Goal: Task Accomplishment & Management: Use online tool/utility

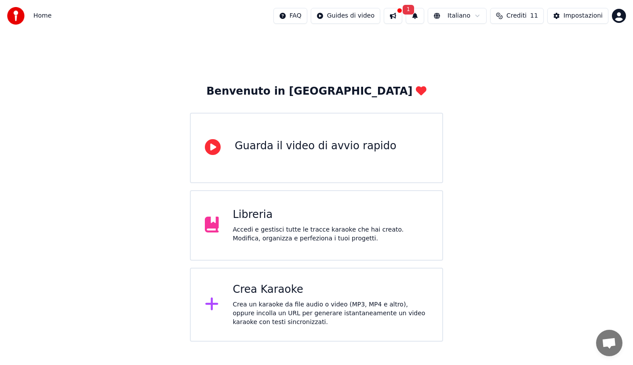
click at [249, 150] on div "Guarda il video di avvio rapido" at bounding box center [316, 146] width 162 height 14
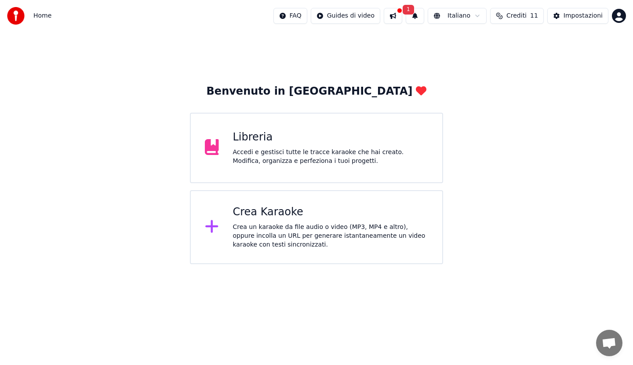
click at [245, 211] on div "Crea Karaoke" at bounding box center [331, 212] width 196 height 14
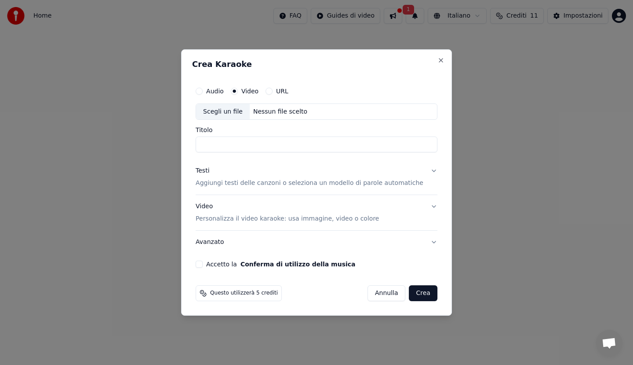
click at [244, 142] on input "Titolo" at bounding box center [317, 145] width 242 height 16
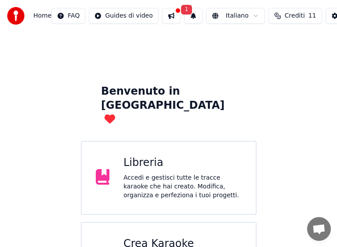
click at [141, 237] on div "Crea Karaoke" at bounding box center [183, 244] width 118 height 14
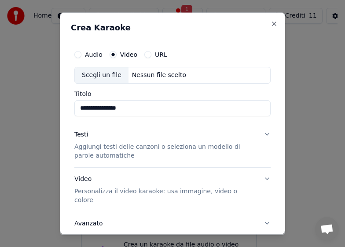
click at [141, 108] on input "**********" at bounding box center [172, 108] width 196 height 16
type input "**********"
click at [135, 148] on p "Aggiungi testi delle canzoni o seleziona un modello di parole automatiche" at bounding box center [165, 151] width 182 height 18
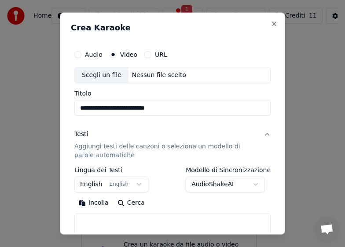
click at [127, 203] on button "Cerca" at bounding box center [131, 203] width 36 height 14
click at [95, 186] on button "English English" at bounding box center [111, 184] width 74 height 16
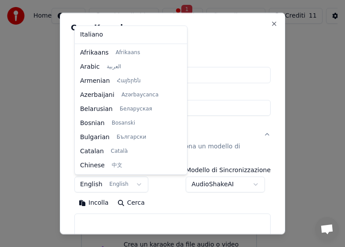
scroll to position [70, 0]
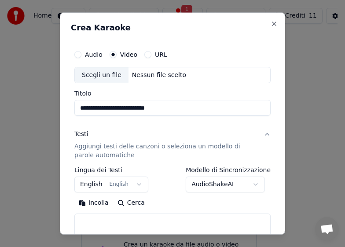
click at [91, 203] on button "Incolla" at bounding box center [93, 203] width 39 height 14
type textarea "**********"
click at [93, 201] on button "Cerca" at bounding box center [92, 203] width 36 height 14
click at [167, 78] on div "Nessun file scelto" at bounding box center [158, 74] width 61 height 9
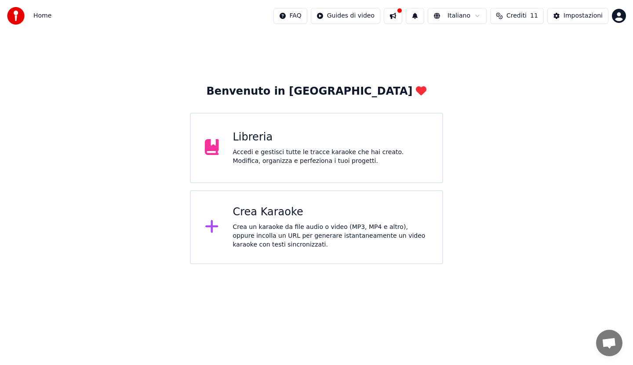
click at [246, 213] on div "Crea Karaoke" at bounding box center [331, 212] width 196 height 14
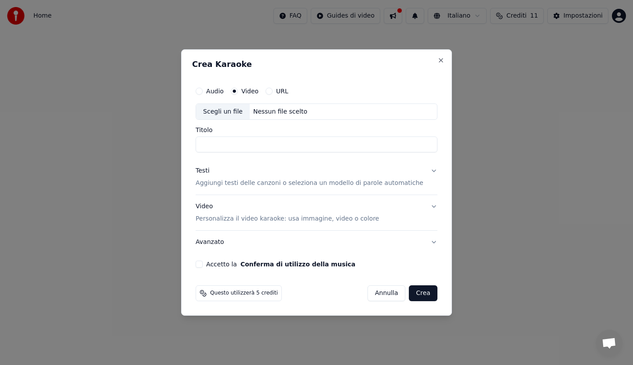
click at [233, 143] on input "Titolo" at bounding box center [317, 145] width 242 height 16
click at [267, 145] on input "**********" at bounding box center [317, 145] width 242 height 16
type input "**********"
click at [294, 184] on p "Aggiungi testi delle canzoni o seleziona un modello di parole automatiche" at bounding box center [310, 183] width 228 height 9
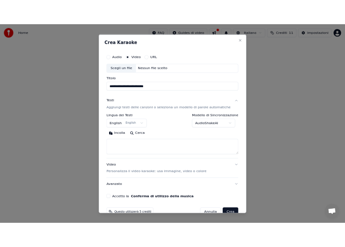
scroll to position [20, 0]
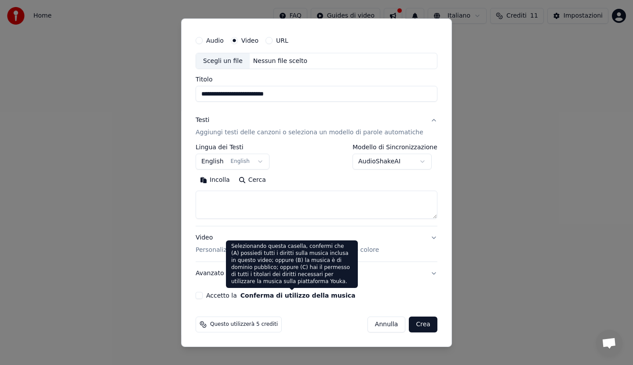
click at [292, 295] on button "Conferma di utilizzo della musica" at bounding box center [298, 295] width 115 height 6
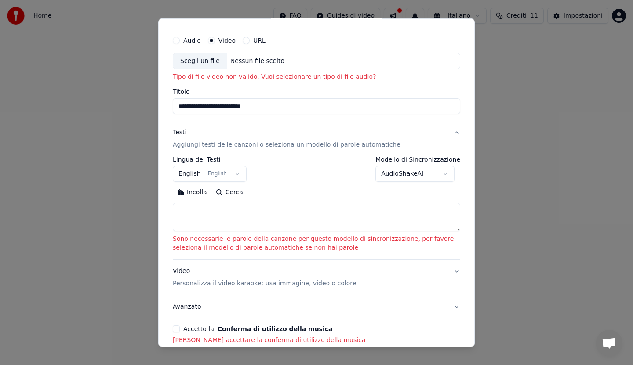
click at [204, 58] on div "Scegli un file" at bounding box center [200, 61] width 54 height 16
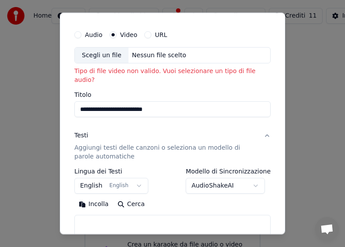
click at [79, 34] on button "Audio" at bounding box center [77, 34] width 7 height 7
click at [101, 101] on input "Titolo" at bounding box center [172, 109] width 196 height 16
click at [110, 143] on p "Aggiungi testi delle canzoni o seleziona un modello di parole automatiche" at bounding box center [165, 152] width 182 height 18
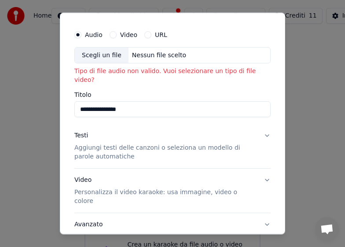
click at [106, 54] on div "Scegli un file" at bounding box center [102, 55] width 54 height 16
type input "**********"
click at [195, 55] on div "C:\Users\Administrator\Desktop\[DATE]\In your feelings.mp4" at bounding box center [199, 55] width 142 height 9
click at [146, 33] on button "URL" at bounding box center [147, 34] width 7 height 7
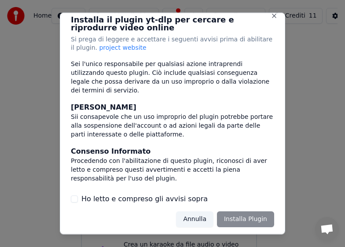
scroll to position [11, 0]
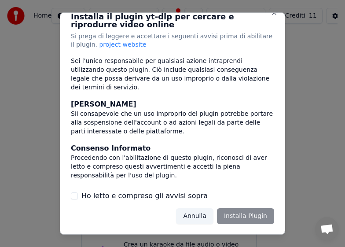
click at [74, 196] on button "Ho letto e compreso gli avvisi sopra" at bounding box center [74, 195] width 7 height 7
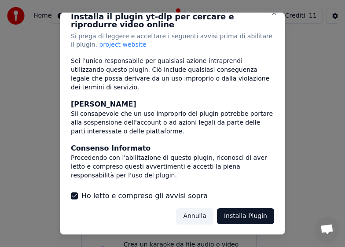
click at [227, 214] on button "Installa Plugin" at bounding box center [245, 216] width 57 height 16
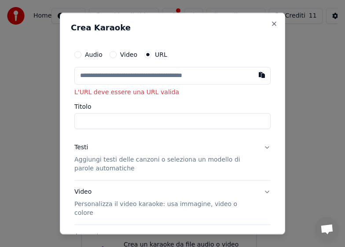
click at [93, 75] on input "text" at bounding box center [172, 75] width 196 height 18
click at [254, 72] on button "button" at bounding box center [262, 74] width 18 height 16
type input "**********"
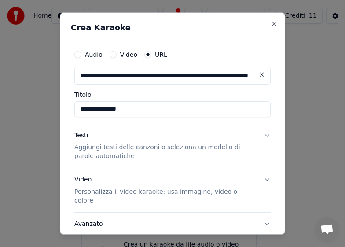
type input "**********"
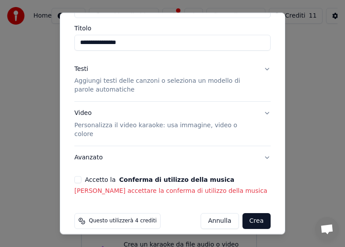
click at [79, 176] on button "Accetto la Conferma di utilizzo della musica" at bounding box center [77, 179] width 7 height 7
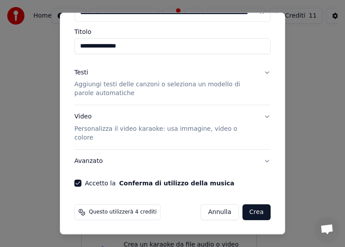
scroll to position [54, 0]
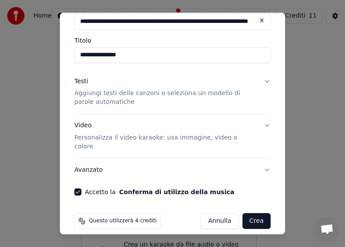
click at [251, 213] on button "Crea" at bounding box center [256, 221] width 28 height 16
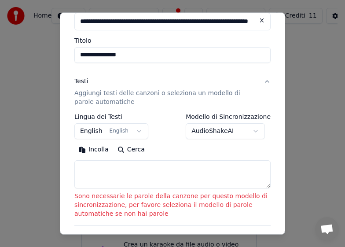
click at [129, 93] on p "Aggiungi testi delle canzoni o seleziona un modello di parole automatiche" at bounding box center [165, 98] width 182 height 18
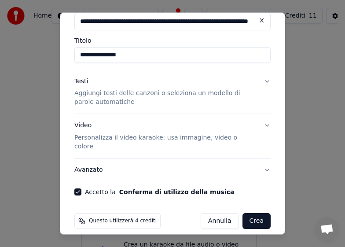
click at [248, 213] on button "Crea" at bounding box center [256, 221] width 28 height 16
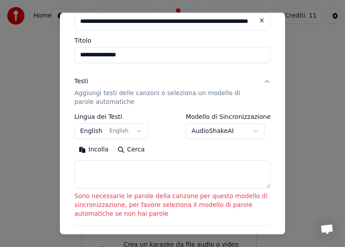
click at [92, 150] on button "Incolla" at bounding box center [93, 150] width 39 height 14
type textarea "**********"
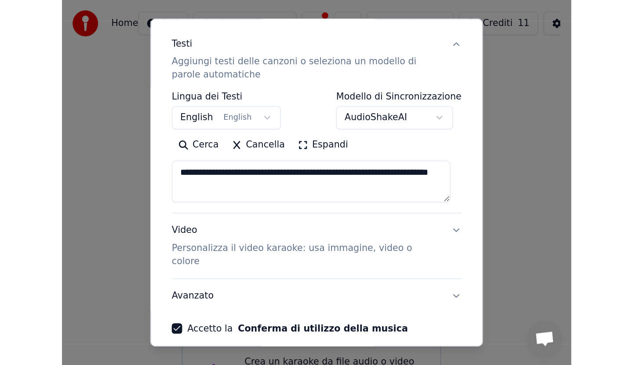
scroll to position [136, 0]
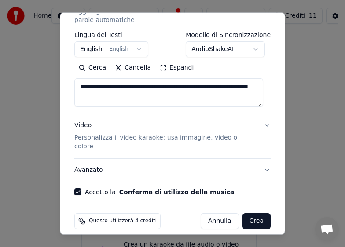
click at [246, 213] on button "Crea" at bounding box center [256, 221] width 28 height 16
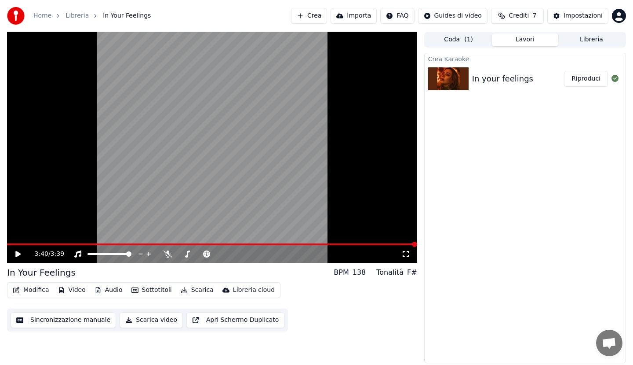
click at [361, 14] on button "Importa" at bounding box center [354, 16] width 46 height 16
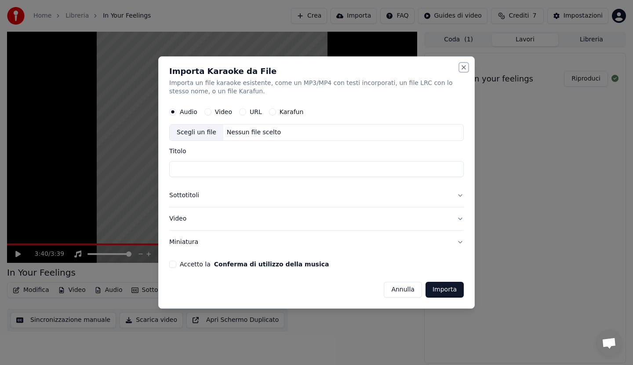
click at [464, 67] on button "Close" at bounding box center [463, 67] width 7 height 7
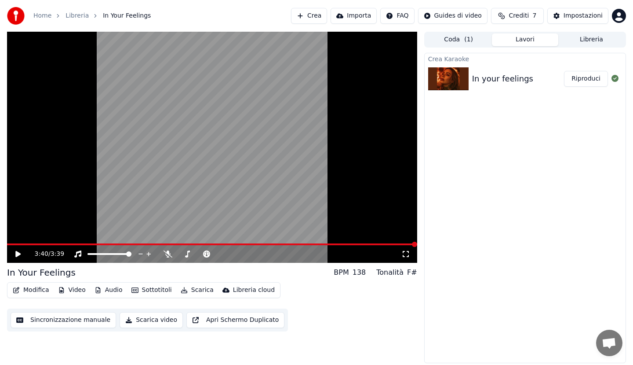
click at [578, 80] on button "Riproduci" at bounding box center [586, 79] width 44 height 16
click at [16, 253] on icon at bounding box center [24, 253] width 21 height 7
click at [326, 16] on button "Crea" at bounding box center [309, 16] width 36 height 16
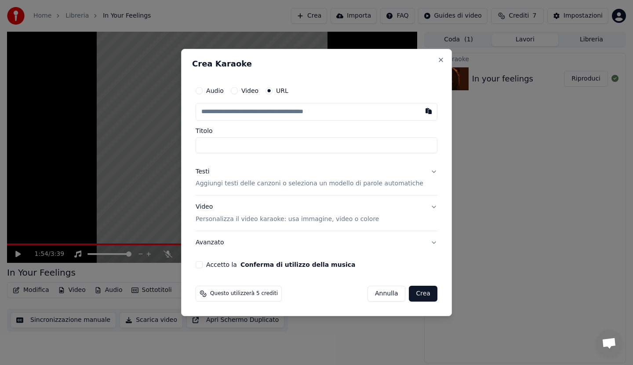
click at [424, 172] on button "Testi Aggiungi testi delle canzoni o seleziona un modello di parole automatiche" at bounding box center [317, 177] width 242 height 35
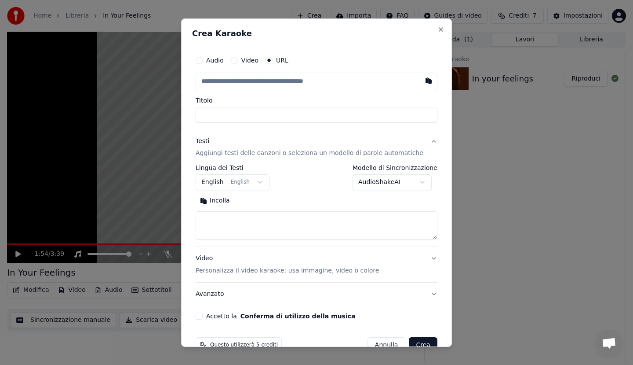
click at [414, 182] on body "**********" at bounding box center [316, 182] width 633 height 365
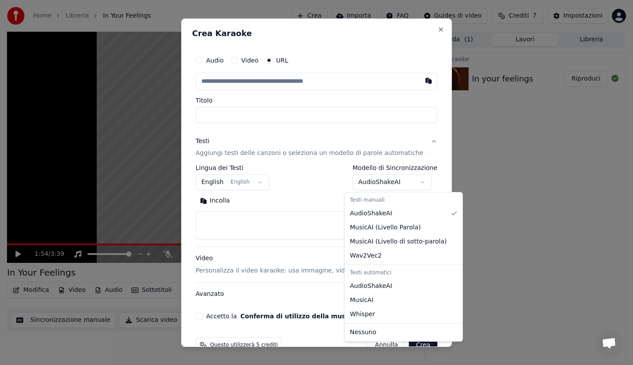
select select "**********"
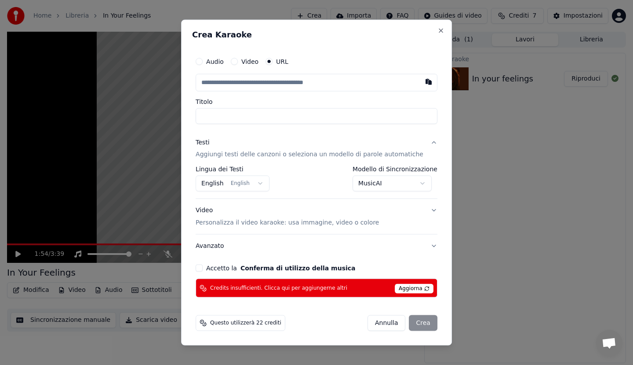
click at [395, 287] on span "Aggiorna" at bounding box center [414, 289] width 39 height 10
click at [203, 269] on button "Accetto la Conferma di utilizzo della musica" at bounding box center [199, 267] width 7 height 7
click at [420, 82] on button "button" at bounding box center [429, 81] width 18 height 16
type input "**********"
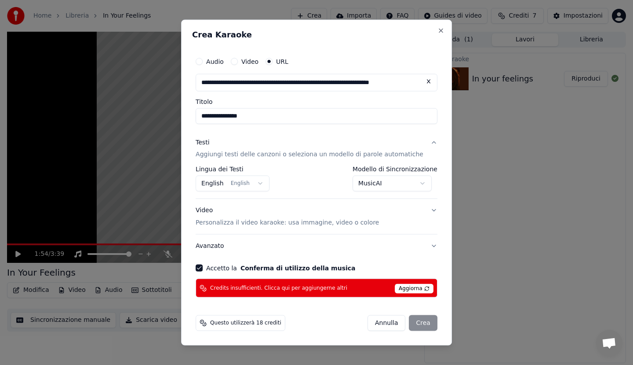
click at [221, 183] on button "English English" at bounding box center [233, 183] width 74 height 16
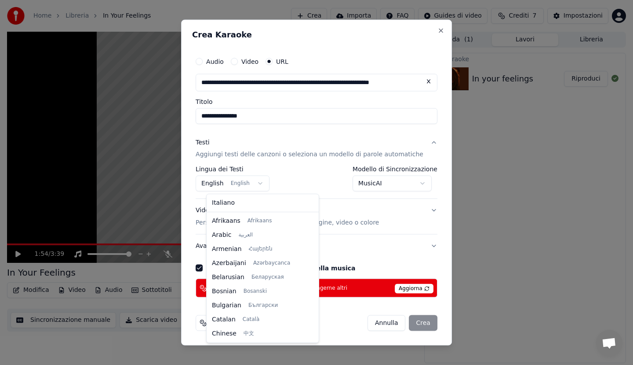
scroll to position [70, 0]
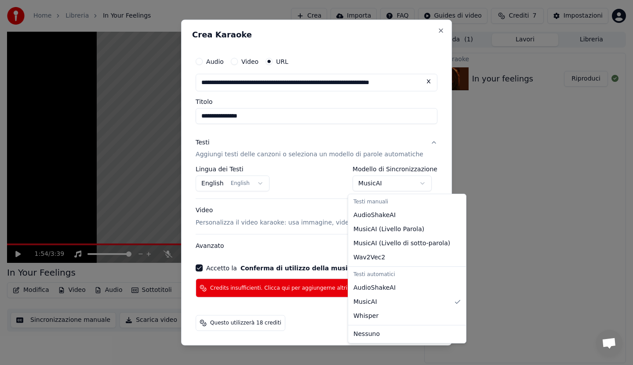
click at [417, 183] on body "**********" at bounding box center [316, 182] width 633 height 365
select select "**********"
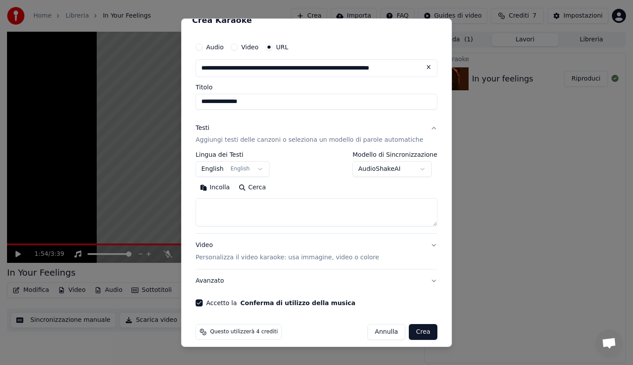
scroll to position [21, 0]
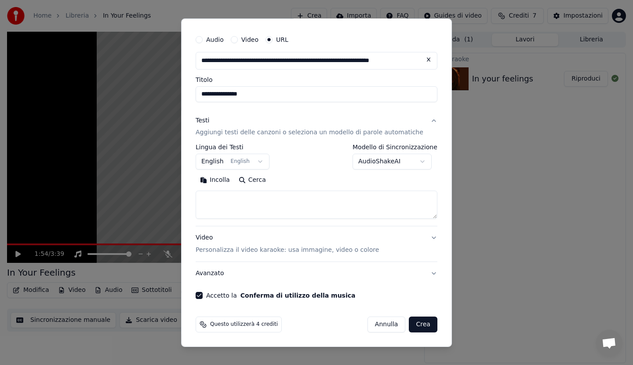
click at [410, 325] on button "Crea" at bounding box center [423, 324] width 28 height 16
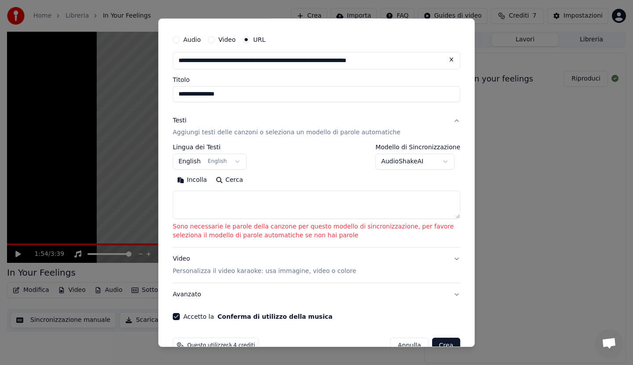
click at [448, 120] on button "Testi Aggiungi testi delle canzoni o seleziona un modello di parole automatiche" at bounding box center [317, 126] width 288 height 35
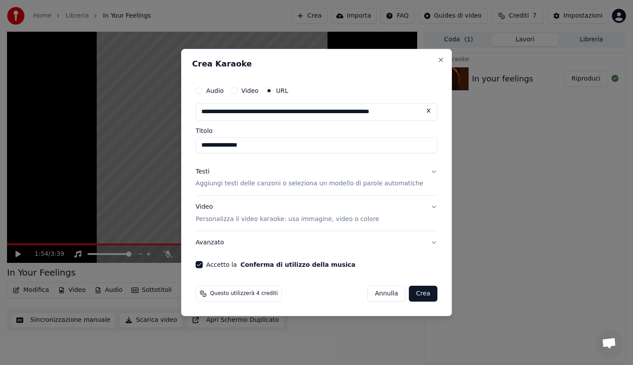
click at [238, 90] on button "Video" at bounding box center [234, 90] width 7 height 7
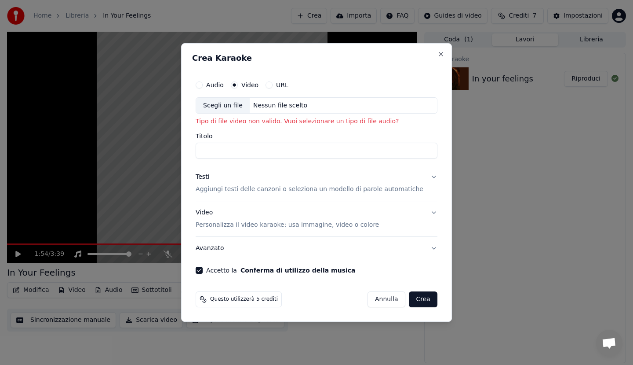
click at [203, 85] on button "Audio" at bounding box center [199, 84] width 7 height 7
click at [238, 85] on button "Video" at bounding box center [234, 84] width 7 height 7
click at [203, 85] on button "Audio" at bounding box center [199, 84] width 7 height 7
click at [227, 149] on input "Titolo" at bounding box center [317, 151] width 242 height 16
type input "**********"
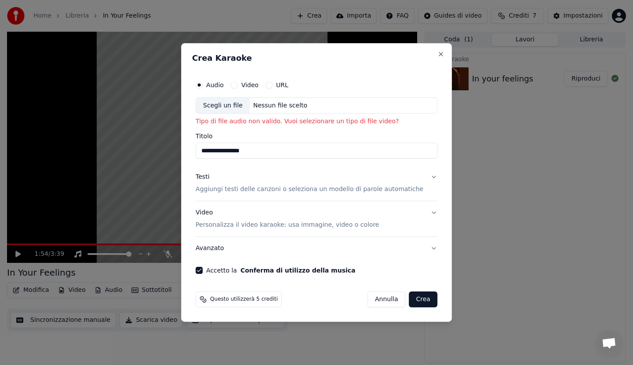
click at [413, 300] on button "Crea" at bounding box center [423, 299] width 28 height 16
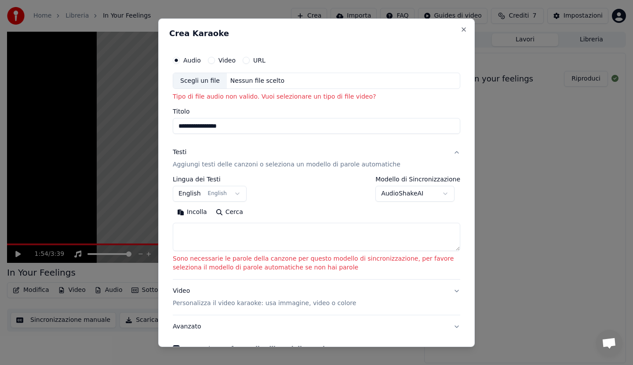
click at [211, 61] on button "Video" at bounding box center [211, 59] width 7 height 7
click at [205, 124] on input "Titolo" at bounding box center [317, 126] width 288 height 16
type input "**********"
click at [190, 211] on button "Incolla" at bounding box center [192, 212] width 39 height 14
type textarea "**********"
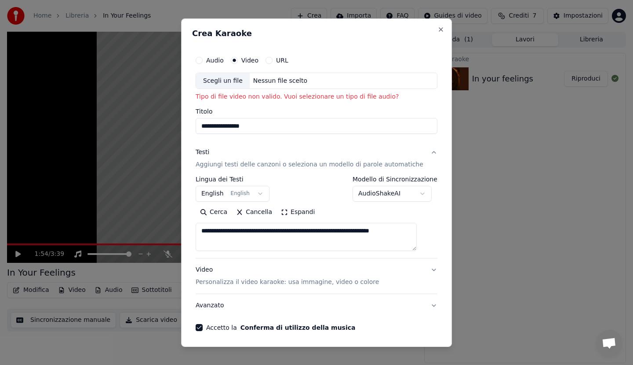
click at [208, 63] on div "Audio" at bounding box center [210, 59] width 28 height 7
click at [203, 61] on button "Audio" at bounding box center [199, 59] width 7 height 7
click at [289, 96] on p "Tipo di file audio non valido. Vuoi selezionare un tipo di file video?" at bounding box center [317, 96] width 242 height 9
click at [245, 130] on input "Titolo" at bounding box center [317, 126] width 242 height 16
type input "**********"
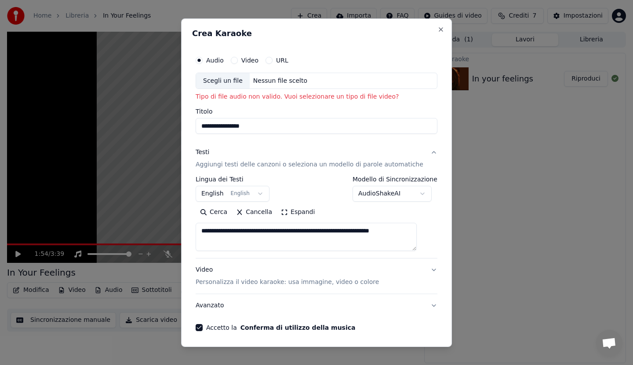
click at [303, 283] on p "Personalizza il video karaoke: usa immagine, video o colore" at bounding box center [287, 282] width 183 height 9
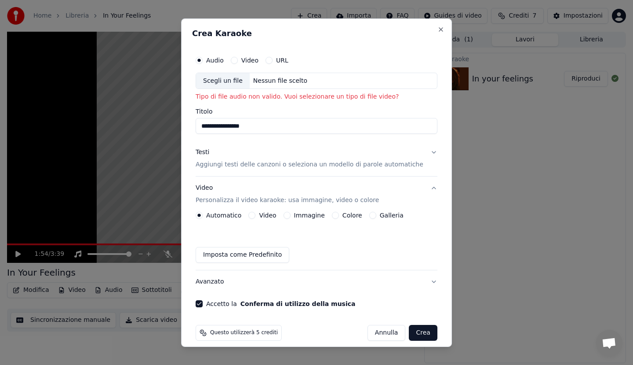
click at [273, 60] on button "URL" at bounding box center [269, 59] width 7 height 7
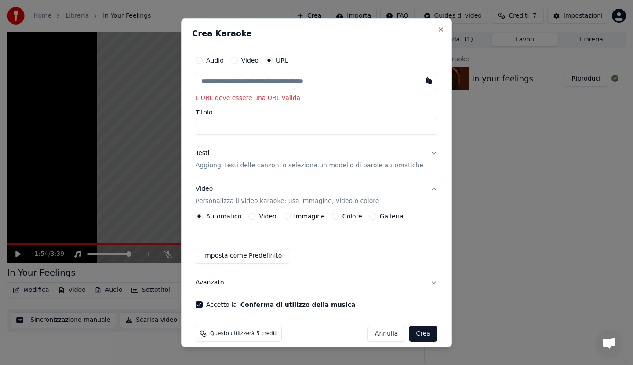
click at [218, 81] on input "text" at bounding box center [317, 81] width 242 height 18
click at [420, 80] on button "button" at bounding box center [429, 80] width 18 height 16
type input "**********"
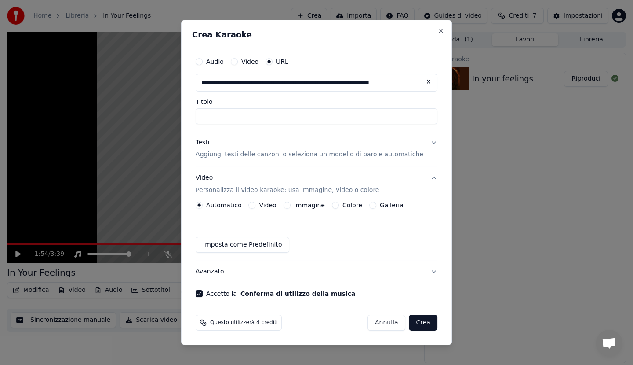
type input "**********"
click at [256, 205] on button "Video" at bounding box center [252, 204] width 7 height 7
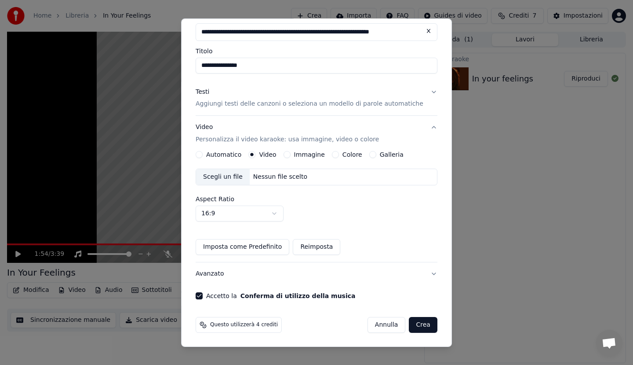
scroll to position [50, 0]
click at [231, 173] on div "Scegli un file" at bounding box center [223, 176] width 54 height 16
click at [238, 175] on div "Scegli un file" at bounding box center [223, 176] width 54 height 16
click at [410, 322] on button "Crea" at bounding box center [423, 324] width 28 height 16
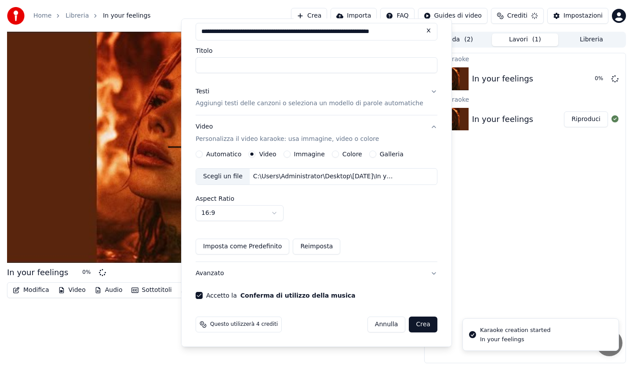
scroll to position [0, 0]
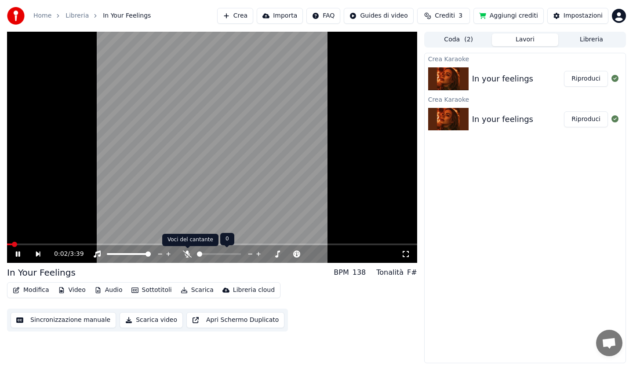
click at [187, 255] on icon at bounding box center [187, 253] width 9 height 7
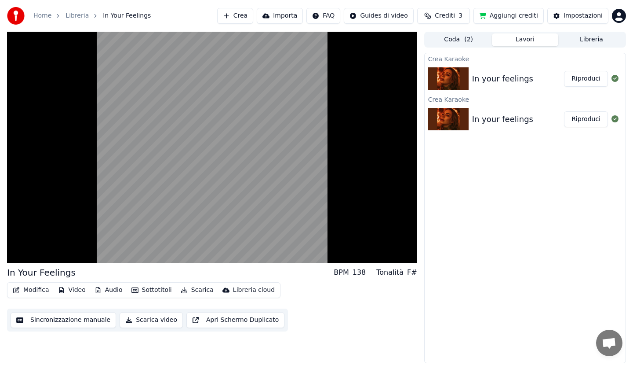
click at [145, 289] on button "Sottotitoli" at bounding box center [152, 290] width 48 height 12
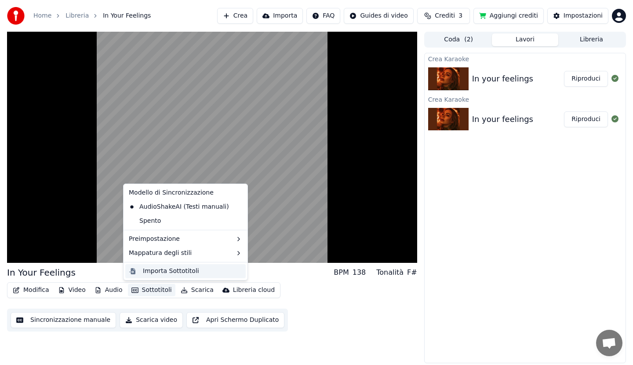
click at [148, 271] on div "Importa Sottotitoli" at bounding box center [171, 271] width 56 height 9
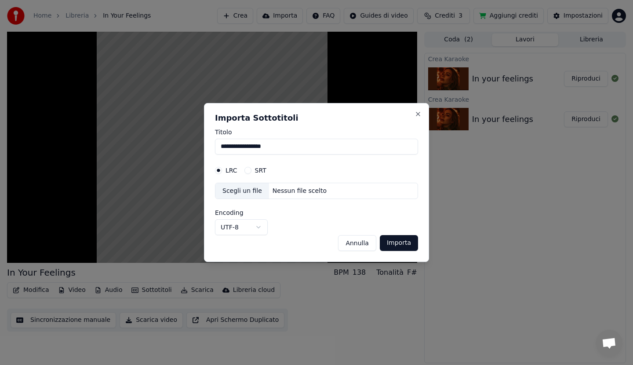
click at [400, 242] on button "Importa" at bounding box center [399, 243] width 38 height 16
click at [397, 241] on button "Importa" at bounding box center [399, 243] width 38 height 16
click at [396, 241] on button "Importa" at bounding box center [399, 243] width 38 height 16
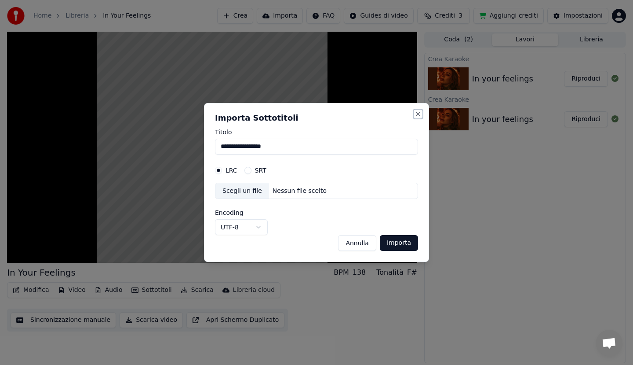
click at [419, 114] on button "Close" at bounding box center [418, 113] width 7 height 7
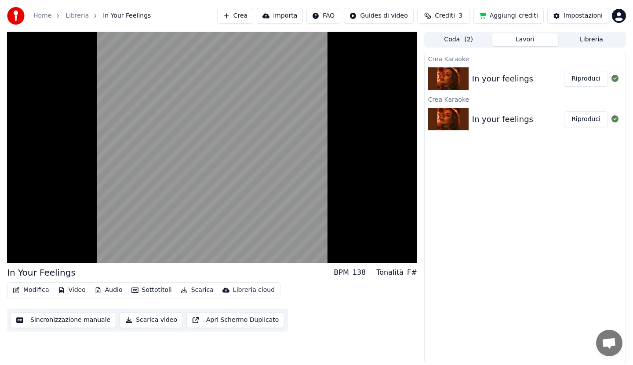
click at [106, 289] on button "Audio" at bounding box center [108, 290] width 35 height 12
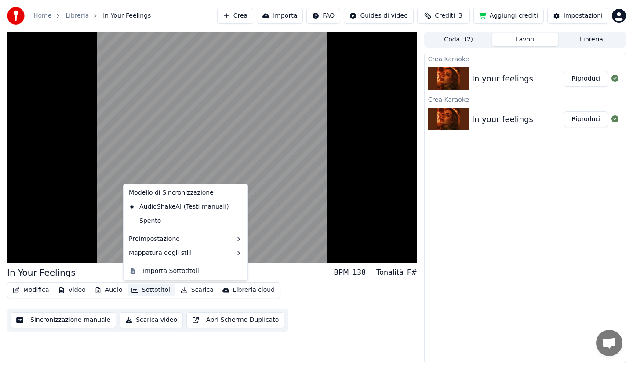
click at [142, 291] on button "Sottotitoli" at bounding box center [152, 290] width 48 height 12
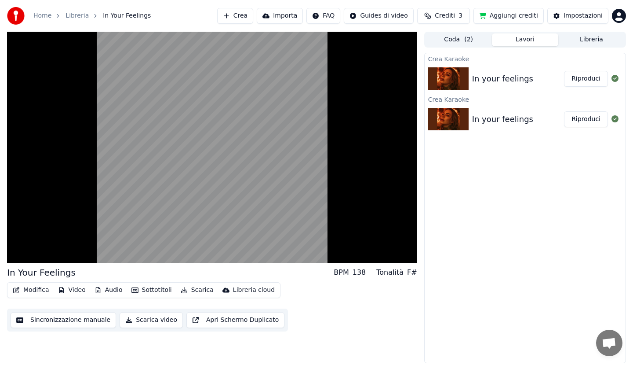
click at [143, 292] on button "Sottotitoli" at bounding box center [152, 290] width 48 height 12
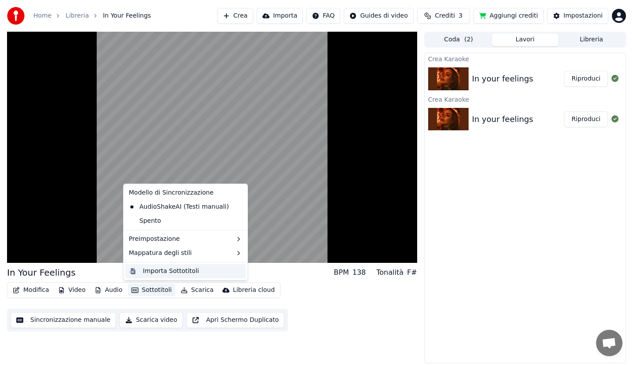
click at [153, 270] on div "Importa Sottotitoli" at bounding box center [171, 271] width 56 height 9
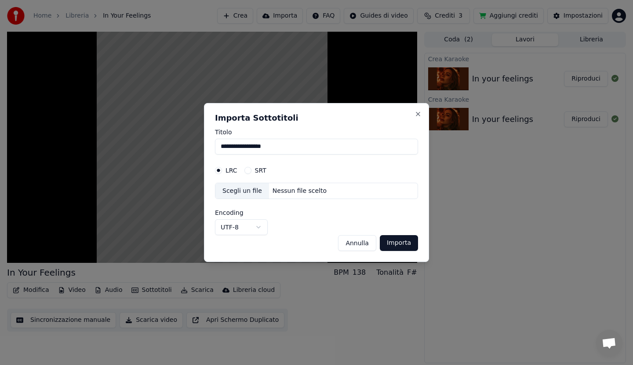
click at [247, 191] on div "Scegli un file" at bounding box center [243, 191] width 54 height 16
click at [396, 243] on button "Importa" at bounding box center [399, 243] width 38 height 16
select select "*****"
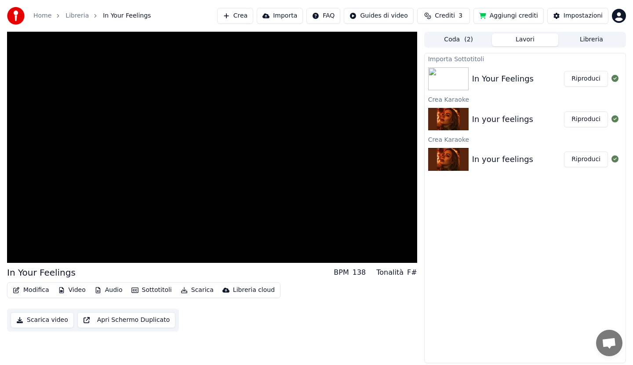
click at [467, 56] on div "Importa Sottotitoli" at bounding box center [525, 58] width 201 height 11
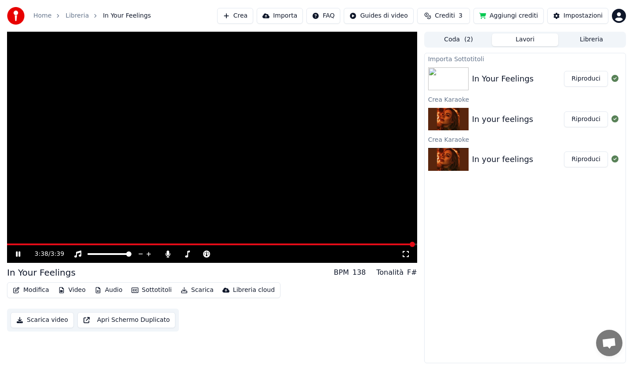
click at [17, 250] on icon at bounding box center [24, 253] width 21 height 7
click at [460, 39] on button "Coda ( 2 )" at bounding box center [459, 39] width 66 height 13
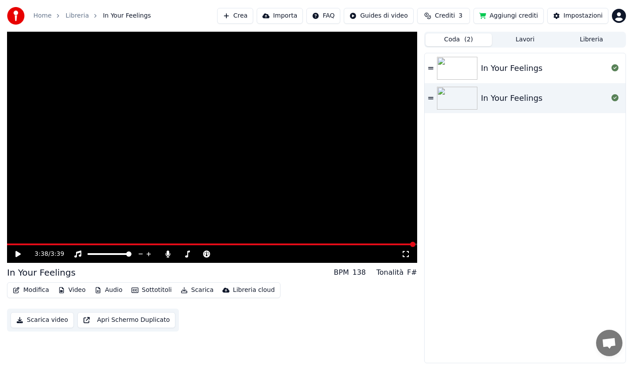
click at [453, 65] on img at bounding box center [457, 68] width 40 height 23
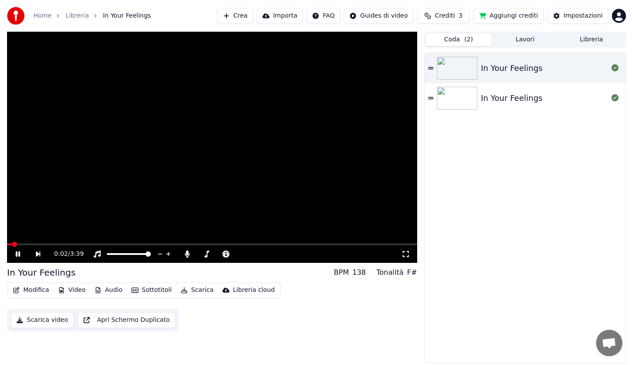
click at [50, 243] on span at bounding box center [212, 244] width 410 height 2
click at [88, 243] on span at bounding box center [212, 244] width 410 height 2
click at [13, 252] on div "0:43 / 3:39" at bounding box center [212, 253] width 403 height 9
click at [18, 252] on icon at bounding box center [24, 253] width 20 height 7
click at [465, 95] on img at bounding box center [457, 98] width 40 height 23
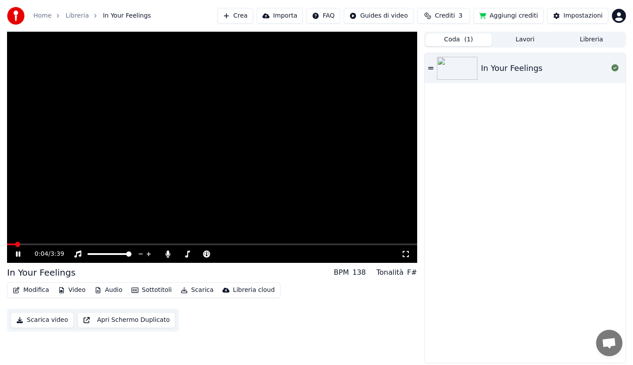
click at [44, 243] on span at bounding box center [212, 244] width 410 height 2
click at [19, 251] on icon at bounding box center [24, 253] width 21 height 7
click at [390, 16] on html "Home Libreria In Your Feelings Crea Importa FAQ Guides di video Crediti 3 Aggiu…" at bounding box center [316, 182] width 633 height 365
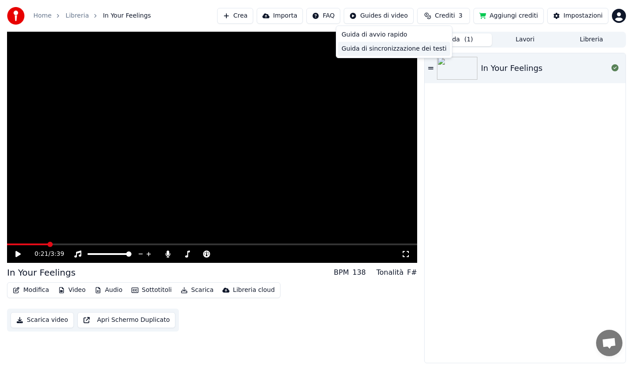
click at [391, 51] on div "Guida di sincronizzazione dei testi" at bounding box center [394, 49] width 112 height 14
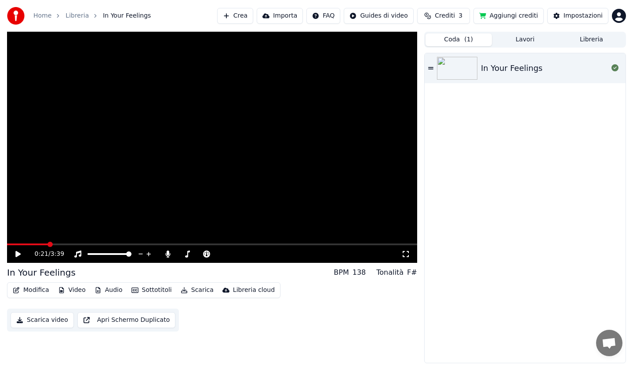
click at [44, 13] on link "Home" at bounding box center [42, 15] width 18 height 9
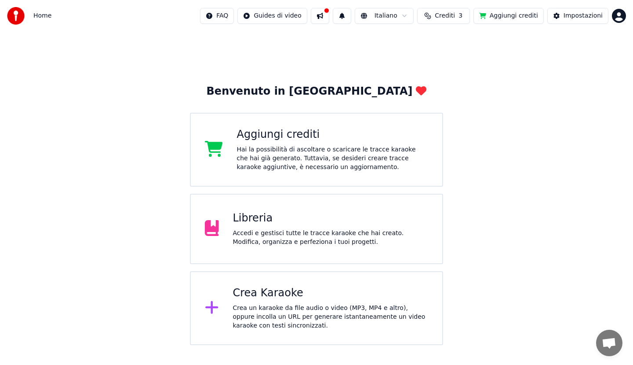
click at [243, 223] on div "Libreria" at bounding box center [331, 218] width 196 height 14
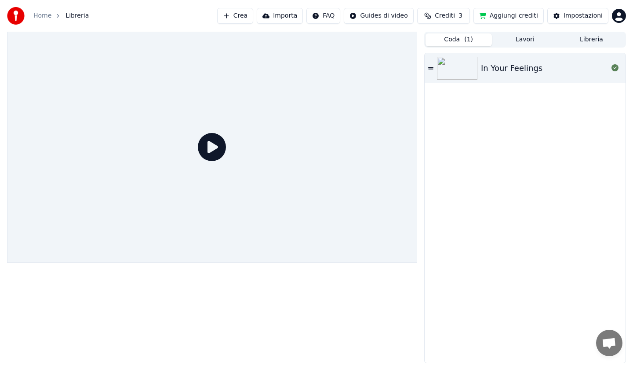
click at [210, 146] on icon at bounding box center [212, 147] width 28 height 28
click at [212, 147] on icon at bounding box center [212, 147] width 28 height 28
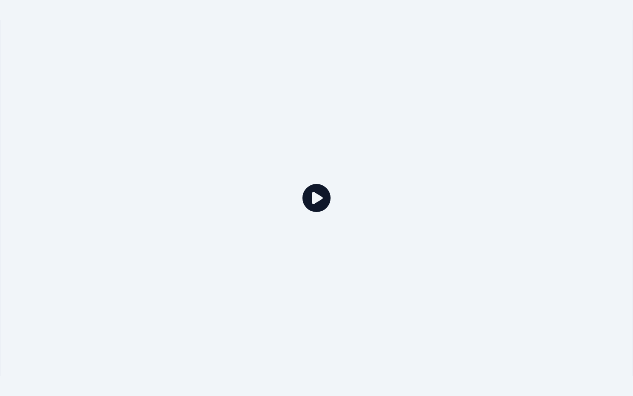
click at [317, 199] on icon at bounding box center [317, 198] width 28 height 28
click at [317, 198] on icon at bounding box center [317, 198] width 28 height 28
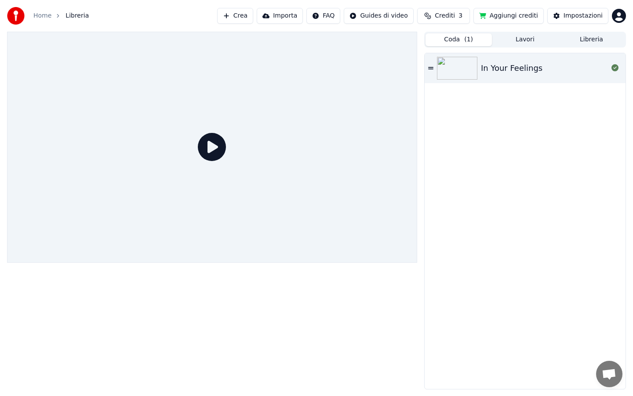
click at [316, 188] on div at bounding box center [212, 147] width 410 height 231
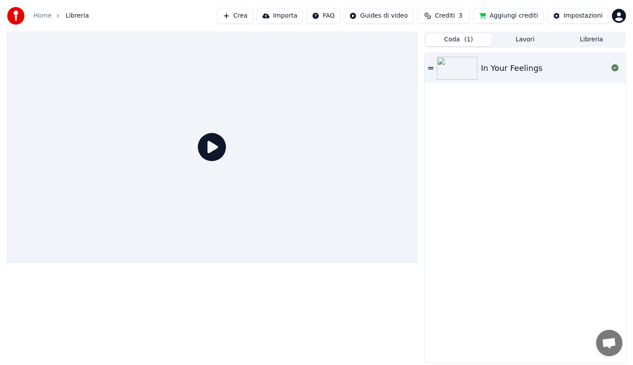
click at [461, 67] on img at bounding box center [457, 68] width 40 height 23
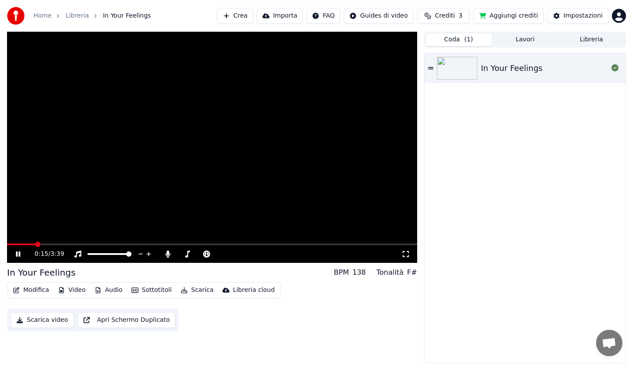
click at [17, 253] on icon at bounding box center [18, 253] width 4 height 5
click at [138, 289] on button "Sottotitoli" at bounding box center [152, 290] width 48 height 12
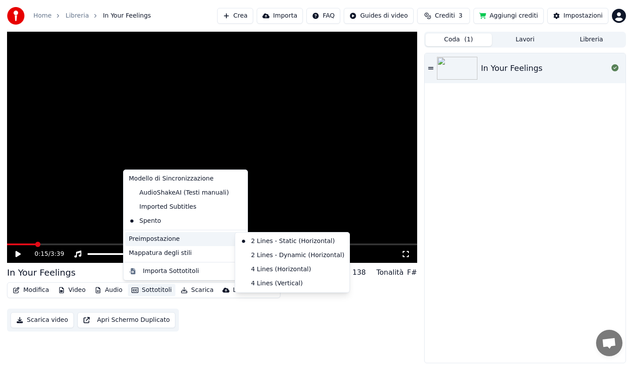
click at [194, 237] on div "Preimpostazione" at bounding box center [185, 239] width 121 height 14
click at [235, 238] on icon at bounding box center [238, 238] width 7 height 7
click at [255, 255] on div "2 Lines - Dynamic (Horizontal)" at bounding box center [292, 255] width 111 height 14
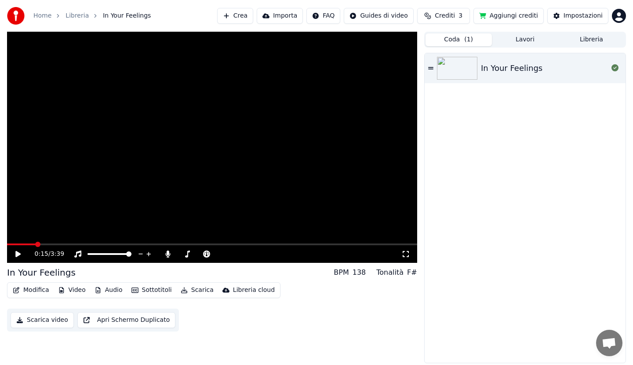
click at [135, 289] on icon "button" at bounding box center [135, 290] width 7 height 6
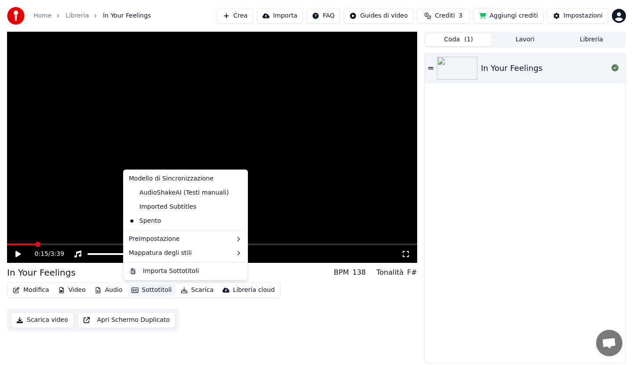
click at [146, 180] on div "Modello di Sincronizzazione" at bounding box center [185, 179] width 121 height 14
click at [150, 192] on div "AudioShakeAI (Testi manuali)" at bounding box center [178, 193] width 107 height 14
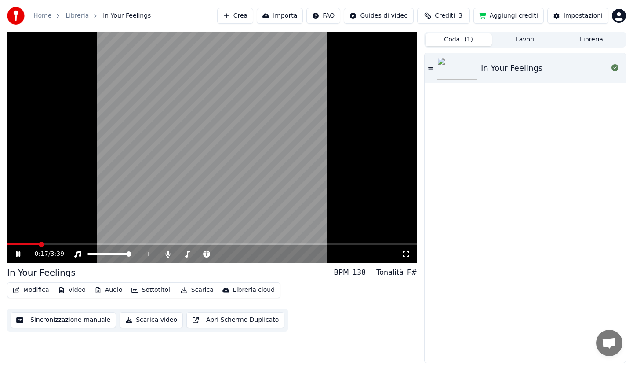
click at [15, 253] on icon at bounding box center [24, 253] width 21 height 7
click at [58, 244] on div "Instrumentale Instrumentale" at bounding box center [80, 240] width 48 height 12
click at [16, 253] on icon at bounding box center [17, 254] width 5 height 6
click at [87, 244] on span at bounding box center [212, 244] width 410 height 2
click at [124, 244] on span at bounding box center [212, 244] width 410 height 2
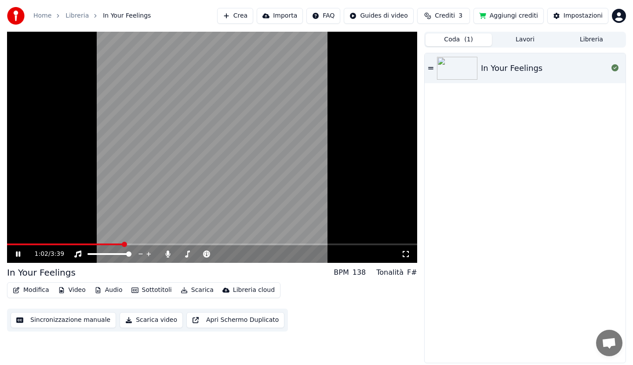
click at [15, 252] on icon at bounding box center [24, 253] width 21 height 7
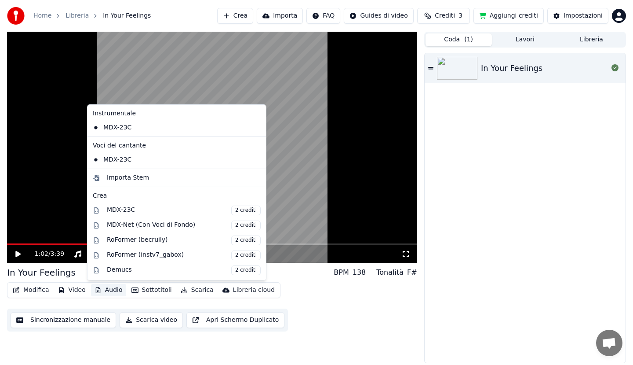
click at [109, 290] on button "Audio" at bounding box center [108, 290] width 35 height 12
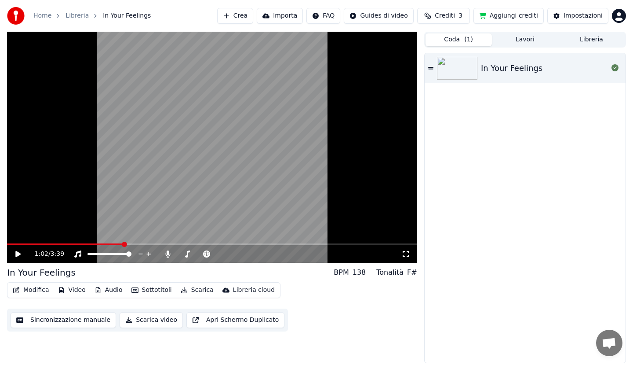
click at [84, 306] on div "Modifica Video Audio Sottotitoli Scarica Libreria cloud Sincronizzazione manual…" at bounding box center [212, 306] width 410 height 49
click at [35, 290] on button "Modifica" at bounding box center [31, 290] width 44 height 12
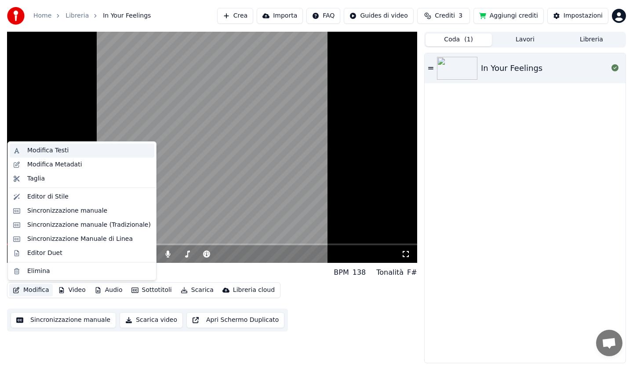
click at [44, 150] on div "Modifica Testi" at bounding box center [47, 150] width 41 height 9
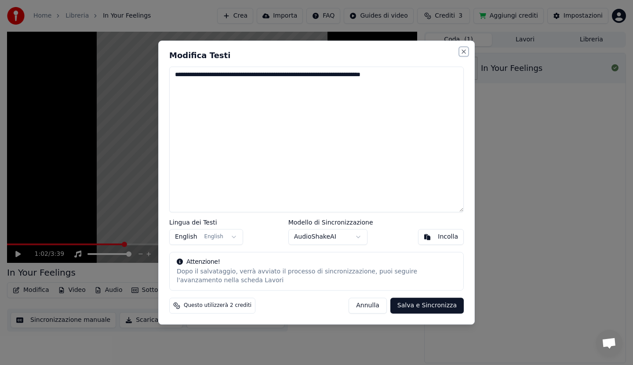
click at [465, 52] on button "Close" at bounding box center [463, 51] width 7 height 7
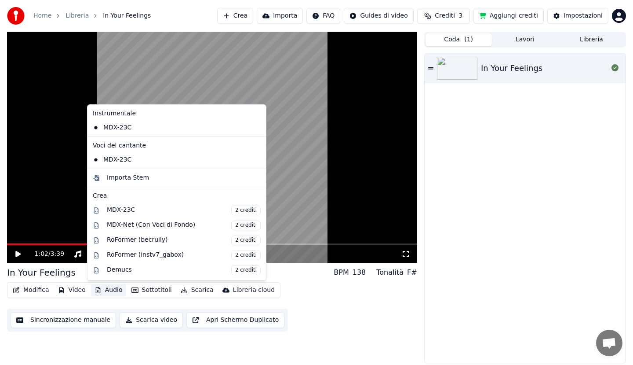
click at [108, 289] on button "Audio" at bounding box center [108, 290] width 35 height 12
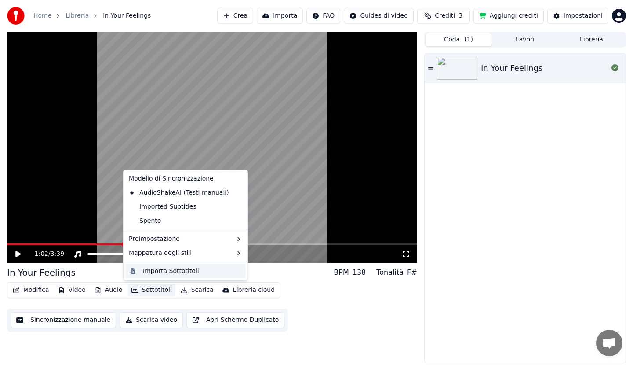
click at [157, 271] on div "Importa Sottotitoli" at bounding box center [171, 271] width 56 height 9
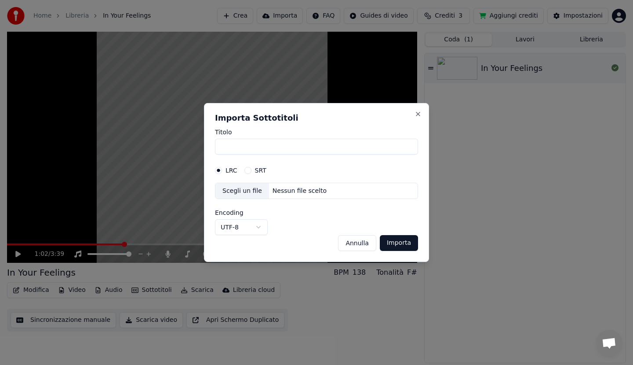
click at [242, 189] on div "Scegli un file" at bounding box center [243, 191] width 54 height 16
select select "**********"
click at [401, 243] on button "Importa" at bounding box center [399, 243] width 38 height 16
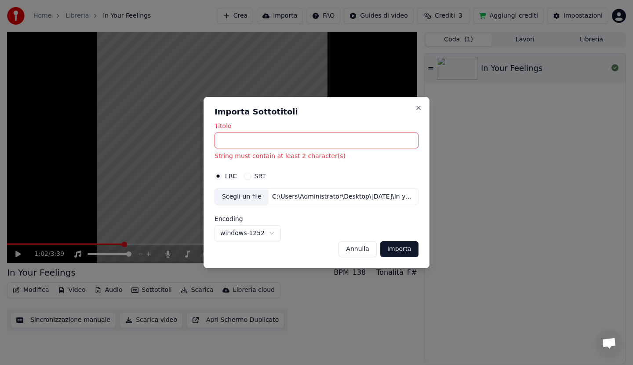
click at [243, 139] on input "Titolo" at bounding box center [317, 140] width 204 height 16
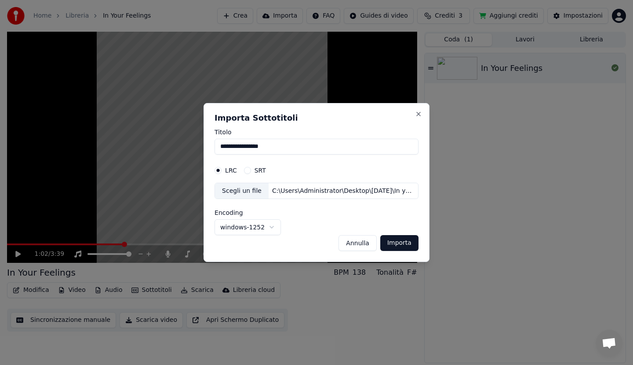
type input "**********"
click at [404, 242] on button "Importa" at bounding box center [399, 243] width 38 height 16
select select "*****"
type input "**********"
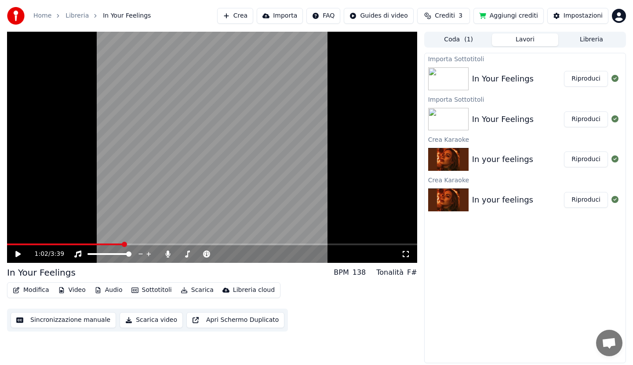
click at [458, 39] on button "Coda ( 1 )" at bounding box center [459, 39] width 66 height 13
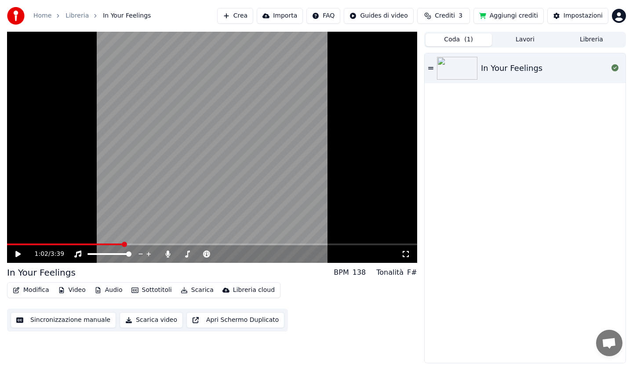
click at [458, 63] on img at bounding box center [457, 68] width 40 height 23
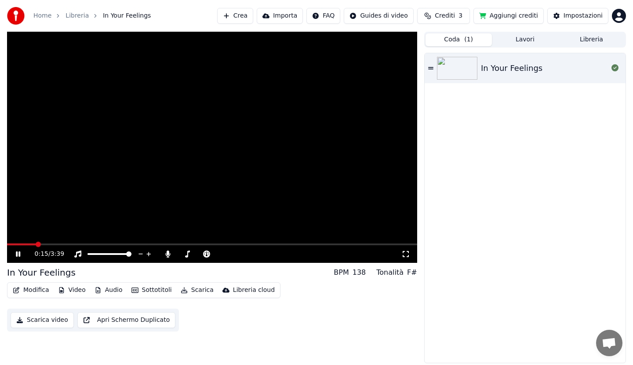
click at [69, 244] on span at bounding box center [212, 244] width 410 height 2
click at [18, 252] on icon at bounding box center [24, 253] width 21 height 7
click at [463, 40] on button "Coda ( 1 )" at bounding box center [459, 39] width 66 height 13
click at [492, 67] on div "In Your Feelings" at bounding box center [512, 68] width 62 height 12
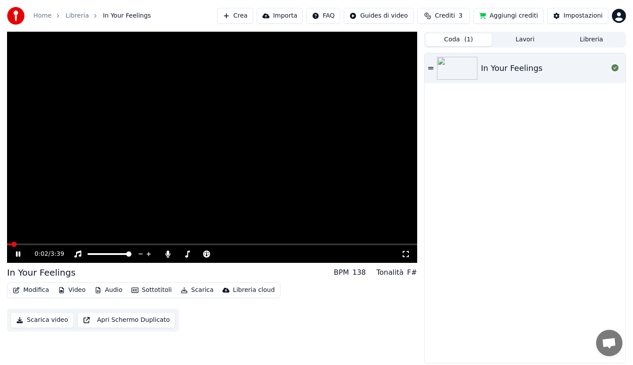
click at [17, 251] on icon at bounding box center [24, 253] width 21 height 7
click at [574, 15] on div "Impostazioni" at bounding box center [583, 15] width 39 height 9
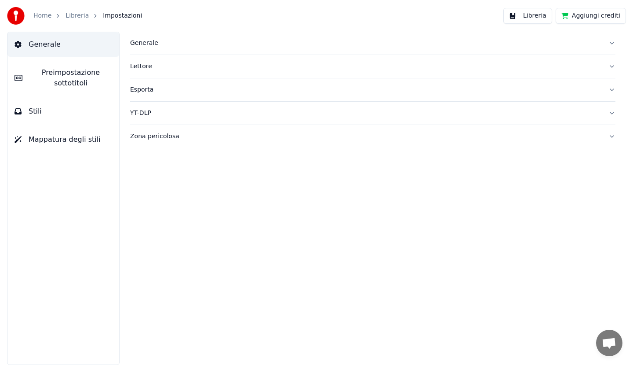
click at [74, 75] on span "Preimpostazione sottotitoli" at bounding box center [70, 77] width 83 height 21
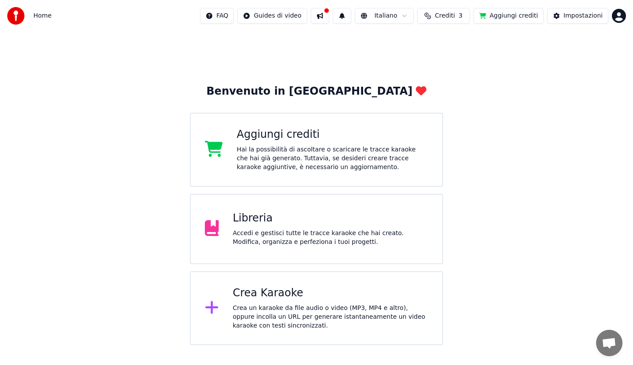
click at [238, 239] on div "Accedi e gestisci tutte le tracce karaoke che hai creato. Modifica, organizza e…" at bounding box center [331, 238] width 196 height 18
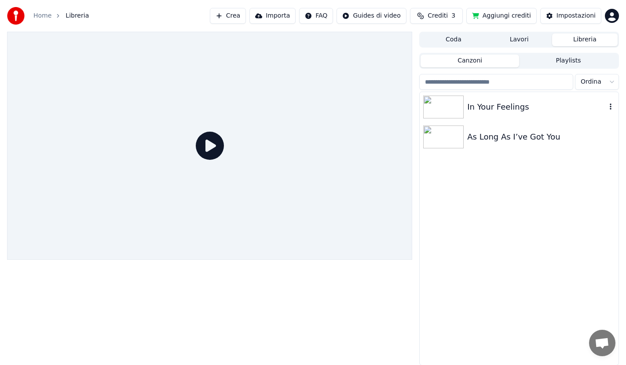
click at [456, 106] on img at bounding box center [443, 106] width 40 height 23
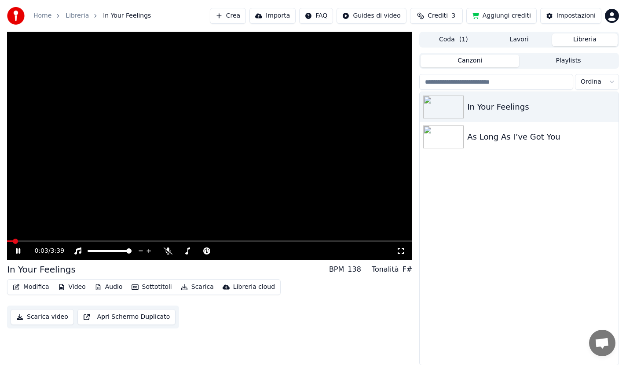
click at [18, 248] on icon at bounding box center [24, 250] width 21 height 7
drag, startPoint x: 74, startPoint y: 269, endPoint x: 44, endPoint y: 269, distance: 29.5
click at [44, 269] on div "In Your Feelings BPM 138 Tonalità F#" at bounding box center [209, 269] width 405 height 12
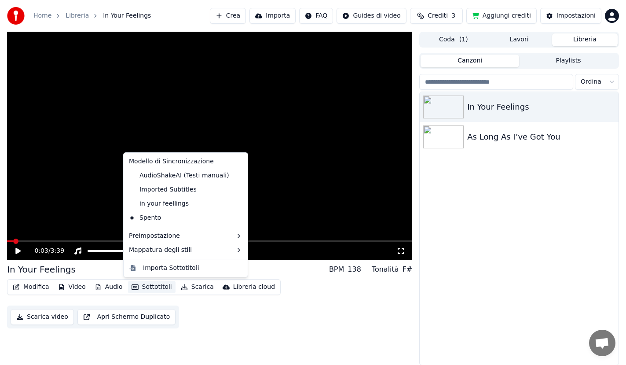
click at [141, 287] on button "Sottotitoli" at bounding box center [152, 287] width 48 height 12
click at [151, 270] on div "Importa Sottotitoli" at bounding box center [171, 267] width 56 height 9
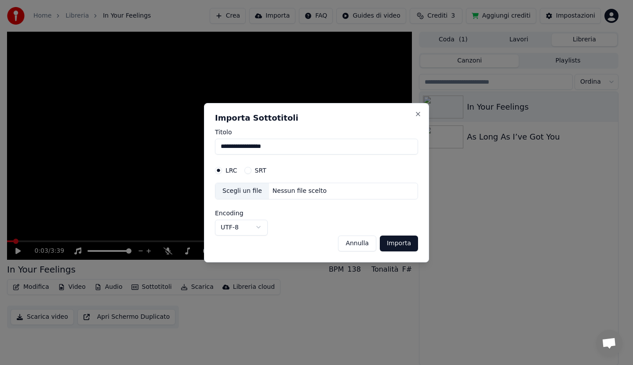
click at [247, 170] on button "SRT" at bounding box center [248, 170] width 7 height 7
click at [243, 189] on div "Scegli un file" at bounding box center [243, 191] width 54 height 16
select select "**********"
click at [400, 243] on button "Importa" at bounding box center [399, 243] width 38 height 16
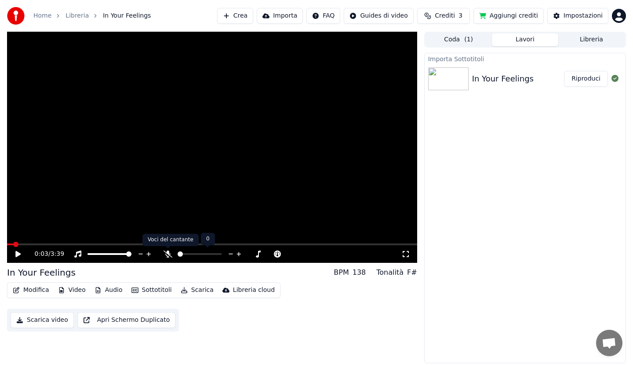
click at [170, 252] on icon at bounding box center [168, 253] width 9 height 7
click at [464, 40] on button "Coda ( 1 )" at bounding box center [459, 39] width 66 height 13
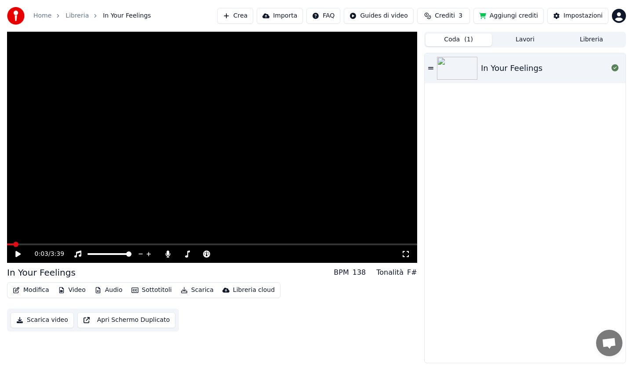
click at [526, 41] on button "Lavori" at bounding box center [525, 39] width 66 height 13
click at [461, 42] on button "Coda ( 1 )" at bounding box center [459, 39] width 66 height 13
click at [520, 40] on button "Lavori" at bounding box center [525, 39] width 66 height 13
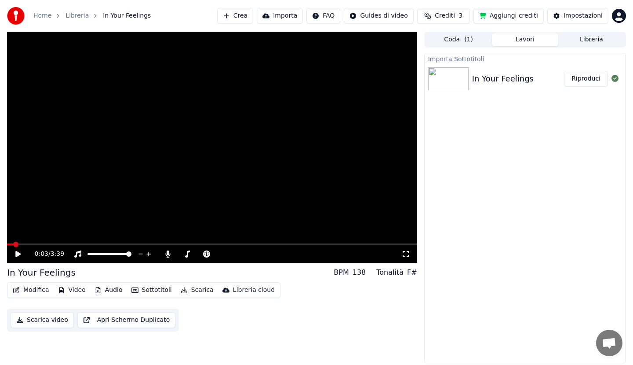
click at [586, 40] on button "Libreria" at bounding box center [592, 39] width 66 height 13
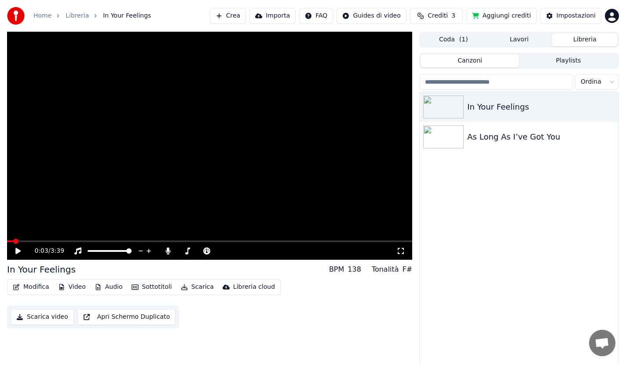
click at [280, 15] on button "Importa" at bounding box center [272, 16] width 46 height 16
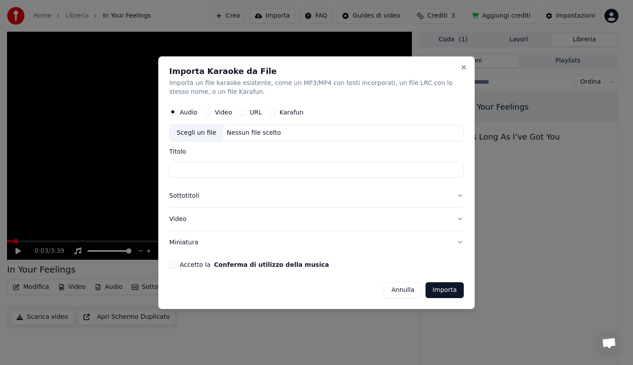
click at [186, 170] on input "Titolo" at bounding box center [316, 169] width 295 height 16
click at [187, 133] on div "Scegli un file" at bounding box center [197, 133] width 54 height 16
type input "**********"
click at [458, 194] on button "Sottotitoli" at bounding box center [316, 195] width 295 height 23
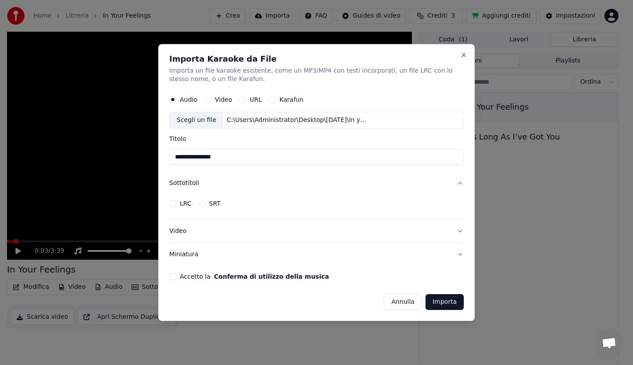
click at [172, 277] on button "Accetto la Conferma di utilizzo della musica" at bounding box center [172, 276] width 7 height 7
click at [441, 300] on button "Importa" at bounding box center [445, 302] width 38 height 16
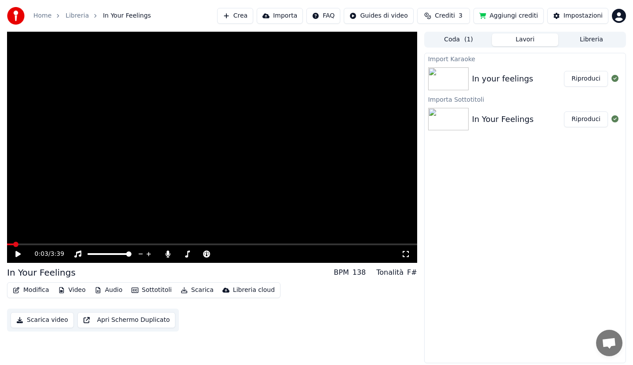
click at [465, 79] on img at bounding box center [448, 78] width 40 height 23
click at [586, 78] on button "Riproduci" at bounding box center [586, 79] width 44 height 16
click at [16, 252] on icon at bounding box center [18, 253] width 4 height 5
click at [247, 14] on button "Crea" at bounding box center [235, 16] width 36 height 16
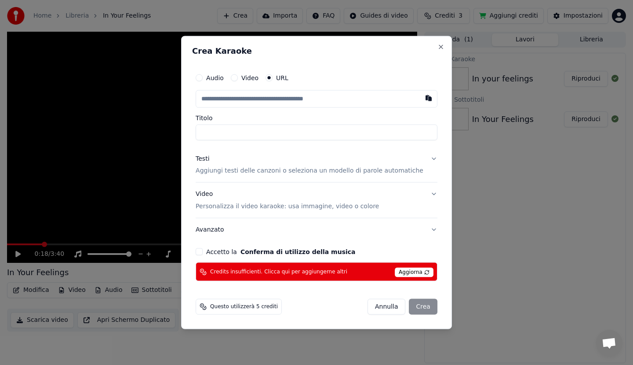
click at [220, 97] on input "text" at bounding box center [317, 99] width 242 height 18
click at [420, 98] on button "button" at bounding box center [429, 98] width 18 height 16
type input "**********"
click at [238, 130] on input "Titolo" at bounding box center [317, 132] width 242 height 16
type input "**********"
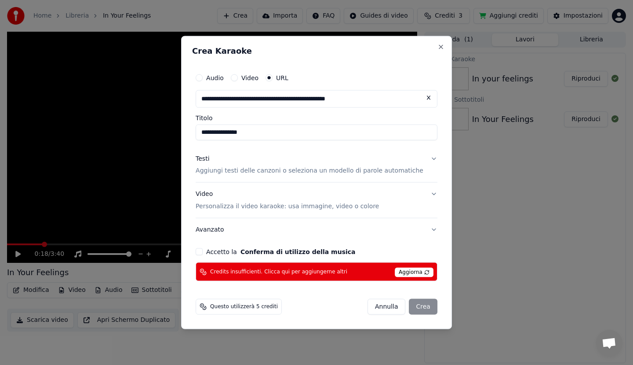
click at [333, 170] on p "Aggiungi testi delle canzoni o seleziona un modello di parole automatiche" at bounding box center [310, 170] width 228 height 9
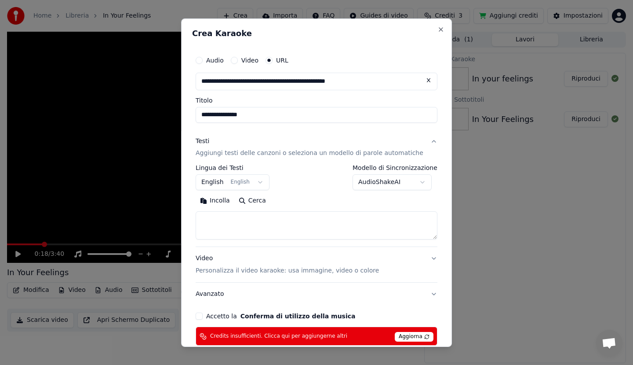
click at [219, 201] on button "Incolla" at bounding box center [215, 201] width 39 height 14
type textarea "**********"
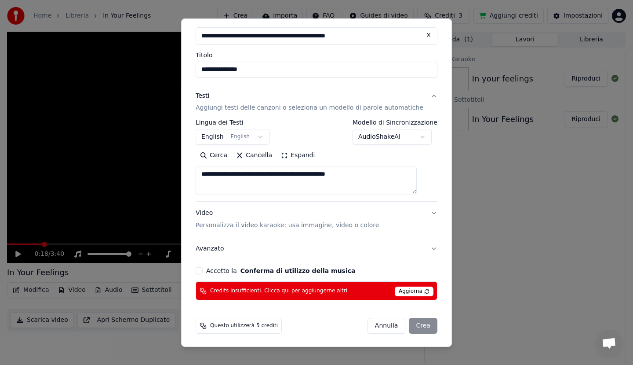
scroll to position [46, 0]
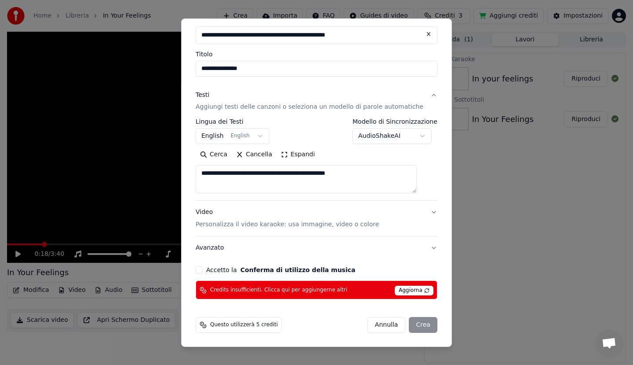
click at [203, 269] on button "Accetto la Conferma di utilizzo della musica" at bounding box center [199, 269] width 7 height 7
click at [405, 287] on span "Aggiorna" at bounding box center [414, 290] width 39 height 10
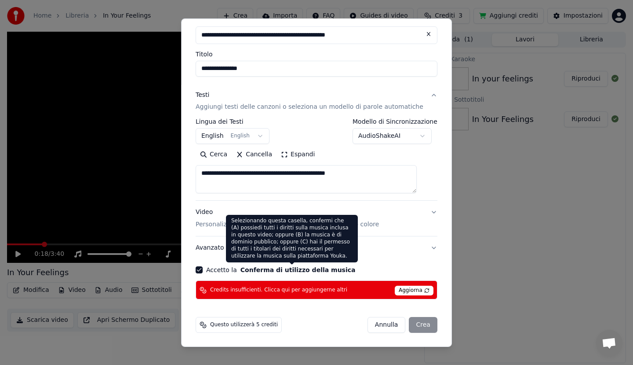
click at [276, 268] on button "Conferma di utilizzo della musica" at bounding box center [298, 270] width 115 height 6
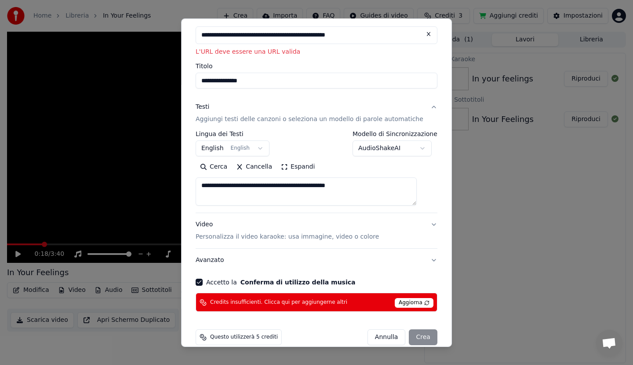
click at [227, 236] on p "Personalizza il video karaoke: usa immagine, video o colore" at bounding box center [287, 236] width 183 height 9
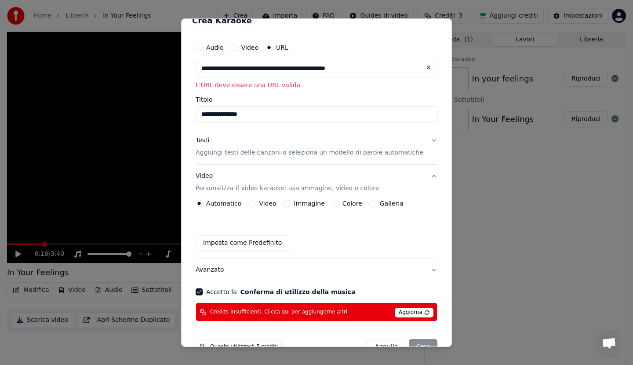
scroll to position [0, 0]
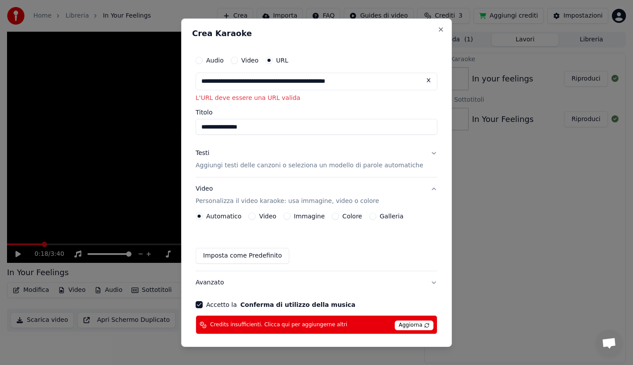
click at [238, 60] on button "Video" at bounding box center [234, 59] width 7 height 7
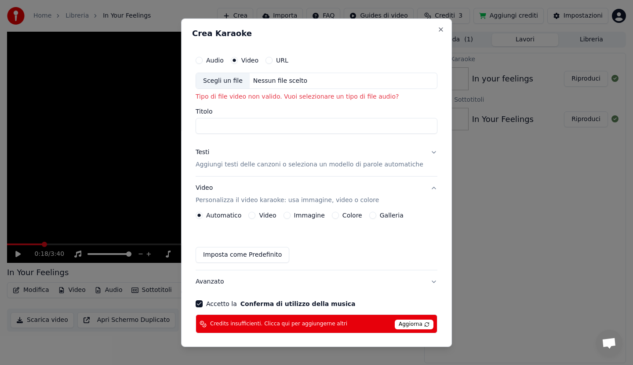
click at [234, 79] on div "Scegli un file" at bounding box center [223, 81] width 54 height 16
type input "**********"
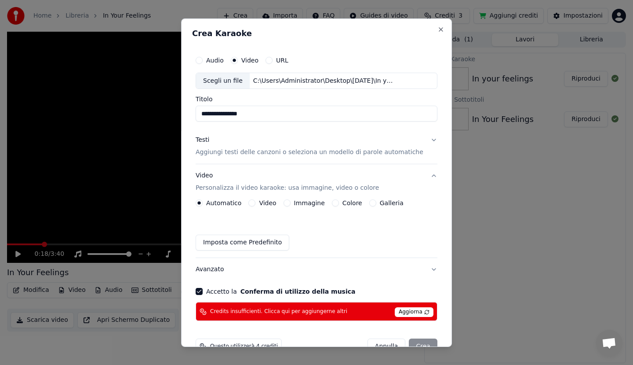
click at [273, 60] on button "URL" at bounding box center [269, 59] width 7 height 7
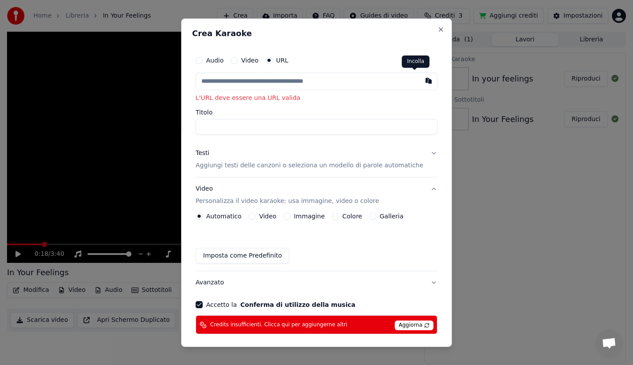
click at [420, 79] on button "button" at bounding box center [429, 80] width 18 height 16
type input "**********"
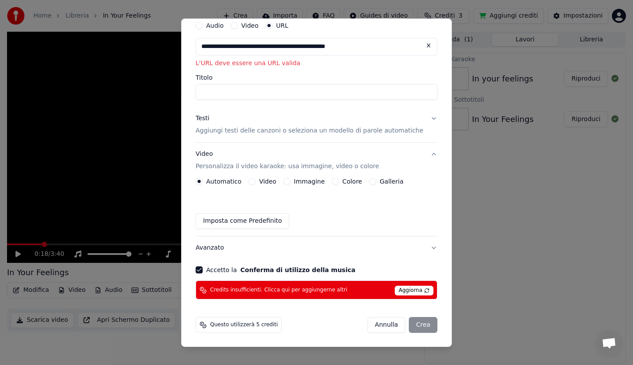
click at [379, 325] on button "Annulla" at bounding box center [387, 325] width 38 height 16
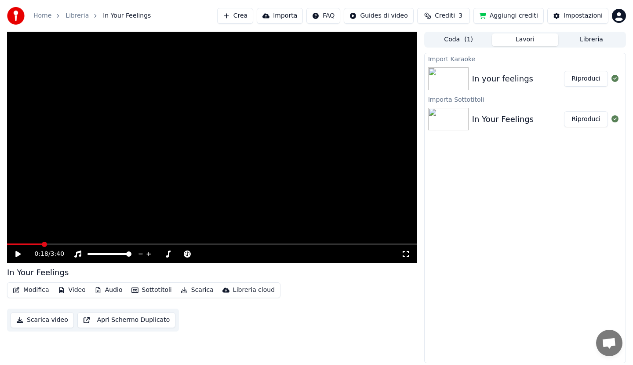
click at [284, 15] on button "Importa" at bounding box center [280, 16] width 46 height 16
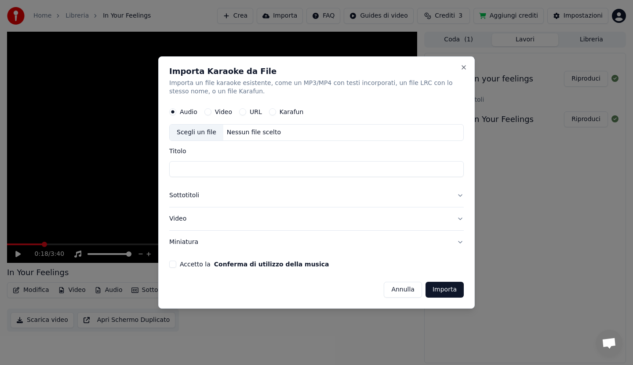
click at [194, 193] on button "Sottotitoli" at bounding box center [316, 195] width 295 height 23
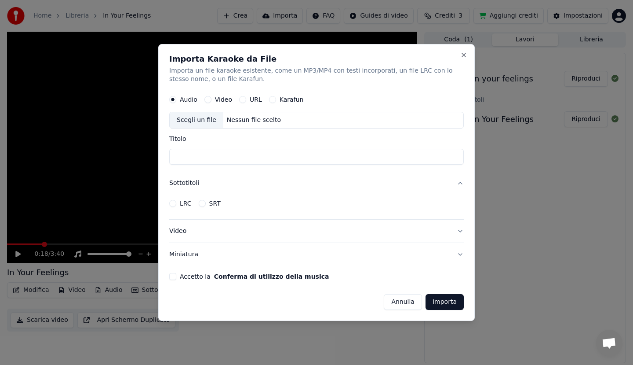
click at [201, 117] on div "Scegli un file" at bounding box center [197, 121] width 54 height 16
type input "**********"
click at [173, 277] on button "Accetto la Conferma di utilizzo della musica" at bounding box center [172, 276] width 7 height 7
click at [201, 203] on button "SRT" at bounding box center [202, 203] width 7 height 7
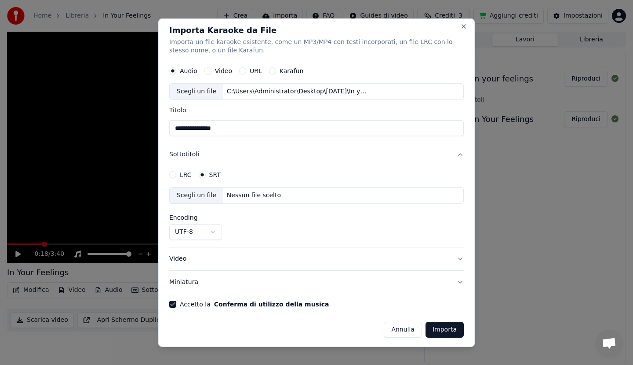
scroll to position [5, 0]
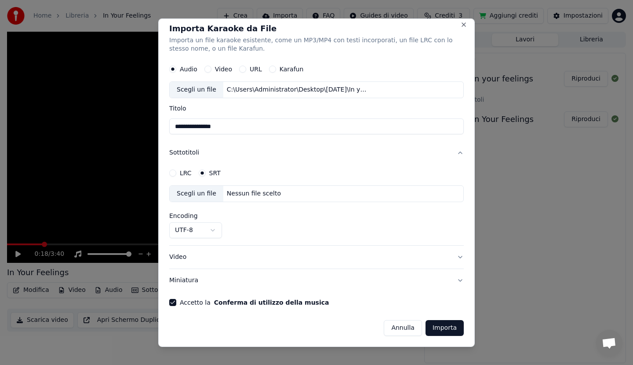
click at [183, 256] on button "Video" at bounding box center [316, 256] width 295 height 23
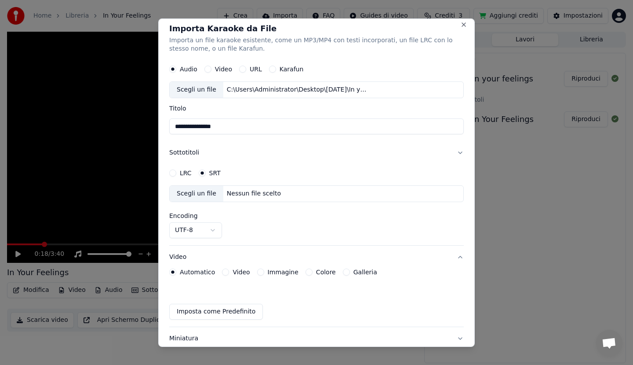
scroll to position [0, 0]
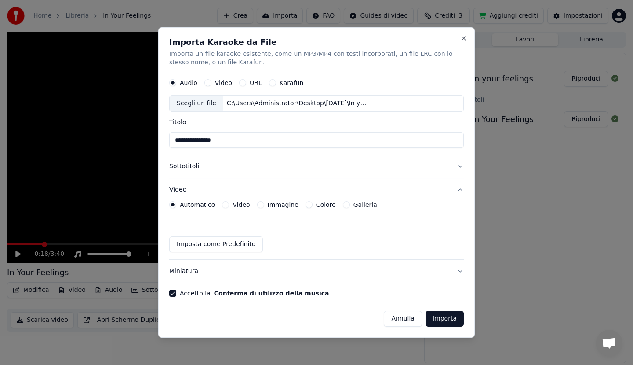
click at [284, 82] on label "Karafun" at bounding box center [292, 83] width 24 height 6
click at [276, 82] on button "Karafun" at bounding box center [272, 83] width 7 height 7
click at [285, 81] on label "Karafun" at bounding box center [292, 83] width 24 height 6
click at [276, 81] on button "Karafun" at bounding box center [272, 83] width 7 height 7
click at [201, 102] on div "Scegli un file" at bounding box center [197, 104] width 54 height 16
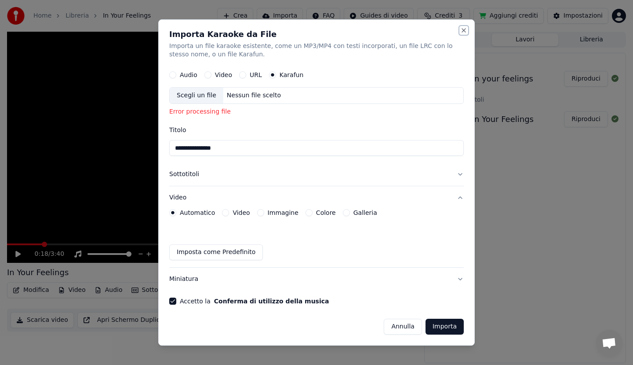
click at [464, 31] on button "Close" at bounding box center [463, 30] width 7 height 7
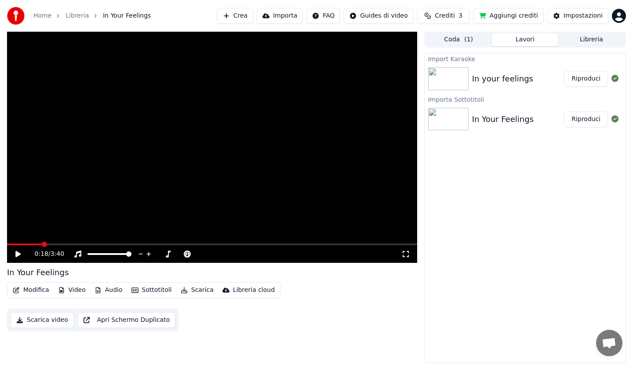
click at [248, 15] on button "Crea" at bounding box center [235, 16] width 36 height 16
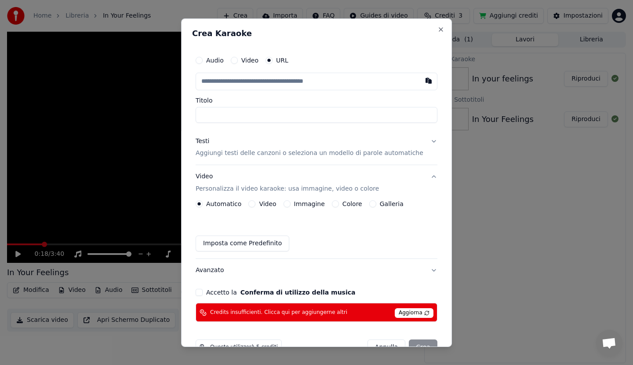
click at [238, 60] on button "Video" at bounding box center [234, 59] width 7 height 7
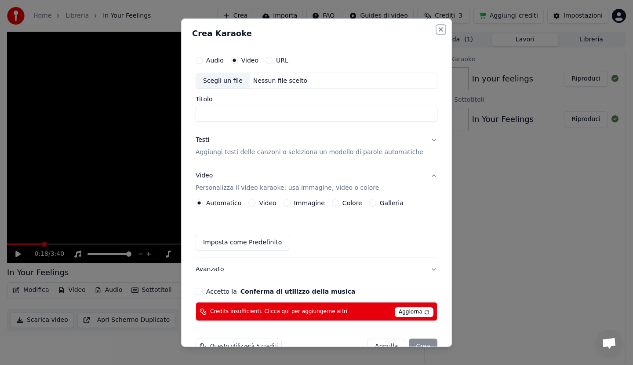
click at [438, 29] on button "Close" at bounding box center [441, 29] width 7 height 7
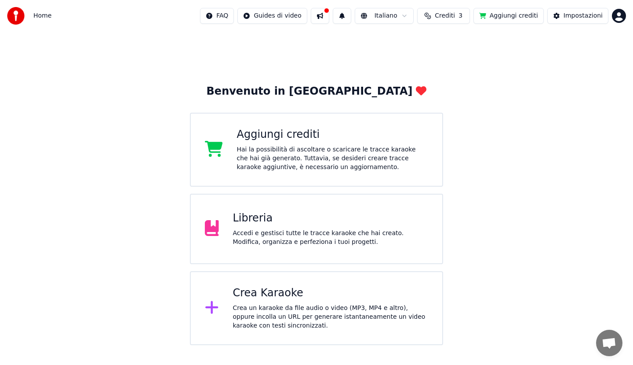
click at [246, 293] on div "Crea Karaoke" at bounding box center [331, 293] width 196 height 14
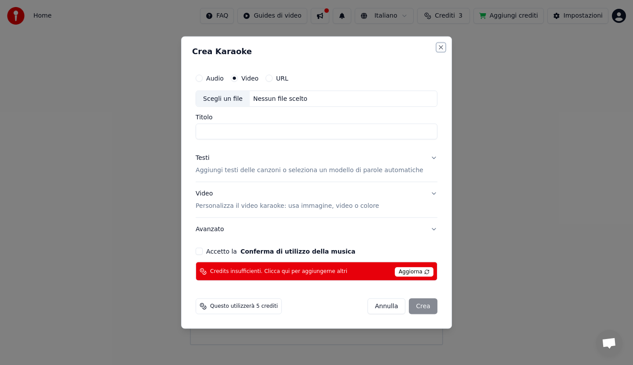
click at [438, 48] on button "Close" at bounding box center [441, 47] width 7 height 7
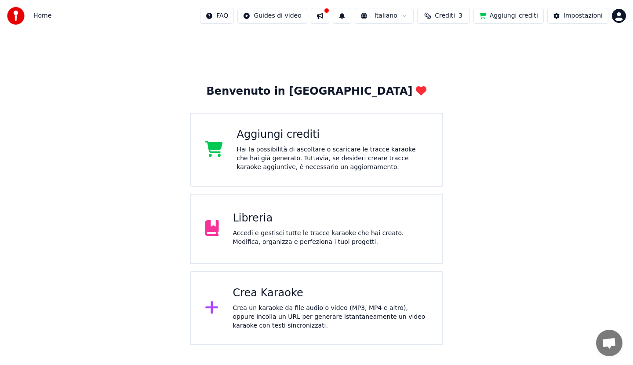
click at [329, 11] on div at bounding box center [326, 10] width 5 height 5
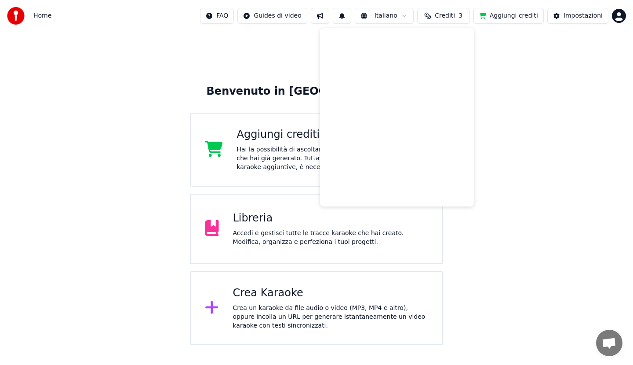
click at [264, 293] on div "Crea Karaoke" at bounding box center [331, 293] width 196 height 14
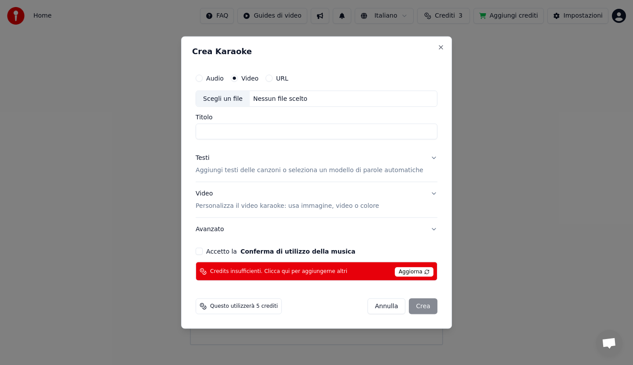
click at [373, 307] on button "Annulla" at bounding box center [387, 306] width 38 height 16
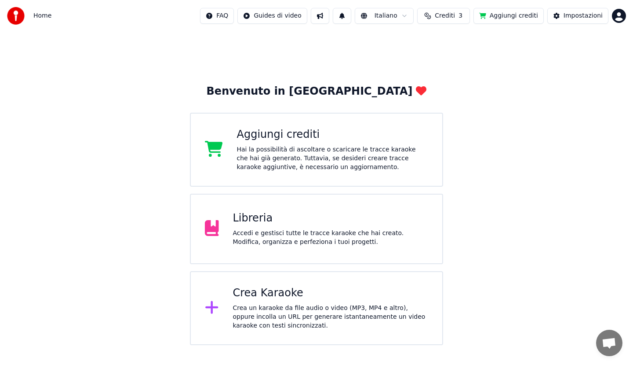
click at [259, 138] on div "Aggiungi crediti" at bounding box center [333, 135] width 192 height 14
click at [256, 139] on div "Aggiungi crediti" at bounding box center [333, 135] width 192 height 14
click at [251, 219] on div "Libreria" at bounding box center [331, 218] width 196 height 14
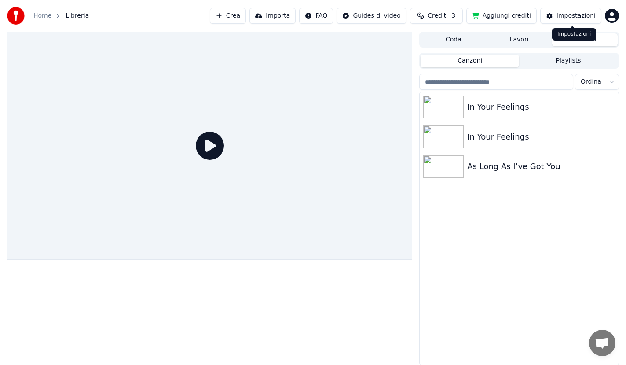
click at [573, 15] on div "Impostazioni" at bounding box center [575, 15] width 39 height 9
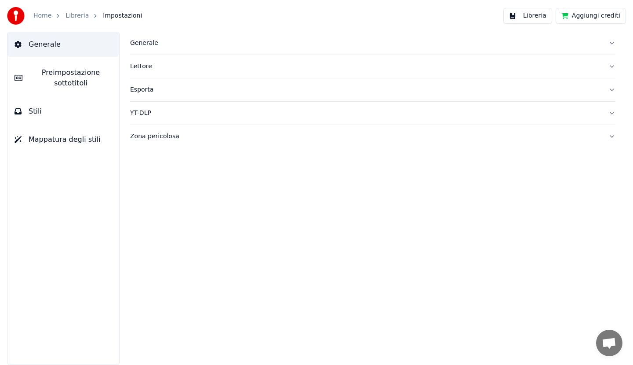
click at [74, 77] on span "Preimpostazione sottotitoli" at bounding box center [70, 77] width 83 height 21
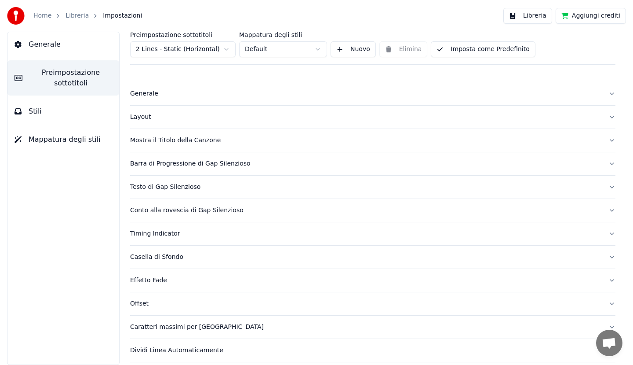
scroll to position [27, 0]
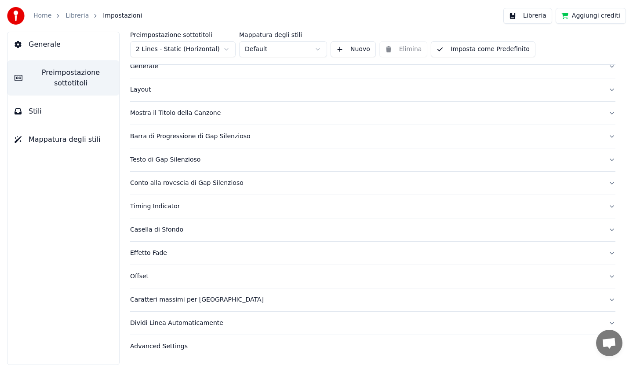
click at [173, 347] on div "Advanced Settings" at bounding box center [365, 346] width 471 height 9
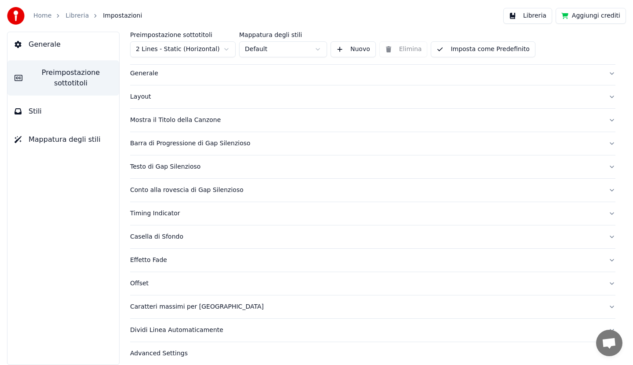
scroll to position [0, 0]
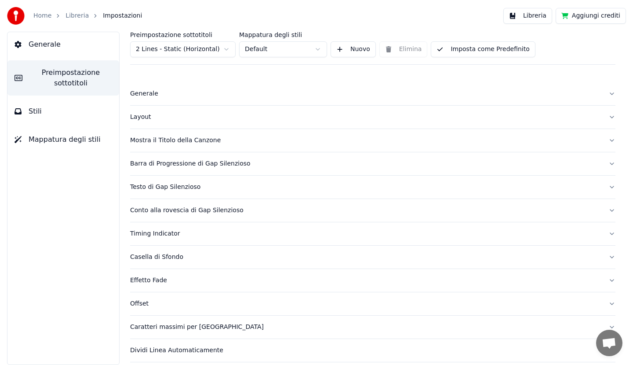
click at [66, 72] on span "Preimpostazione sottotitoli" at bounding box center [70, 77] width 83 height 21
click at [151, 68] on div "Preimpostazione sottotitoli 2 Lines - Static (Horizontal) Mappatura degli stili…" at bounding box center [373, 341] width 486 height 618
click at [317, 50] on html "Home Libreria Impostazioni Libreria Aggiungi crediti Generale Preimpostazione s…" at bounding box center [316, 182] width 633 height 365
click at [224, 51] on html "Home Libreria Impostazioni Libreria Aggiungi crediti Generale Preimpostazione s…" at bounding box center [316, 182] width 633 height 365
click at [225, 50] on html "Home Libreria Impostazioni Libreria Aggiungi crediti Generale Preimpostazione s…" at bounding box center [316, 182] width 633 height 365
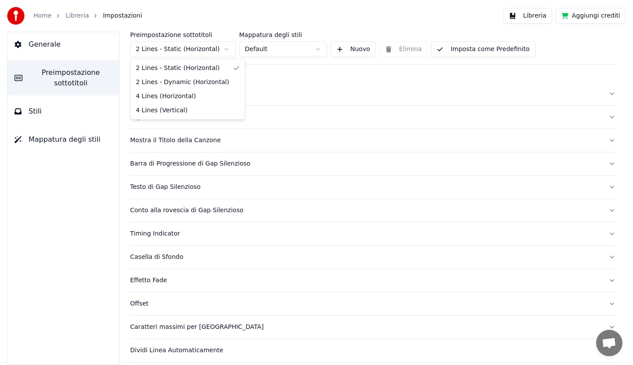
click at [225, 50] on html "Home Libreria Impostazioni Libreria Aggiungi crediti Generale Preimpostazione s…" at bounding box center [316, 182] width 633 height 365
click at [43, 140] on span "Mappatura degli stili" at bounding box center [65, 139] width 72 height 11
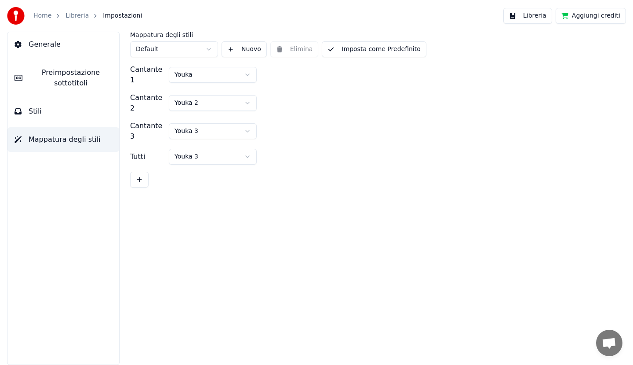
click at [534, 15] on button "Libreria" at bounding box center [528, 16] width 49 height 16
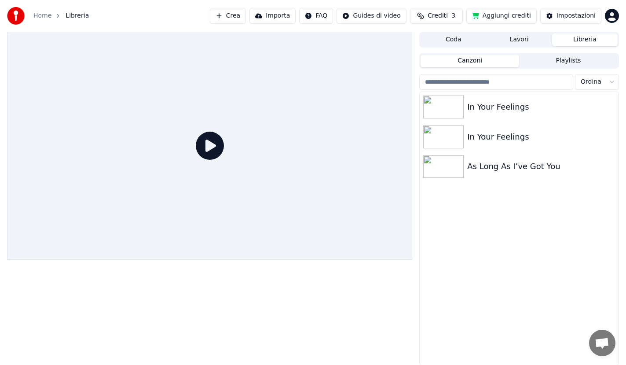
click at [527, 40] on button "Lavori" at bounding box center [519, 39] width 66 height 13
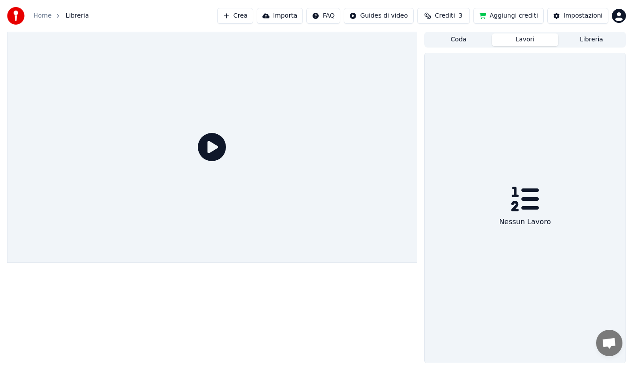
click at [455, 16] on span "Crediti" at bounding box center [445, 15] width 20 height 9
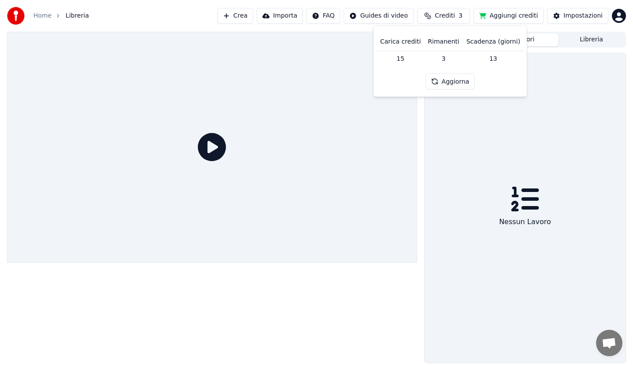
click at [300, 15] on button "Importa" at bounding box center [280, 16] width 46 height 16
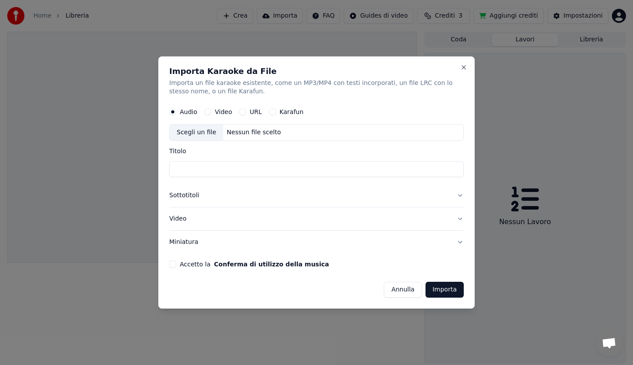
click at [192, 194] on button "Sottotitoli" at bounding box center [316, 195] width 295 height 23
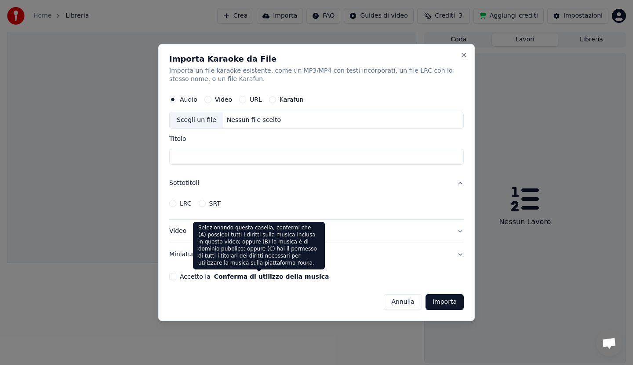
click at [226, 278] on button "Conferma di utilizzo della musica" at bounding box center [271, 276] width 115 height 6
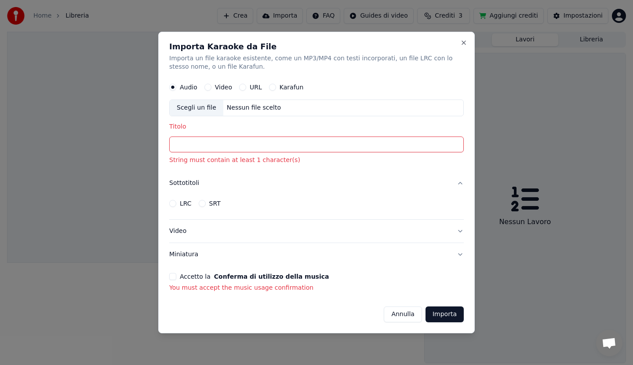
click at [257, 105] on div "Nessun file scelto" at bounding box center [253, 108] width 61 height 9
type input "**********"
click at [280, 87] on label "Karafun" at bounding box center [292, 87] width 24 height 6
click at [276, 87] on button "Karafun" at bounding box center [272, 87] width 7 height 7
click at [192, 184] on button "Sottotitoli" at bounding box center [316, 183] width 295 height 23
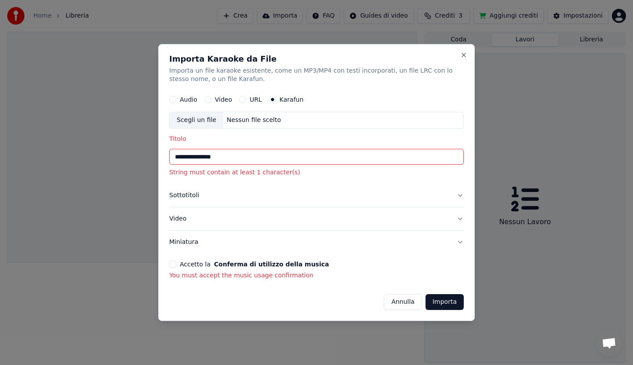
click at [171, 263] on button "Accetto la Conferma di utilizzo della musica" at bounding box center [172, 263] width 7 height 7
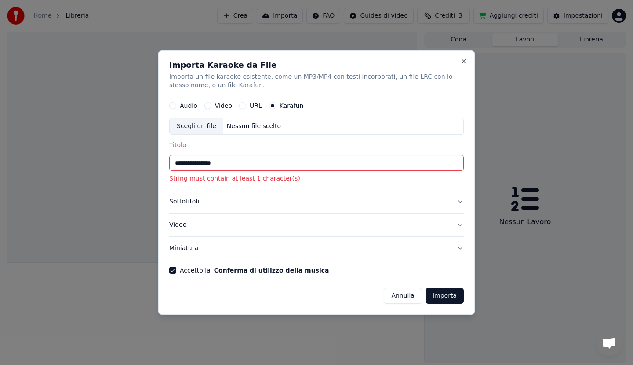
click at [442, 295] on button "Importa" at bounding box center [445, 296] width 38 height 16
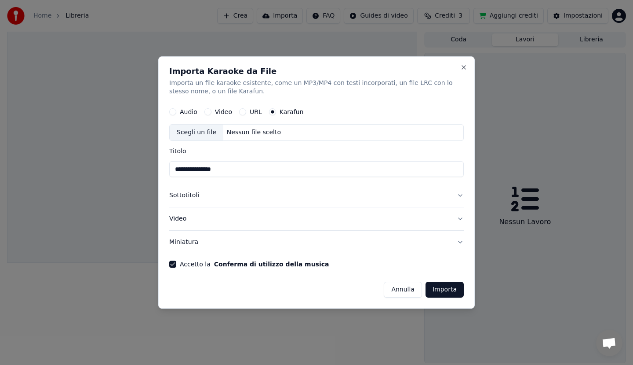
click at [238, 129] on div "Nessun file scelto" at bounding box center [253, 132] width 61 height 9
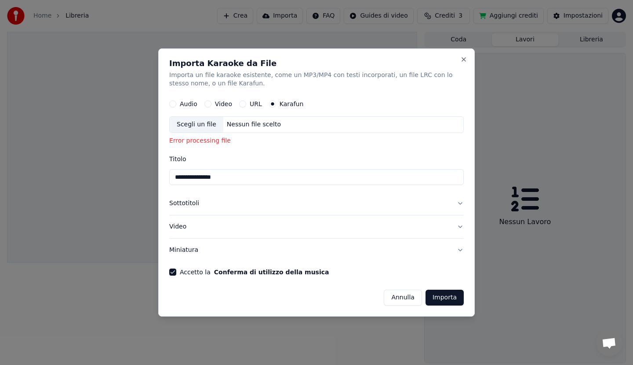
click at [241, 105] on button "URL" at bounding box center [242, 104] width 7 height 7
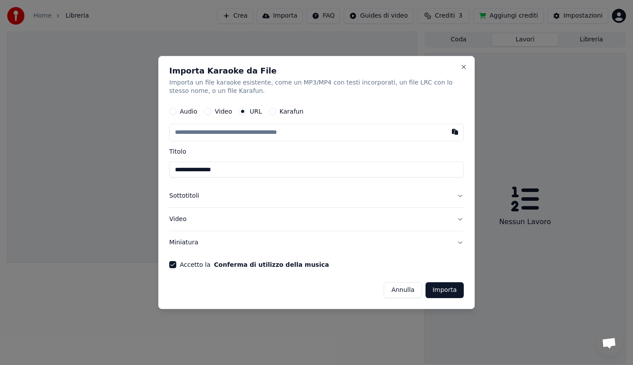
click at [443, 289] on button "Importa" at bounding box center [445, 290] width 38 height 16
click at [456, 132] on button "button" at bounding box center [455, 132] width 18 height 16
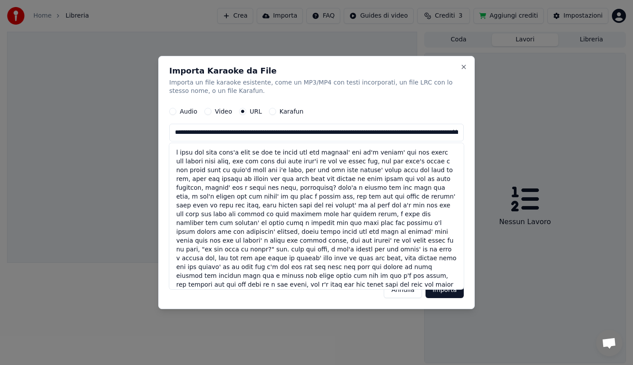
click at [439, 291] on button "Importa" at bounding box center [445, 290] width 38 height 16
click at [437, 291] on button "Importa" at bounding box center [445, 290] width 38 height 16
drag, startPoint x: 456, startPoint y: 196, endPoint x: 460, endPoint y: 226, distance: 30.1
click at [460, 227] on ul at bounding box center [316, 216] width 295 height 146
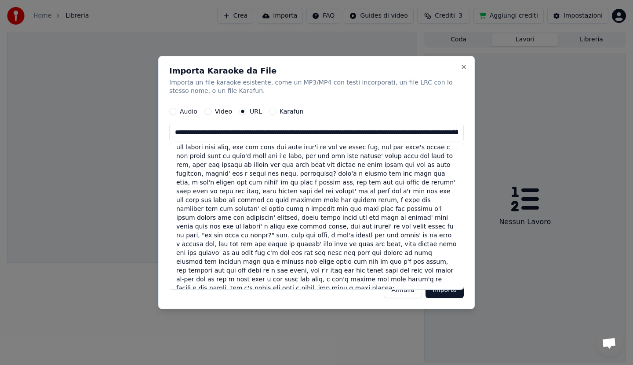
click at [447, 293] on button "Importa" at bounding box center [445, 290] width 38 height 16
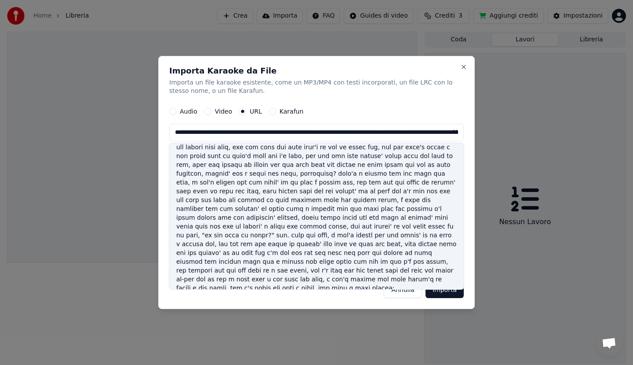
type input "**********"
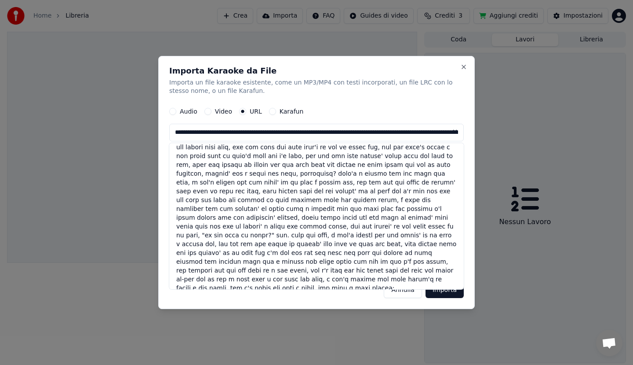
click at [222, 112] on label "Video" at bounding box center [223, 112] width 17 height 6
click at [212, 112] on button "Video" at bounding box center [208, 111] width 7 height 7
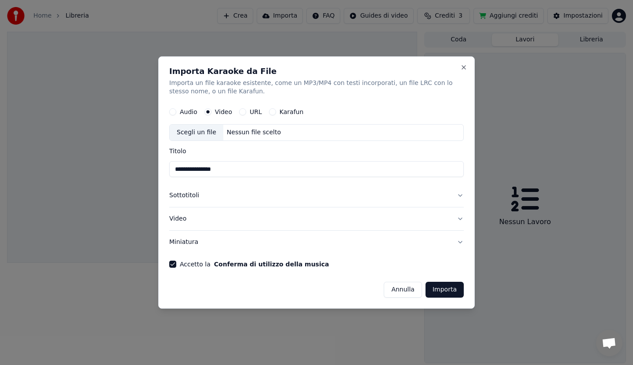
click at [200, 194] on button "Sottotitoli" at bounding box center [316, 195] width 295 height 23
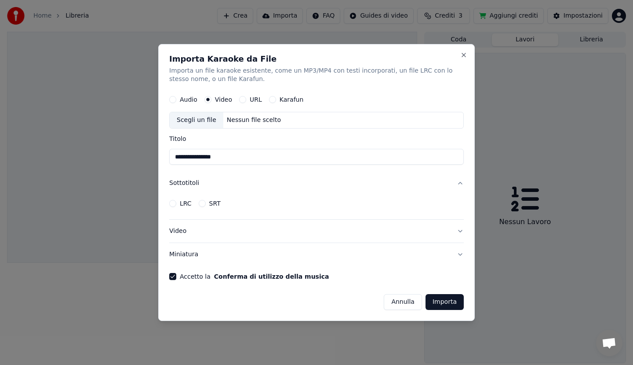
click at [241, 99] on button "URL" at bounding box center [242, 99] width 7 height 7
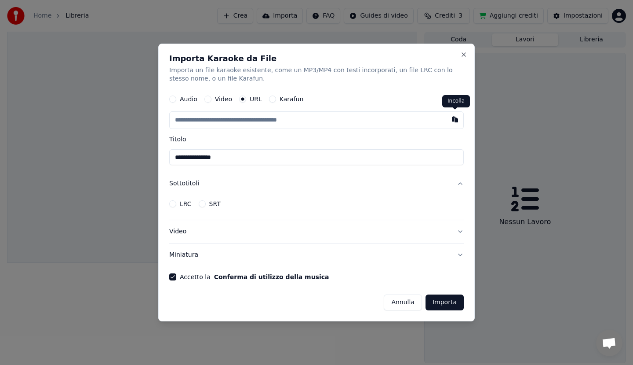
click at [455, 119] on button "button" at bounding box center [455, 120] width 18 height 16
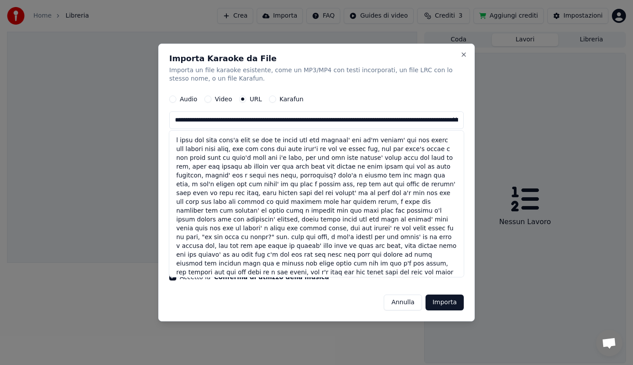
click at [437, 301] on button "Importa" at bounding box center [445, 302] width 38 height 16
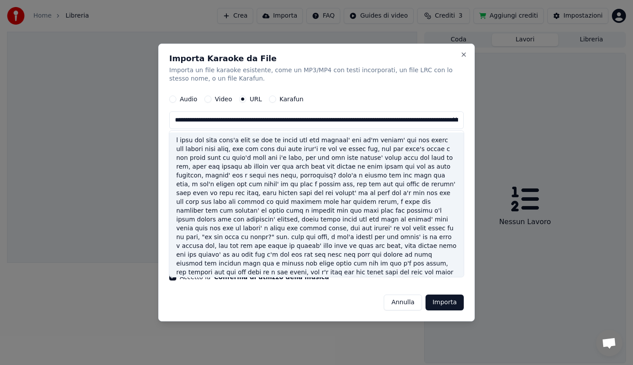
type input "**********"
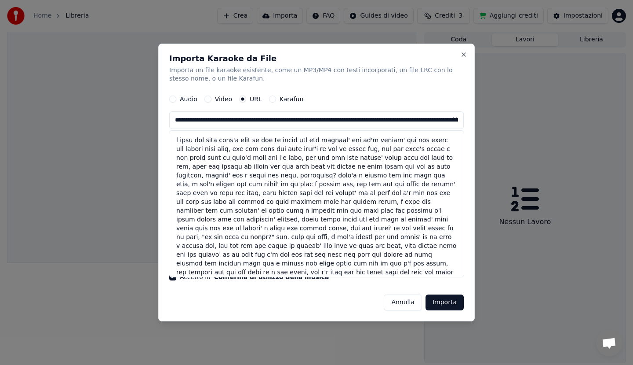
click at [188, 101] on label "Audio" at bounding box center [189, 99] width 18 height 6
click at [176, 101] on button "Audio" at bounding box center [172, 99] width 7 height 7
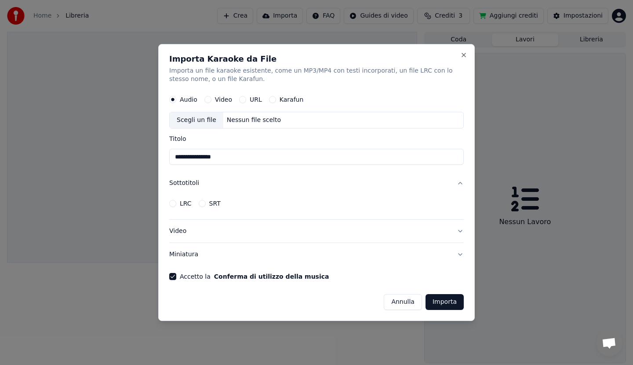
click at [221, 98] on label "Video" at bounding box center [223, 100] width 17 height 6
click at [212, 98] on button "Video" at bounding box center [208, 99] width 7 height 7
click at [221, 100] on label "Video" at bounding box center [223, 100] width 17 height 6
click at [212, 100] on button "Video" at bounding box center [208, 99] width 7 height 7
click at [201, 120] on div "Scegli un file" at bounding box center [197, 121] width 54 height 16
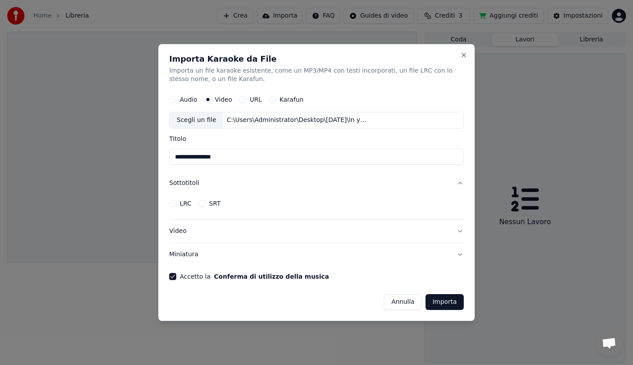
click at [446, 300] on button "Importa" at bounding box center [445, 302] width 38 height 16
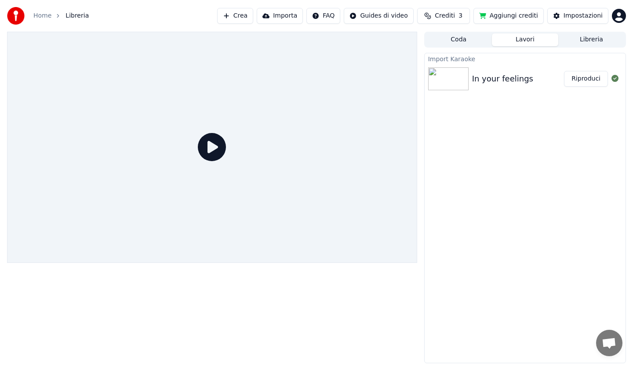
click at [591, 81] on button "Riproduci" at bounding box center [586, 79] width 44 height 16
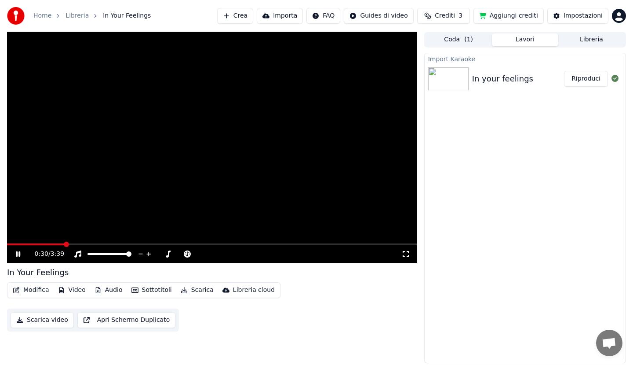
click at [18, 251] on icon at bounding box center [24, 253] width 21 height 7
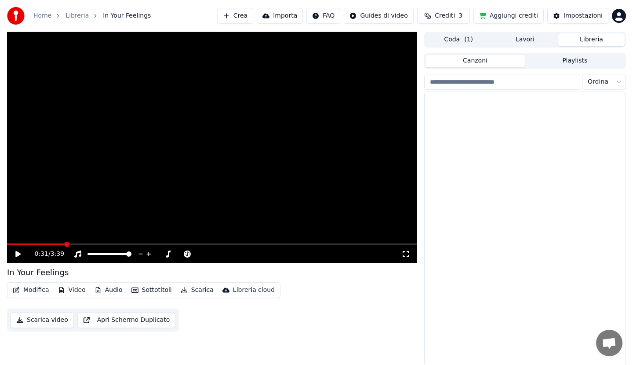
click at [603, 40] on button "Libreria" at bounding box center [592, 39] width 66 height 13
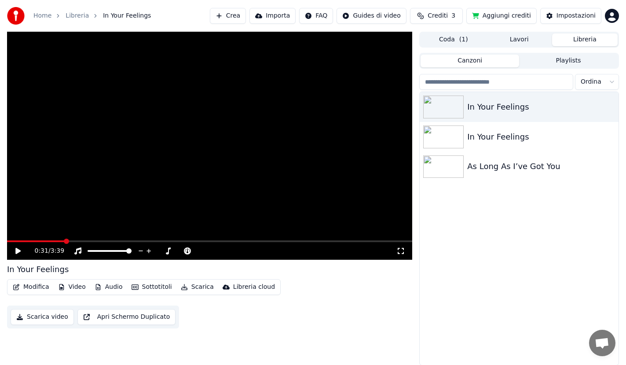
click at [284, 15] on button "Importa" at bounding box center [272, 16] width 46 height 16
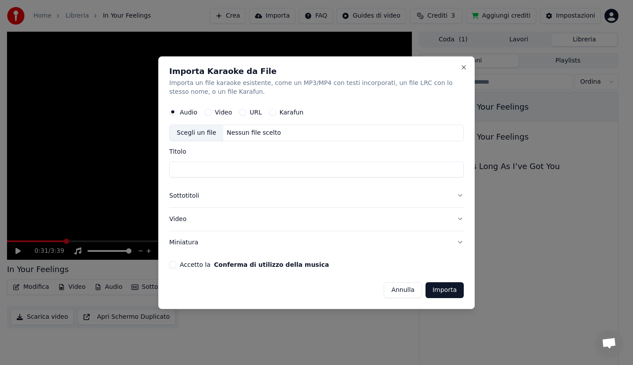
click at [195, 130] on div "Scegli un file" at bounding box center [197, 133] width 54 height 16
type input "**********"
click at [460, 195] on button "Sottotitoli" at bounding box center [316, 195] width 295 height 23
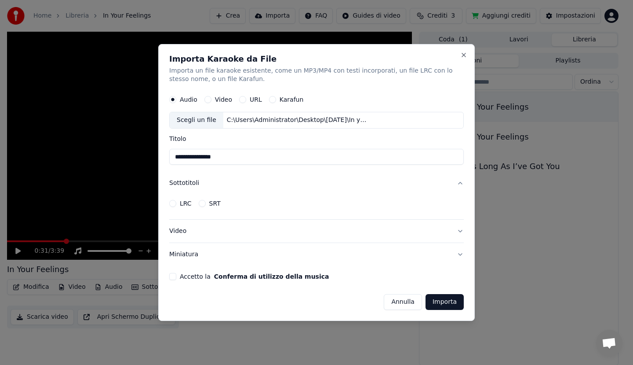
click at [173, 204] on button "LRC" at bounding box center [172, 203] width 7 height 7
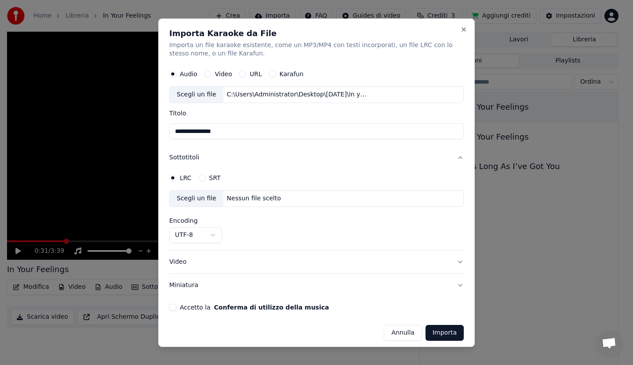
click at [214, 177] on label "SRT" at bounding box center [214, 178] width 11 height 6
click at [206, 177] on button "SRT" at bounding box center [202, 177] width 7 height 7
click at [214, 177] on label "SRT" at bounding box center [214, 178] width 11 height 6
click at [206, 177] on button "SRT" at bounding box center [202, 177] width 7 height 7
click at [175, 179] on button "LRC" at bounding box center [172, 177] width 7 height 7
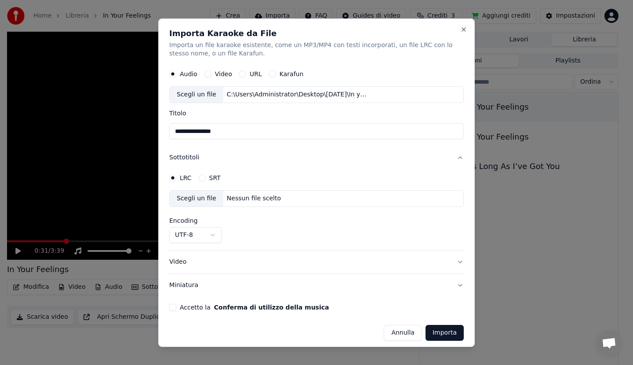
click at [344, 194] on div "Scegli un file Nessun file scelto" at bounding box center [316, 198] width 295 height 17
click at [166, 308] on div "**********" at bounding box center [316, 182] width 317 height 328
click at [175, 307] on button "Accetto la Conferma di utilizzo della musica" at bounding box center [172, 306] width 7 height 7
click at [203, 197] on div "Scegli un file" at bounding box center [197, 198] width 54 height 16
select select "**********"
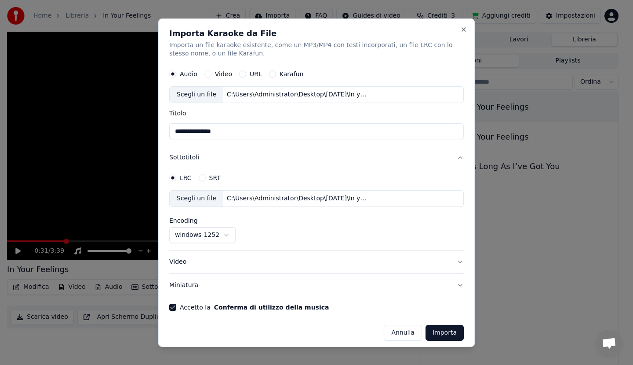
click at [435, 333] on button "Importa" at bounding box center [445, 333] width 38 height 16
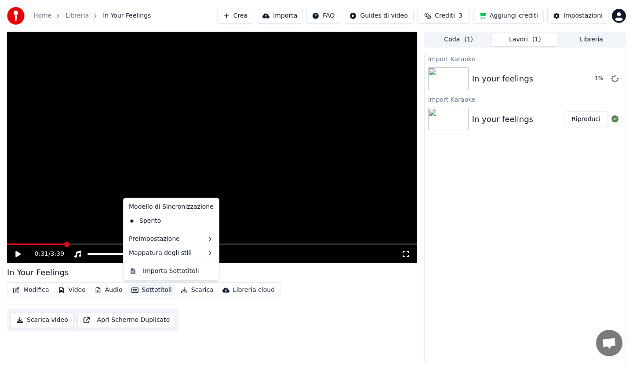
click at [149, 289] on button "Sottotitoli" at bounding box center [152, 290] width 48 height 12
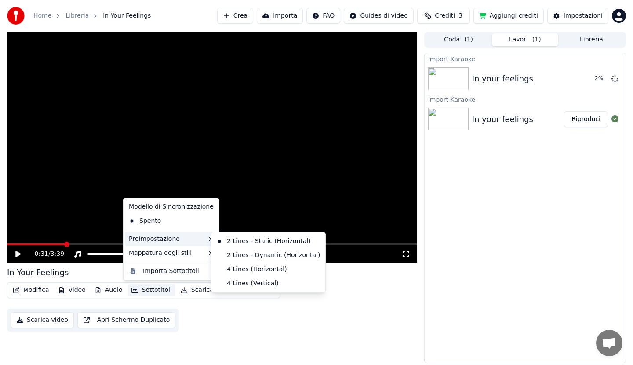
click at [168, 239] on div "Preimpostazione" at bounding box center [171, 239] width 92 height 14
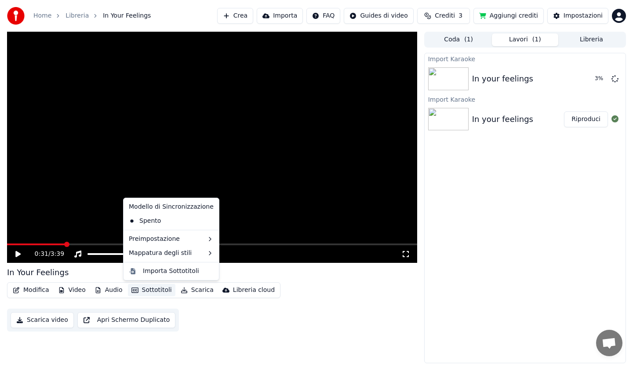
click at [169, 208] on div "Modello di Sincronizzazione" at bounding box center [171, 207] width 92 height 14
click at [168, 270] on div "Importa Sottotitoli" at bounding box center [171, 271] width 56 height 9
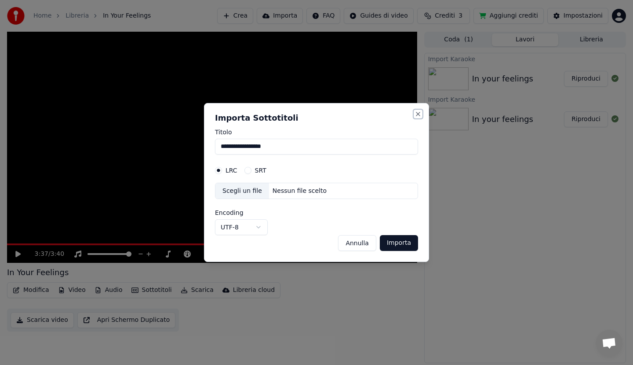
click at [420, 114] on button "Close" at bounding box center [418, 113] width 7 height 7
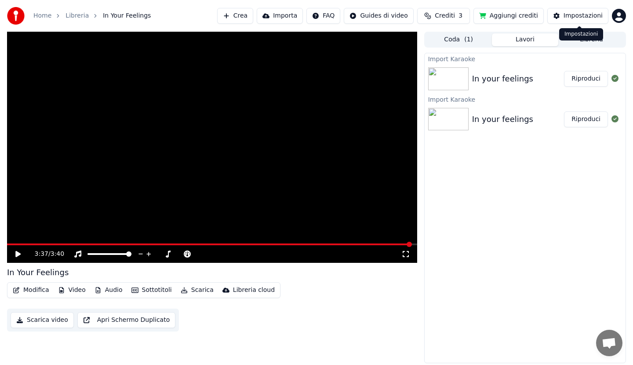
click at [579, 15] on div "Impostazioni" at bounding box center [583, 15] width 39 height 9
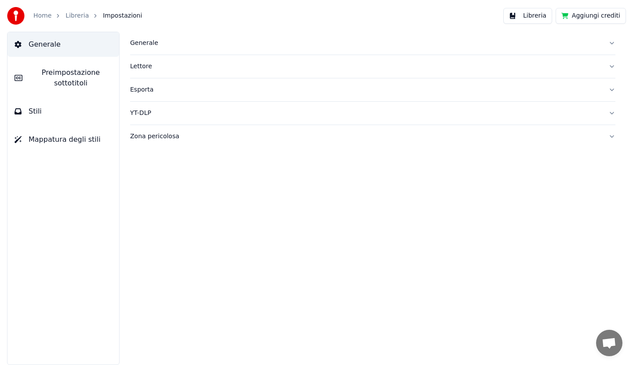
click at [69, 77] on span "Preimpostazione sottotitoli" at bounding box center [70, 77] width 83 height 21
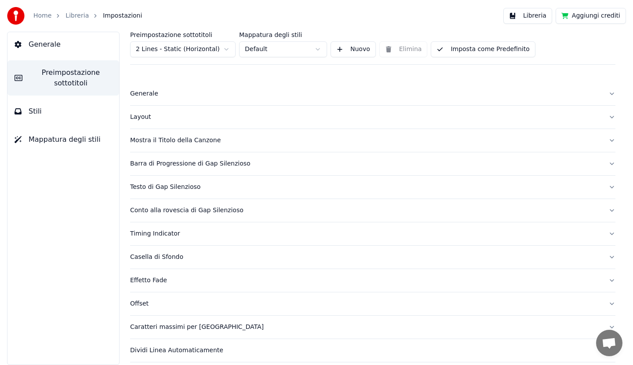
click at [353, 48] on button "Nuovo" at bounding box center [353, 49] width 45 height 16
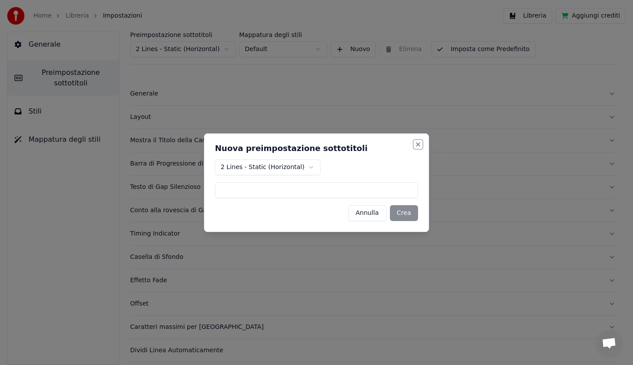
click at [420, 144] on button "Close" at bounding box center [418, 144] width 7 height 7
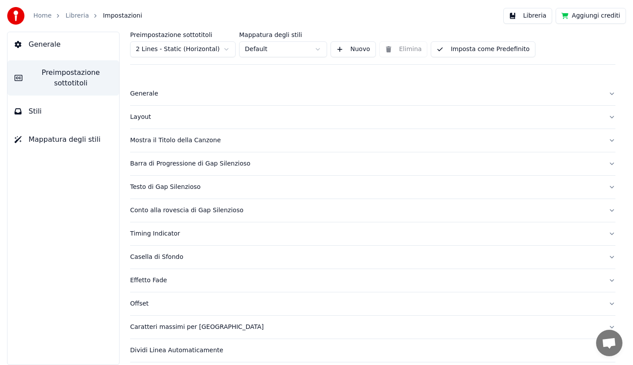
click at [180, 139] on div "Mostra il Titolo della Canzone" at bounding box center [365, 140] width 471 height 9
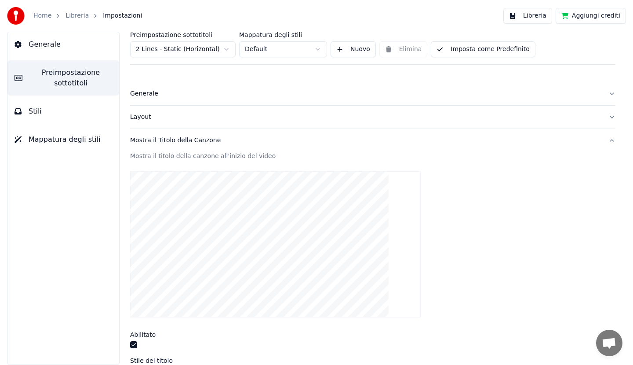
click at [213, 141] on div "Mostra il Titolo della Canzone" at bounding box center [365, 140] width 471 height 9
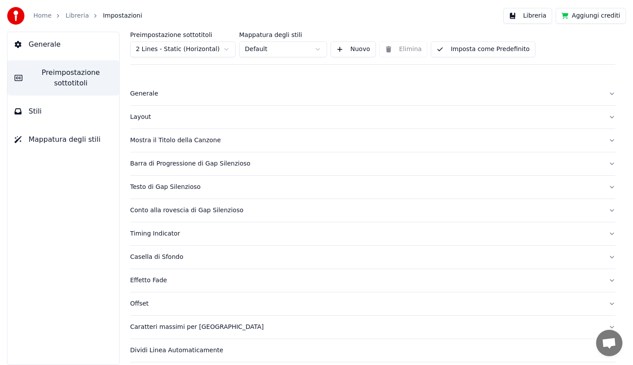
click at [213, 140] on div "Mostra il Titolo della Canzone" at bounding box center [365, 140] width 471 height 9
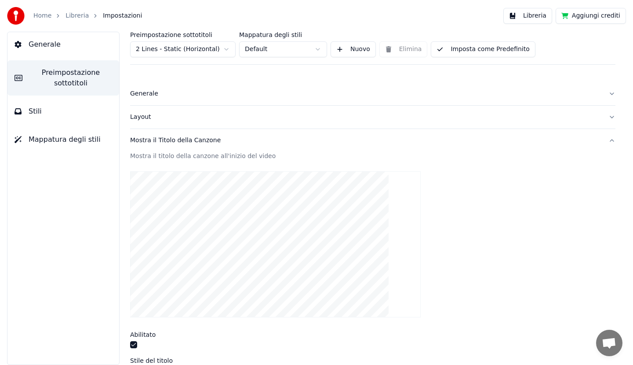
click at [205, 139] on div "Mostra il Titolo della Canzone" at bounding box center [365, 140] width 471 height 9
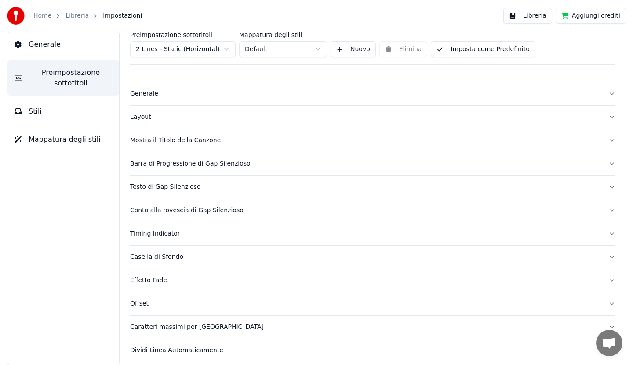
click at [204, 136] on div "Mostra il Titolo della Canzone" at bounding box center [365, 140] width 471 height 9
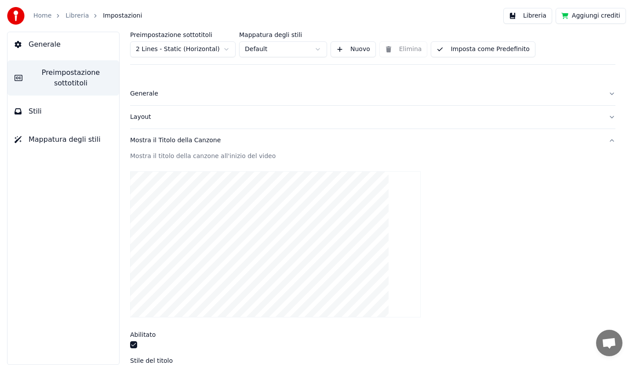
click at [224, 203] on video at bounding box center [275, 244] width 291 height 146
click at [259, 155] on div "Mostra il titolo della canzone all'inizio del video" at bounding box center [373, 156] width 486 height 9
click at [182, 140] on div "Mostra il Titolo della Canzone" at bounding box center [365, 140] width 471 height 9
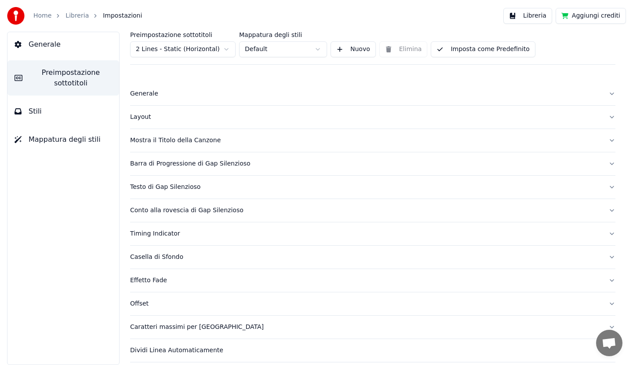
click at [178, 163] on div "Barra di Progressione di Gap Silenzioso" at bounding box center [365, 163] width 471 height 9
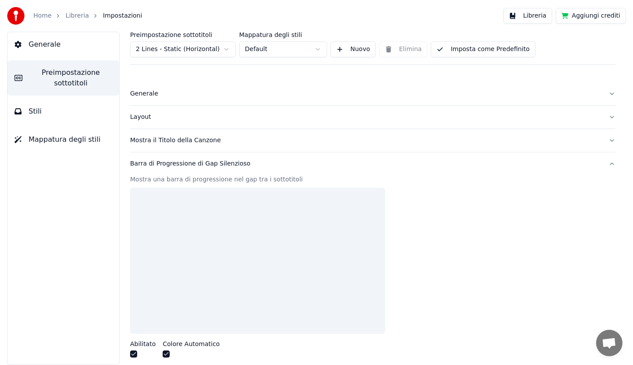
click at [179, 180] on div "Mostra una barra di progressione nel gap tra i sottotitoli" at bounding box center [373, 179] width 486 height 9
click at [157, 141] on div "Mostra il Titolo della Canzone" at bounding box center [365, 140] width 471 height 9
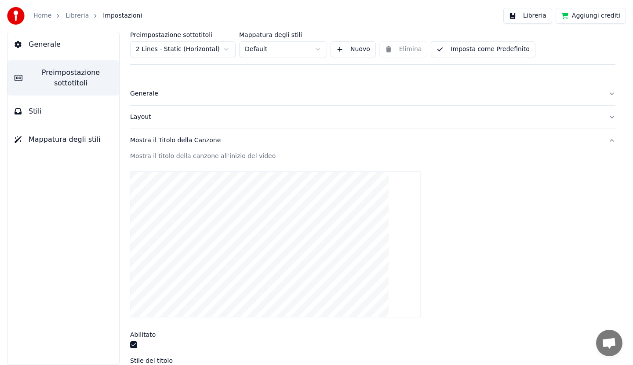
click at [147, 94] on div "Generale" at bounding box center [365, 93] width 471 height 9
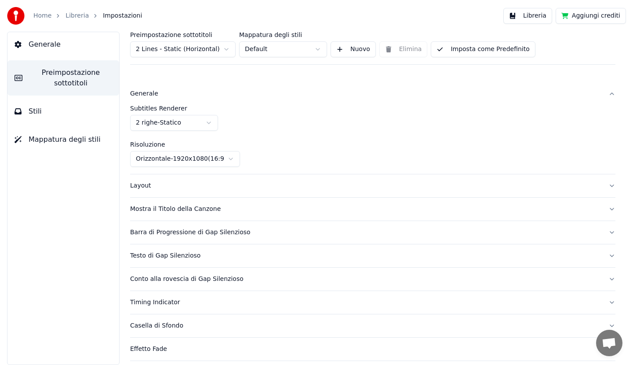
click at [157, 231] on div "Barra di Progressione di Gap Silenzioso" at bounding box center [365, 232] width 471 height 9
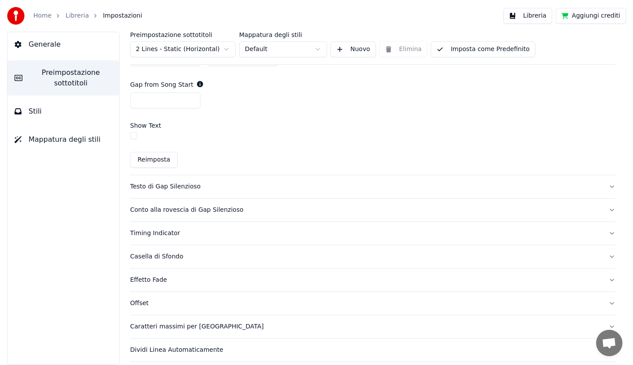
scroll to position [554, 0]
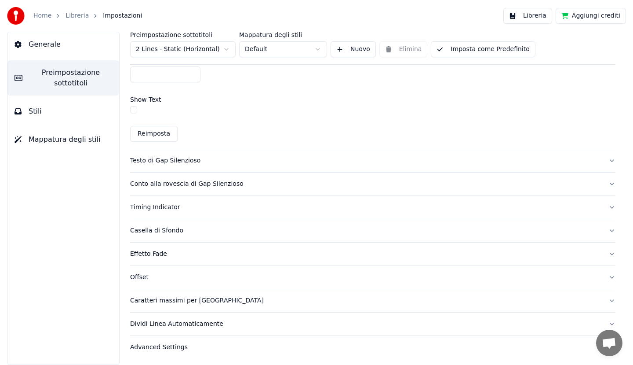
click at [159, 345] on div "Advanced Settings" at bounding box center [365, 347] width 471 height 9
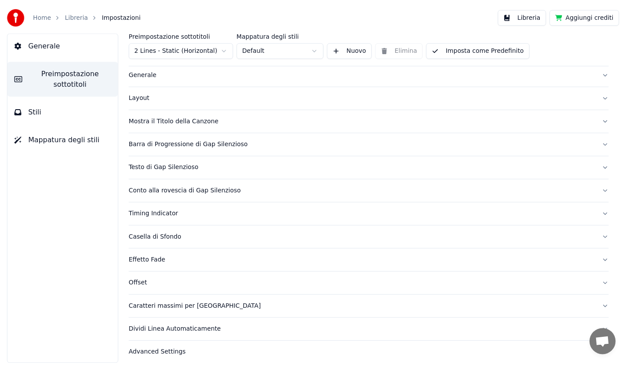
scroll to position [0, 0]
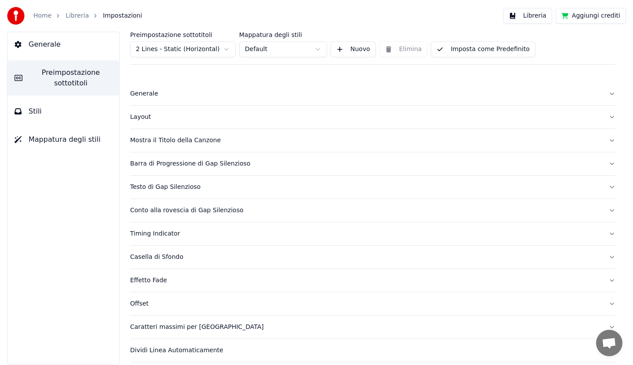
click at [528, 18] on button "Libreria" at bounding box center [528, 16] width 49 height 16
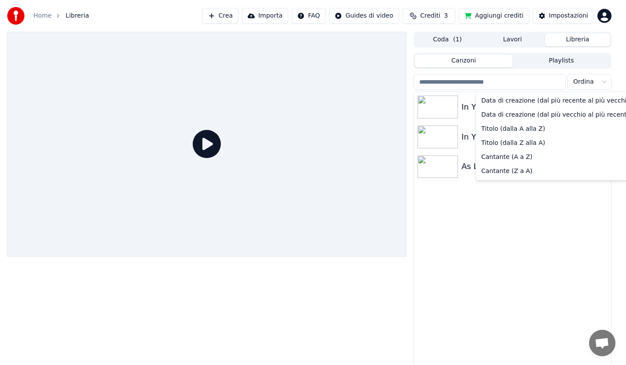
click at [607, 82] on html "Home Libreria Crea Importa FAQ Guides di video Crediti 3 Aggiungi crediti Impos…" at bounding box center [313, 182] width 626 height 365
click at [365, 15] on html "Home Libreria Crea Importa FAQ Guides di video Crediti 3 Aggiungi crediti Impos…" at bounding box center [313, 182] width 626 height 365
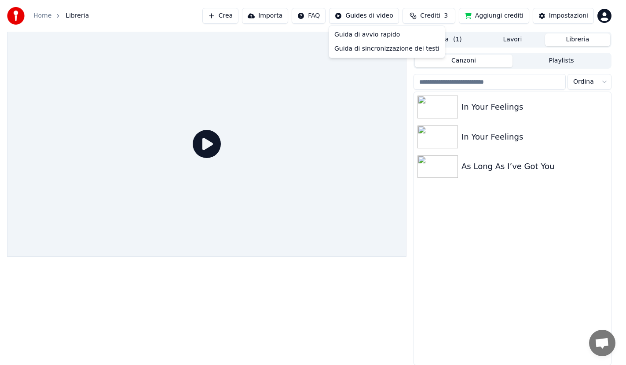
click at [365, 15] on html "Home Libreria Crea Importa FAQ Guides di video Crediti 3 Aggiungi crediti Impos…" at bounding box center [313, 182] width 626 height 365
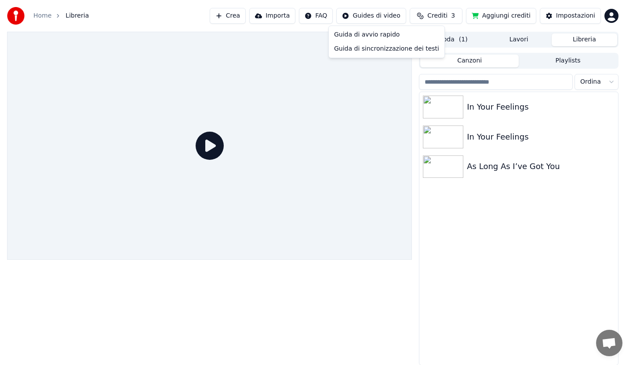
click at [365, 15] on html "Home Libreria Crea Importa FAQ Guides di video Crediti 3 Aggiungi crediti Impos…" at bounding box center [316, 182] width 633 height 365
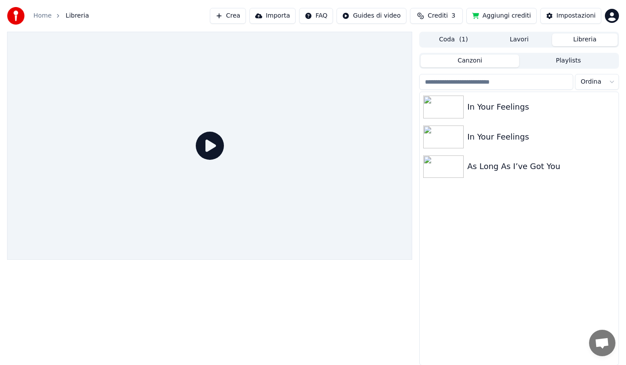
click at [365, 15] on html "Home Libreria Crea Importa FAQ Guides di video Crediti 3 Aggiungi crediti Impos…" at bounding box center [313, 182] width 626 height 365
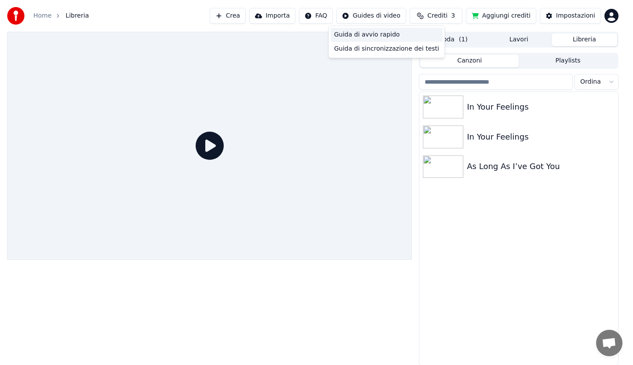
click at [348, 35] on div "Guida di avvio rapido" at bounding box center [387, 35] width 112 height 14
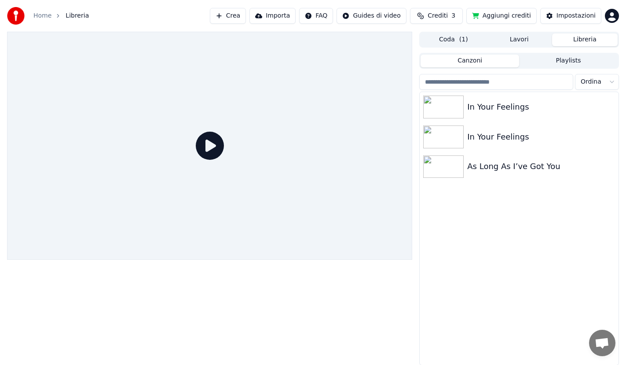
click at [486, 248] on div "In Your Feelings In Your Feelings As Long As I’ve Got You" at bounding box center [519, 228] width 199 height 273
click at [243, 17] on button "Crea" at bounding box center [228, 16] width 36 height 16
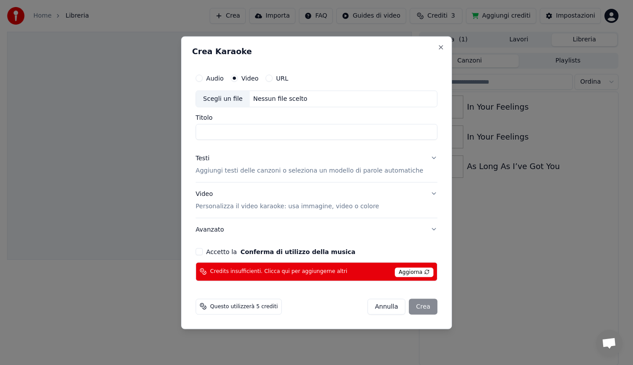
click at [203, 252] on button "Accetto la Conferma di utilizzo della musica" at bounding box center [199, 251] width 7 height 7
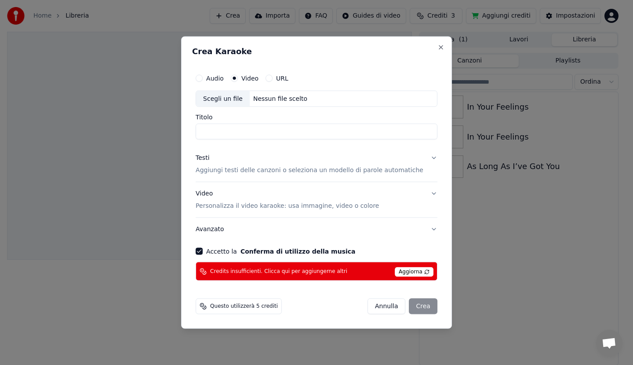
click at [262, 267] on span "Credits insufficienti. Clicca qui per aggiungerne altri" at bounding box center [278, 270] width 137 height 7
click at [438, 46] on button "Close" at bounding box center [441, 47] width 7 height 7
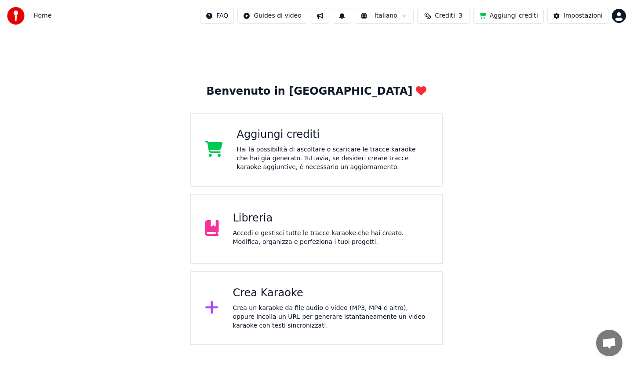
click at [213, 308] on icon at bounding box center [211, 307] width 13 height 13
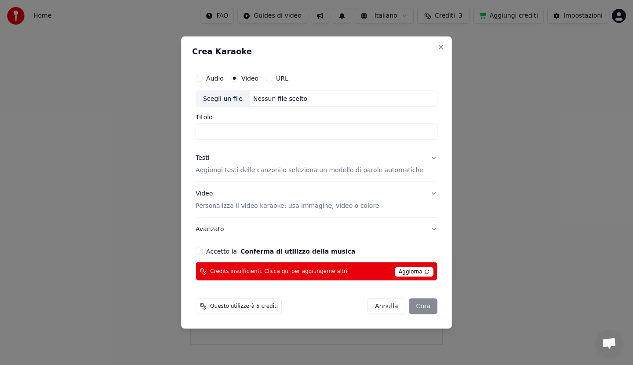
click at [289, 78] on label "URL" at bounding box center [282, 78] width 12 height 6
click at [273, 78] on button "URL" at bounding box center [269, 77] width 7 height 7
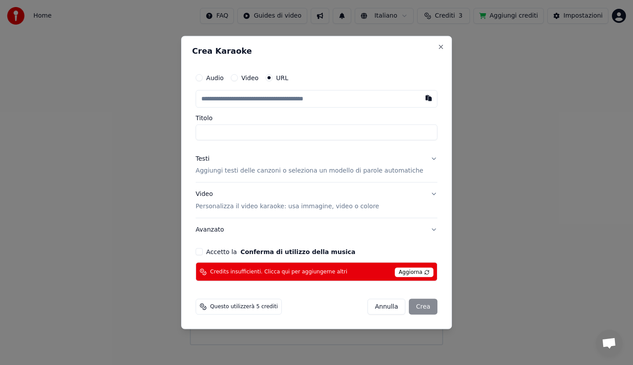
click at [420, 99] on button "button" at bounding box center [429, 98] width 18 height 16
type input "**********"
click at [420, 98] on button at bounding box center [429, 98] width 18 height 16
click at [273, 98] on input "text" at bounding box center [306, 99] width 221 height 18
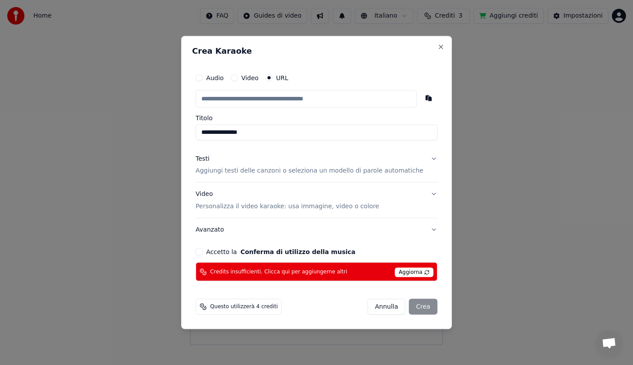
click at [238, 308] on span "Questo utilizzerà 4 crediti" at bounding box center [244, 306] width 68 height 7
click at [420, 100] on button "button" at bounding box center [429, 98] width 18 height 16
type input "**********"
click at [259, 77] on label "Video" at bounding box center [249, 77] width 17 height 6
click at [238, 77] on button "Video" at bounding box center [234, 77] width 7 height 7
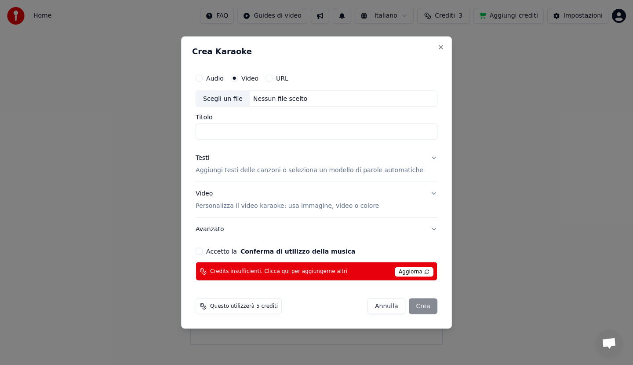
click at [235, 77] on div "Audio Video URL" at bounding box center [242, 77] width 93 height 7
click at [245, 93] on div "Scegli un file" at bounding box center [223, 99] width 54 height 16
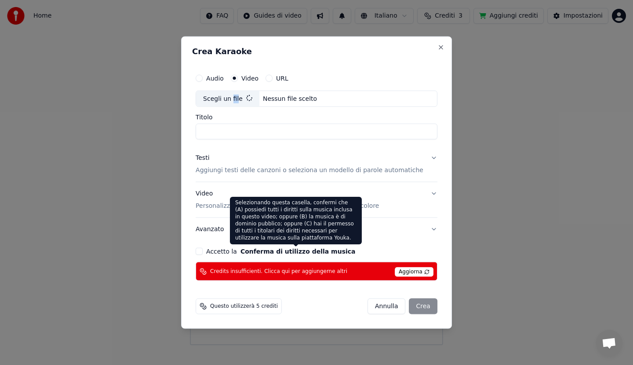
type input "**********"
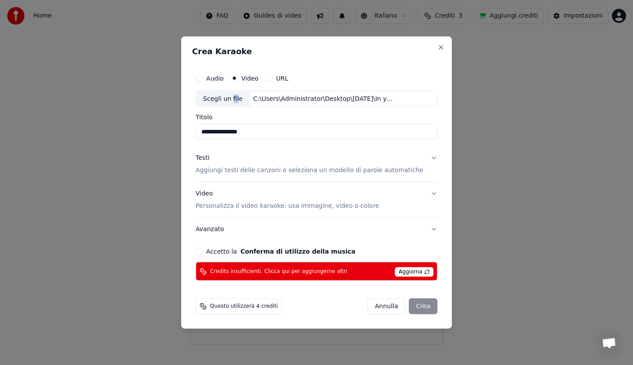
click at [241, 169] on p "Aggiungi testi delle canzoni o seleziona un modello di parole automatiche" at bounding box center [310, 170] width 228 height 9
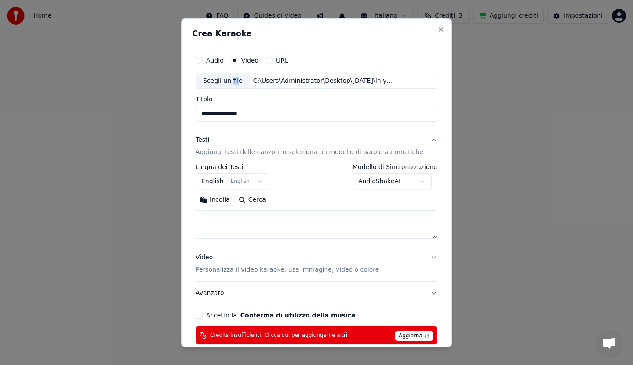
click at [253, 169] on label "Lingua dei Testi" at bounding box center [233, 167] width 74 height 6
click at [412, 181] on body "**********" at bounding box center [316, 172] width 633 height 345
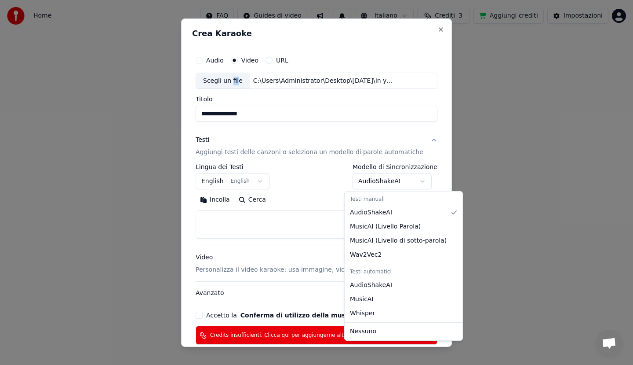
select select "**********"
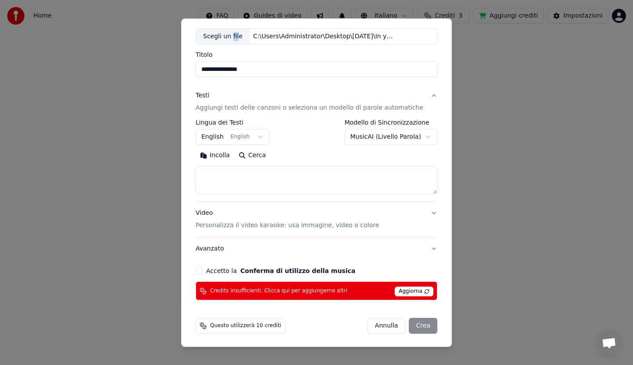
scroll to position [45, 0]
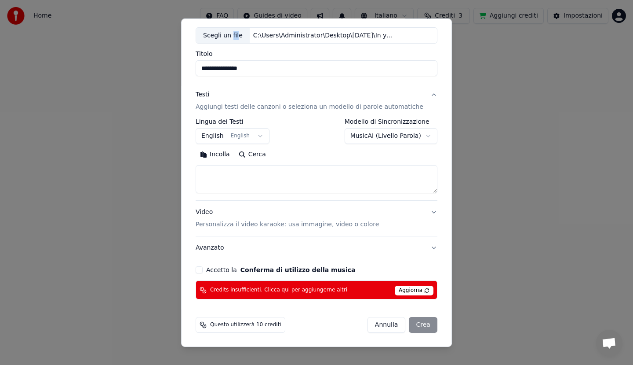
click at [203, 268] on button "Accetto la Conferma di utilizzo della musica" at bounding box center [199, 269] width 7 height 7
click at [415, 326] on div "[PERSON_NAME]" at bounding box center [403, 325] width 70 height 16
click at [414, 326] on div "[PERSON_NAME]" at bounding box center [403, 325] width 70 height 16
click at [414, 325] on div "[PERSON_NAME]" at bounding box center [403, 325] width 70 height 16
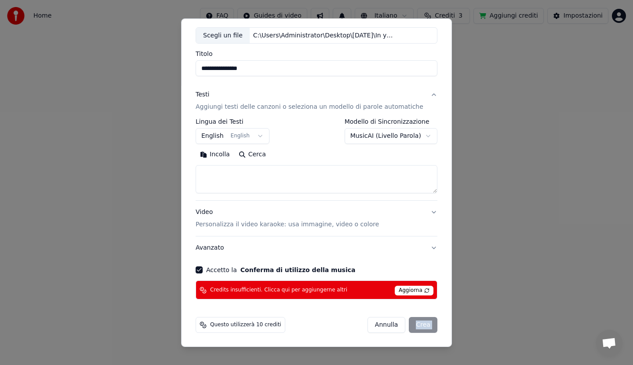
click at [413, 325] on div "[PERSON_NAME]" at bounding box center [403, 325] width 70 height 16
click at [413, 324] on div "[PERSON_NAME]" at bounding box center [403, 325] width 70 height 16
click at [413, 323] on div "[PERSON_NAME]" at bounding box center [403, 325] width 70 height 16
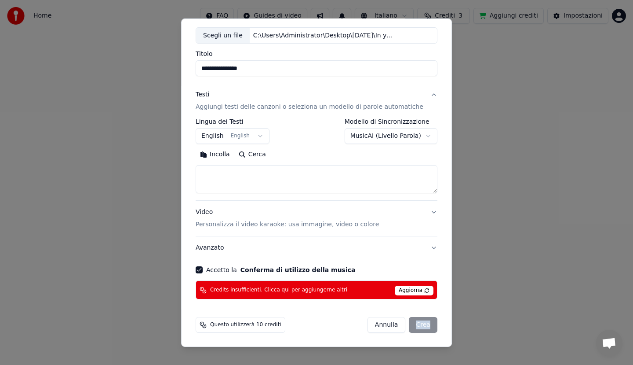
click at [413, 320] on div "[PERSON_NAME]" at bounding box center [403, 325] width 70 height 16
click at [411, 320] on div "[PERSON_NAME]" at bounding box center [403, 325] width 70 height 16
click at [411, 321] on div "[PERSON_NAME]" at bounding box center [403, 325] width 70 height 16
click at [224, 135] on button "English English" at bounding box center [233, 136] width 74 height 16
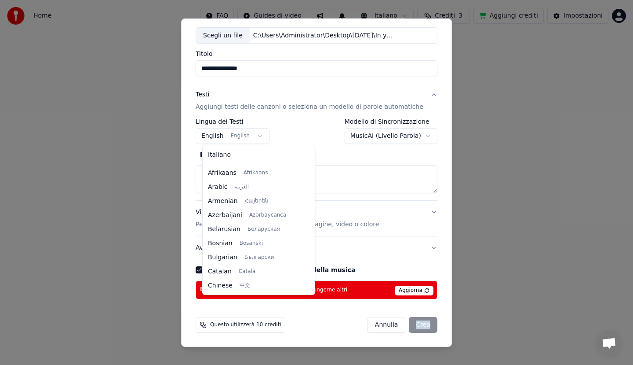
scroll to position [70, 0]
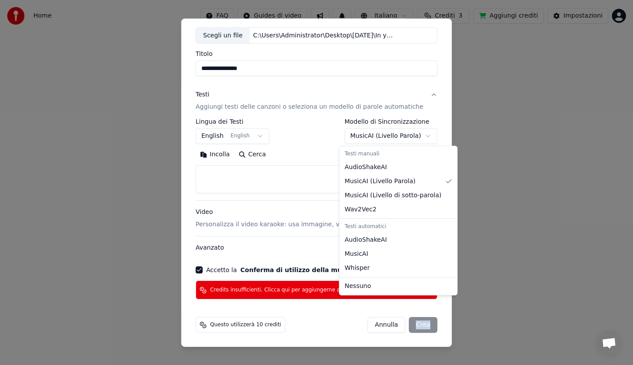
click at [387, 138] on body "**********" at bounding box center [316, 172] width 633 height 345
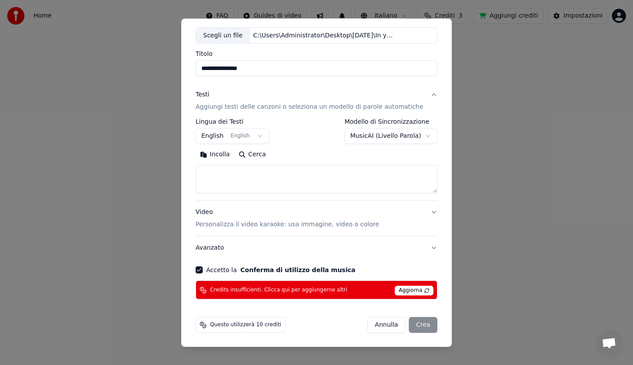
click at [386, 137] on body "**********" at bounding box center [316, 172] width 633 height 345
click at [395, 286] on span "Aggiorna" at bounding box center [414, 290] width 39 height 10
click at [395, 285] on div "Aggiorna" at bounding box center [414, 289] width 39 height 11
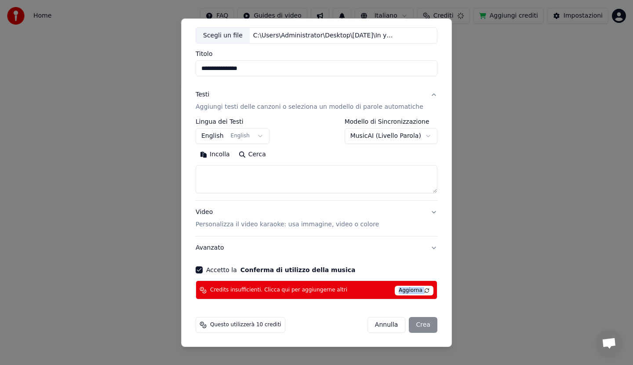
click at [395, 285] on div "Aggiorna" at bounding box center [414, 289] width 39 height 11
click at [395, 286] on div "Aggiorna" at bounding box center [414, 289] width 39 height 11
click at [395, 288] on span "Aggiorna" at bounding box center [414, 290] width 39 height 10
click at [325, 223] on p "Personalizza il video karaoke: usa immagine, video o colore" at bounding box center [287, 224] width 183 height 9
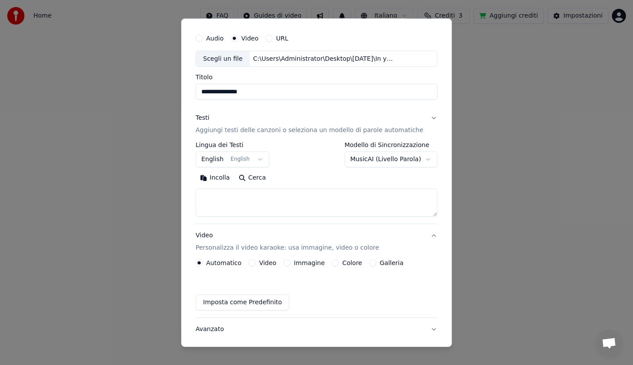
scroll to position [22, 0]
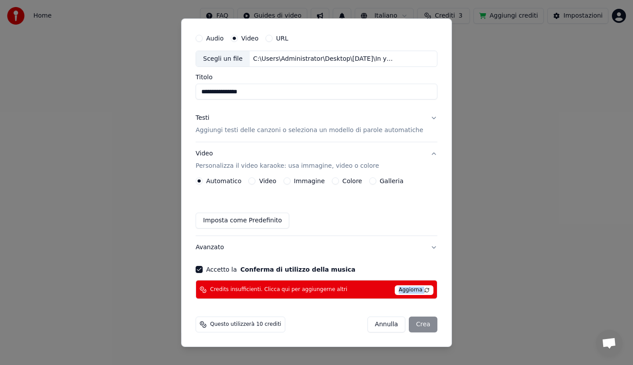
click at [229, 180] on label "Automatico" at bounding box center [223, 181] width 35 height 6
click at [203, 180] on button "Automatico" at bounding box center [199, 180] width 7 height 7
click at [263, 221] on button "Imposta come Predefinito" at bounding box center [243, 220] width 94 height 16
click at [214, 286] on div "Credits insufficienti. Clicca qui per aggiungerne altri" at bounding box center [274, 289] width 148 height 7
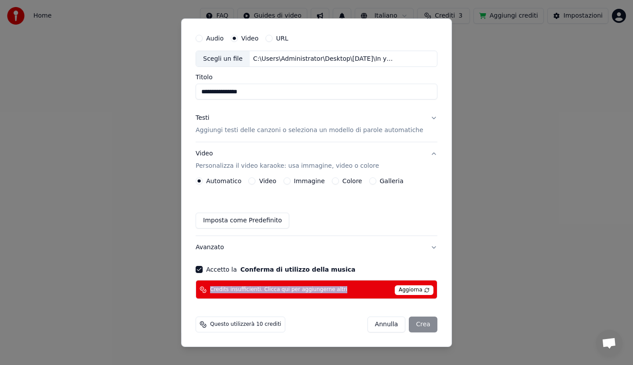
click at [215, 285] on div "Credits insufficienti. Clicca qui per aggiungerne altri Aggiorna" at bounding box center [317, 289] width 242 height 19
click at [409, 323] on div "[PERSON_NAME]" at bounding box center [403, 324] width 70 height 16
click at [410, 323] on div "[PERSON_NAME]" at bounding box center [403, 324] width 70 height 16
click at [410, 322] on div "[PERSON_NAME]" at bounding box center [403, 324] width 70 height 16
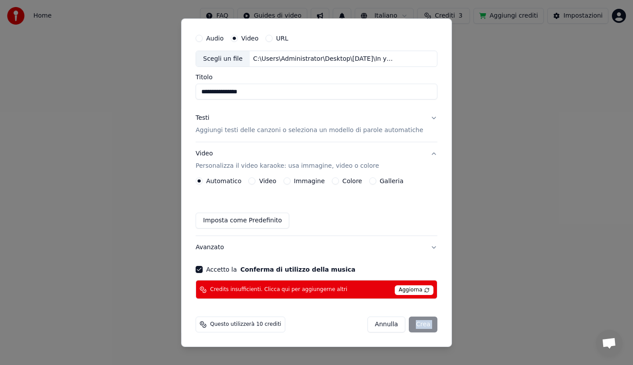
drag, startPoint x: 391, startPoint y: 324, endPoint x: 340, endPoint y: 322, distance: 51.0
click at [355, 324] on div "Questo utilizzerà 10 crediti [PERSON_NAME]" at bounding box center [317, 324] width 242 height 16
click at [229, 324] on span "Questo utilizzerà 10 crediti" at bounding box center [245, 324] width 71 height 7
click at [230, 324] on span "Questo utilizzerà 10 crediti" at bounding box center [245, 324] width 71 height 7
click at [233, 325] on span "Questo utilizzerà 10 crediti" at bounding box center [245, 324] width 71 height 7
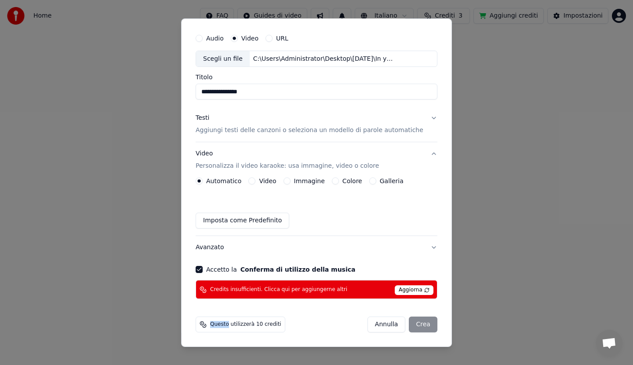
click at [218, 251] on button "Avanzato" at bounding box center [317, 247] width 242 height 23
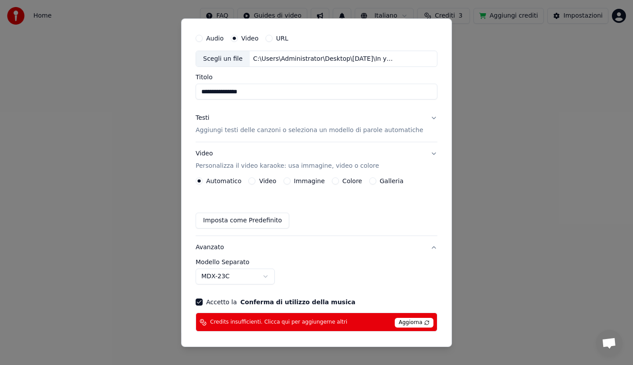
scroll to position [0, 0]
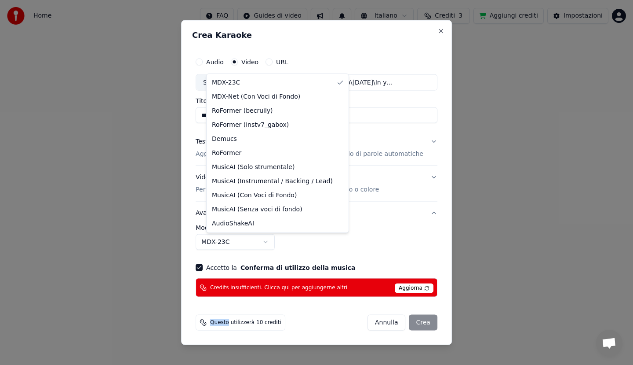
click at [236, 243] on body "**********" at bounding box center [316, 172] width 633 height 345
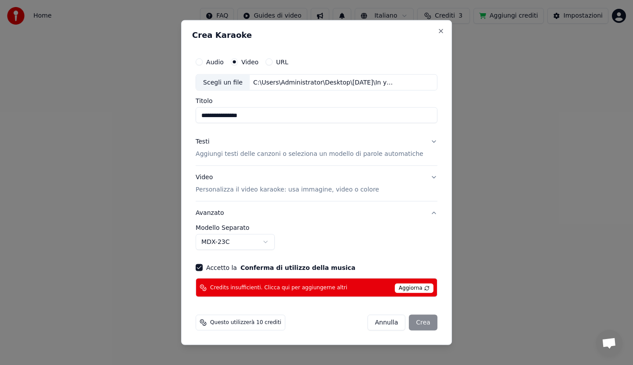
click at [409, 283] on div "Credits insufficienti. Clicca qui per aggiungerne altri Aggiorna" at bounding box center [317, 287] width 242 height 19
click at [409, 283] on span "Aggiorna" at bounding box center [414, 288] width 39 height 10
click at [409, 284] on span "Aggiorna" at bounding box center [414, 288] width 39 height 10
drag, startPoint x: 409, startPoint y: 278, endPoint x: 358, endPoint y: 259, distance: 54.4
click at [358, 259] on div "**********" at bounding box center [316, 174] width 249 height 251
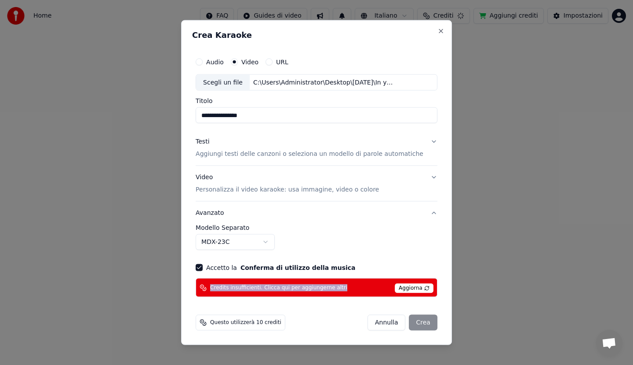
drag, startPoint x: 283, startPoint y: 210, endPoint x: 289, endPoint y: 201, distance: 11.0
click at [288, 205] on button "Avanzato" at bounding box center [317, 212] width 242 height 23
drag, startPoint x: 290, startPoint y: 169, endPoint x: 290, endPoint y: 131, distance: 38.3
click at [290, 153] on div "Testi Aggiungi testi delle canzoni o seleziona un modello di parole automatiche" at bounding box center [310, 147] width 228 height 21
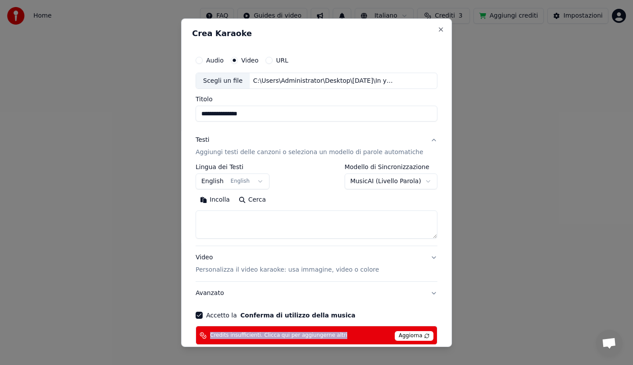
drag, startPoint x: 290, startPoint y: 131, endPoint x: 336, endPoint y: 104, distance: 53.3
click at [325, 112] on input "**********" at bounding box center [317, 114] width 242 height 16
drag, startPoint x: 400, startPoint y: 56, endPoint x: 409, endPoint y: 42, distance: 16.6
click at [402, 55] on div "Audio Video URL" at bounding box center [317, 60] width 242 height 18
drag, startPoint x: 415, startPoint y: 35, endPoint x: 426, endPoint y: 26, distance: 14.4
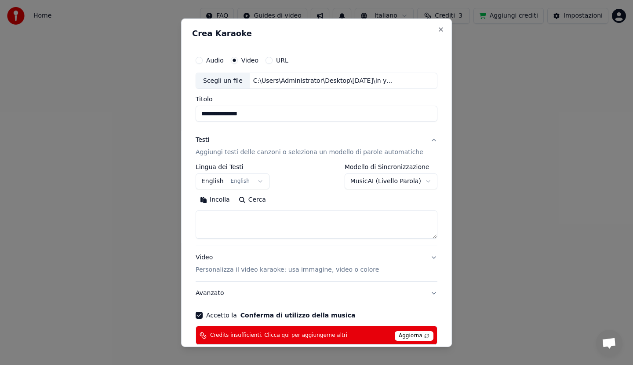
click at [420, 31] on h2 "Crea Karaoke" at bounding box center [316, 33] width 249 height 8
click at [438, 26] on button "Close" at bounding box center [441, 29] width 7 height 7
select select "**********"
select select
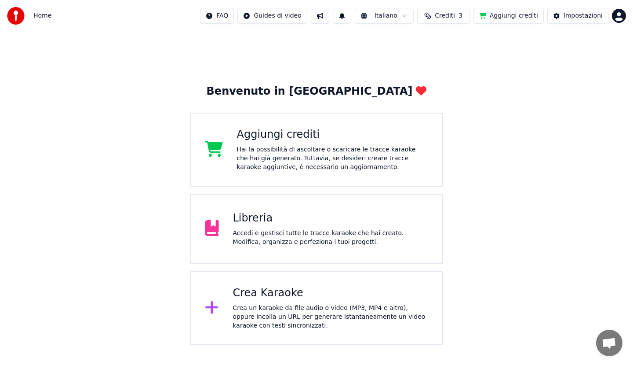
click at [288, 139] on div "Aggiungi crediti" at bounding box center [333, 135] width 192 height 14
click at [265, 218] on div "Libreria" at bounding box center [331, 218] width 196 height 14
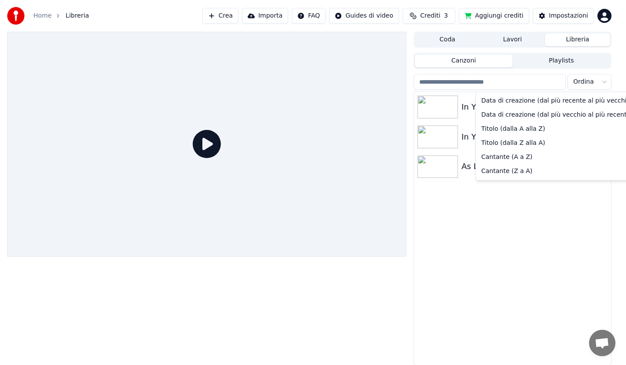
click at [609, 80] on html "Home Libreria Crea Importa FAQ Guides di video Crediti 3 Aggiungi crediti Impos…" at bounding box center [313, 182] width 626 height 365
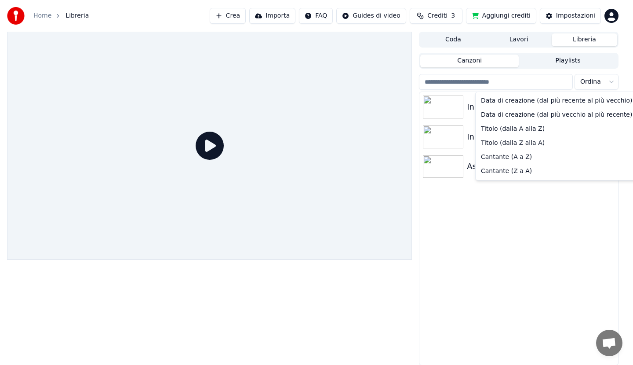
click at [499, 82] on html "Home Libreria Crea Importa FAQ Guides di video Crediti 3 Aggiungi crediti Impos…" at bounding box center [316, 182] width 633 height 365
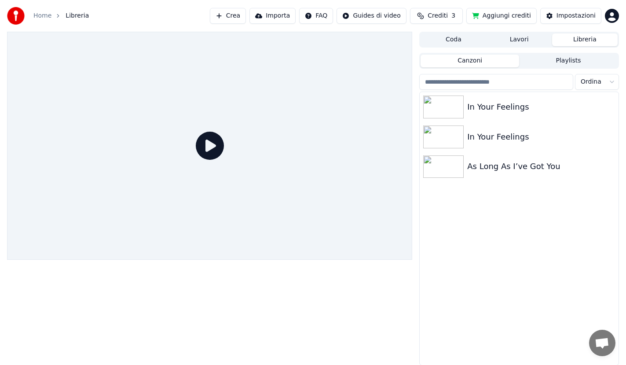
click at [487, 82] on input "search" at bounding box center [496, 82] width 154 height 16
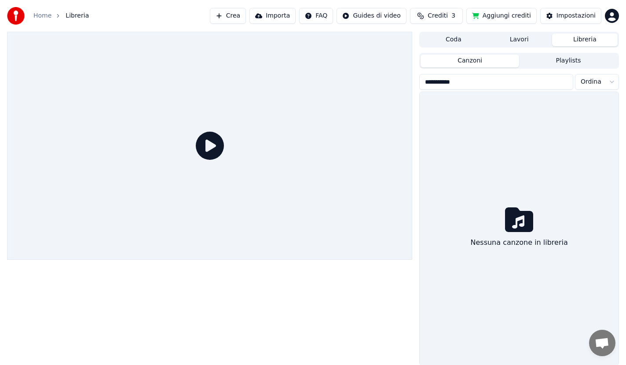
type input "**********"
click at [598, 84] on html "**********" at bounding box center [313, 182] width 626 height 365
click at [520, 223] on icon at bounding box center [519, 219] width 28 height 28
click at [454, 43] on button "Coda" at bounding box center [453, 39] width 66 height 13
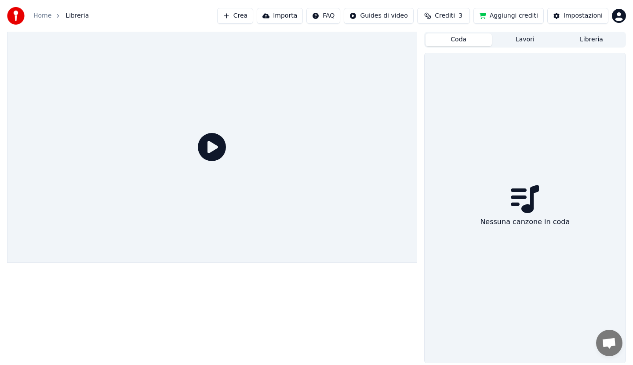
click at [527, 40] on button "Lavori" at bounding box center [525, 39] width 66 height 13
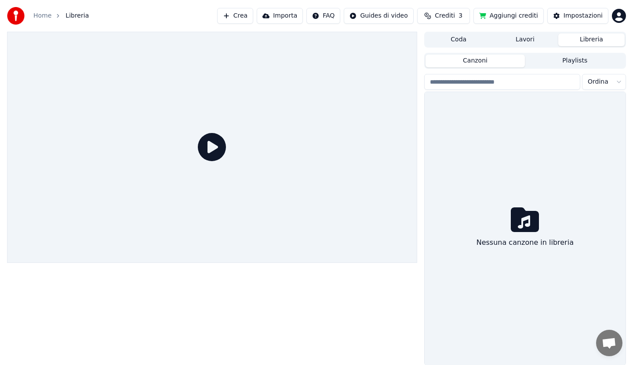
click at [590, 41] on button "Libreria" at bounding box center [592, 39] width 66 height 13
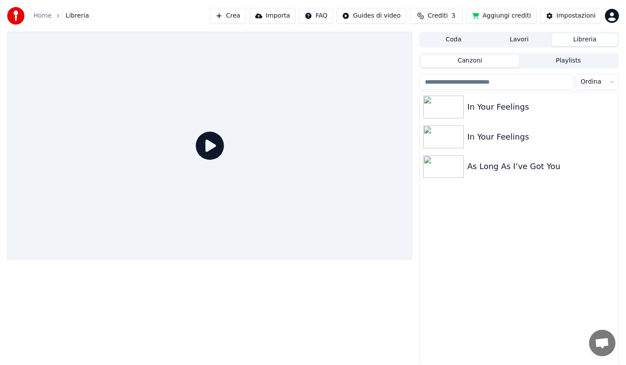
click at [327, 15] on html "Home Libreria Crea Importa FAQ Guides di video Crediti 3 Aggiungi crediti Impos…" at bounding box center [313, 182] width 626 height 365
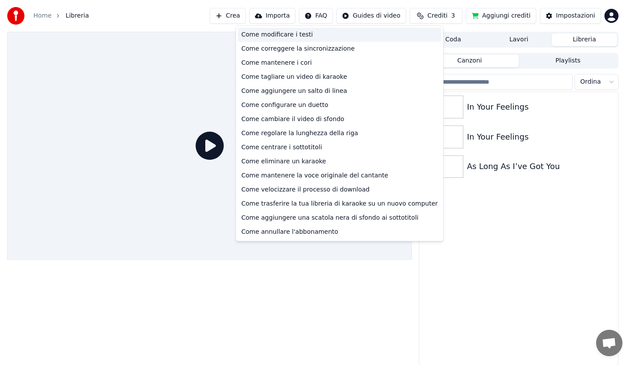
click at [297, 37] on div "Come modificare i testi" at bounding box center [340, 35] width 204 height 14
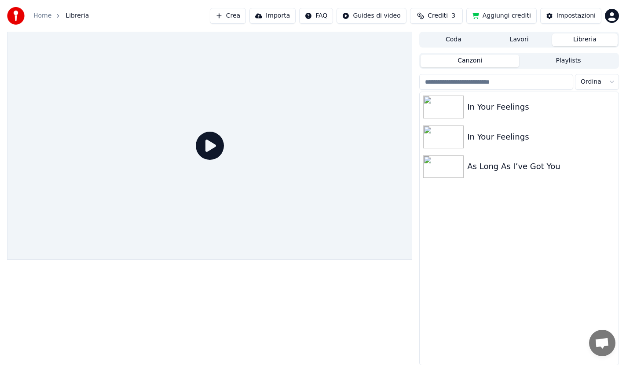
click at [75, 18] on span "Libreria" at bounding box center [77, 15] width 23 height 9
click at [278, 15] on button "Importa" at bounding box center [272, 16] width 46 height 16
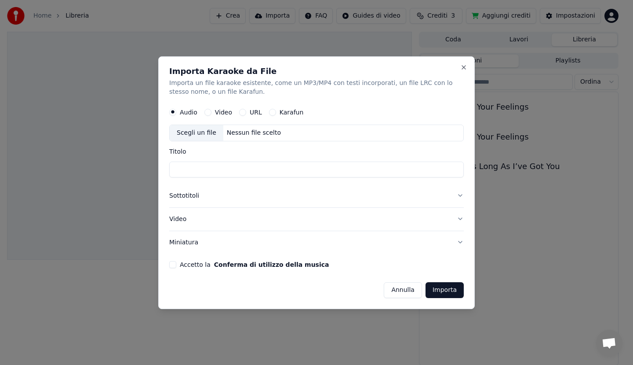
click at [194, 194] on button "Sottotitoli" at bounding box center [316, 195] width 295 height 23
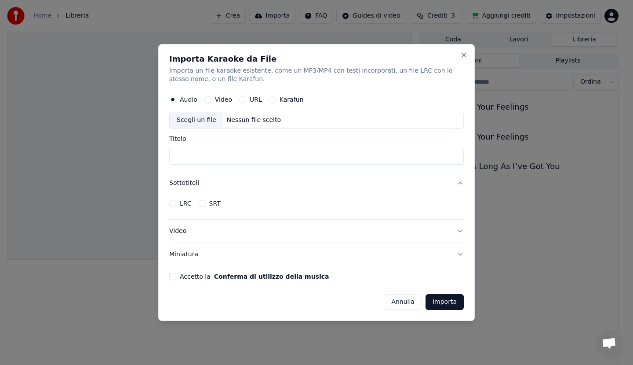
click at [175, 276] on button "Accetto la Conferma di utilizzo della musica" at bounding box center [172, 276] width 7 height 7
click at [189, 202] on label "LRC" at bounding box center [186, 203] width 12 height 6
click at [176, 202] on button "LRC" at bounding box center [172, 203] width 7 height 7
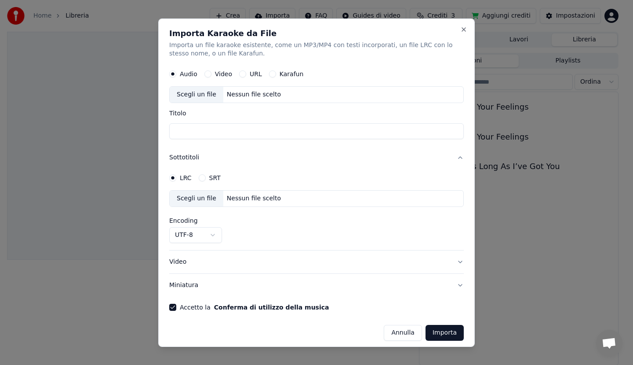
click at [353, 196] on div "Scegli un file Nessun file scelto" at bounding box center [316, 198] width 295 height 17
click at [292, 75] on label "Karafun" at bounding box center [292, 74] width 24 height 6
click at [276, 75] on button "Karafun" at bounding box center [272, 73] width 7 height 7
click at [199, 95] on div "Scegli un file" at bounding box center [197, 95] width 54 height 16
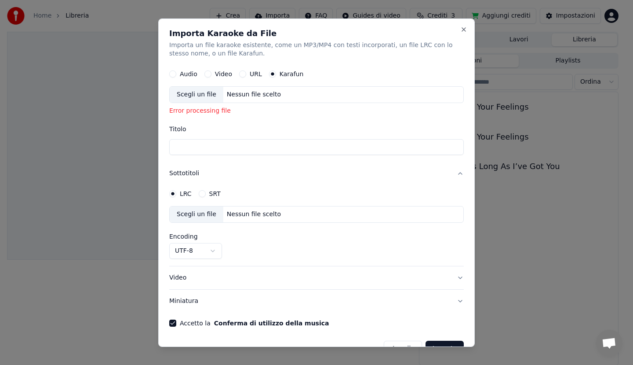
click at [205, 95] on div "Scegli un file" at bounding box center [197, 95] width 54 height 16
click at [205, 212] on div "Scegli un file" at bounding box center [197, 214] width 54 height 16
select select "**********"
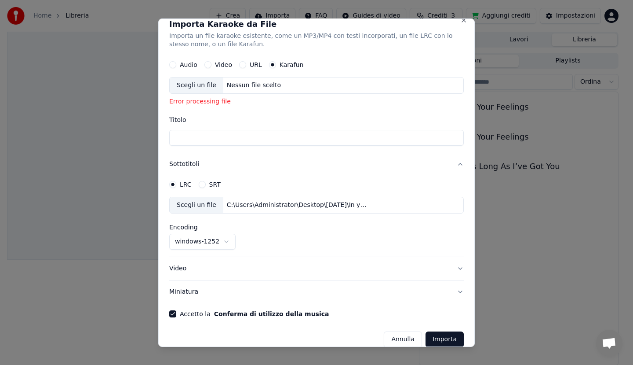
scroll to position [21, 0]
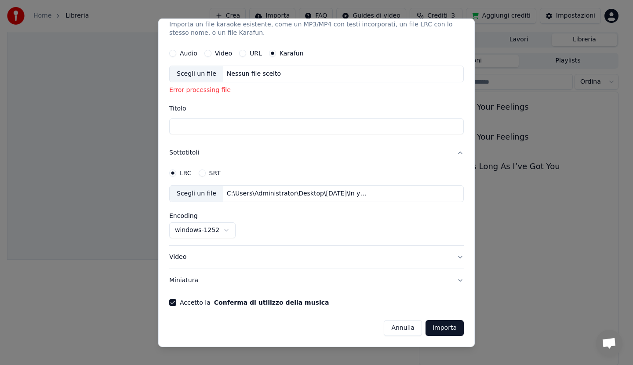
click at [441, 325] on button "Importa" at bounding box center [445, 328] width 38 height 16
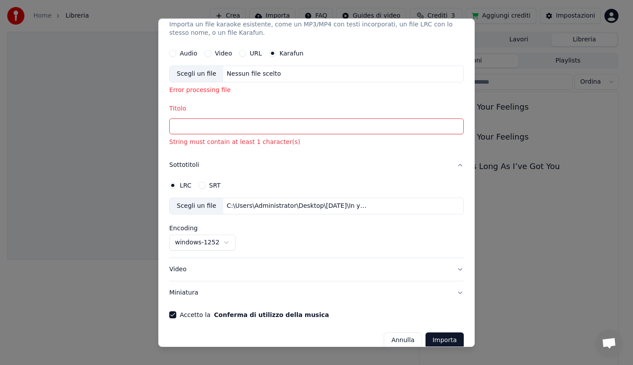
click at [226, 124] on input "Titolo" at bounding box center [316, 126] width 295 height 16
click at [203, 127] on input "Titolo" at bounding box center [316, 126] width 295 height 16
click at [207, 126] on input "Titolo" at bounding box center [316, 126] width 295 height 16
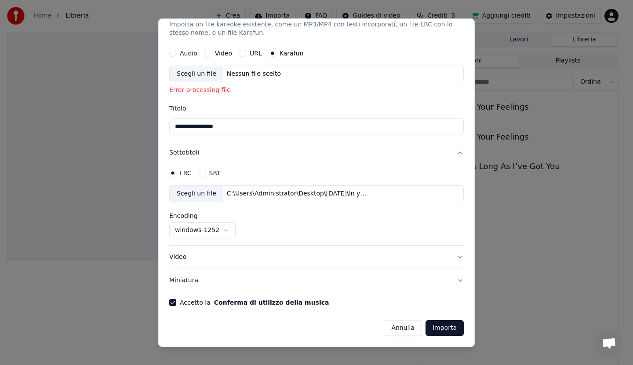
type input "**********"
click at [222, 230] on button "windows-1252" at bounding box center [202, 230] width 66 height 16
click at [205, 232] on body "**********" at bounding box center [313, 182] width 626 height 365
click at [180, 259] on button "Video" at bounding box center [316, 256] width 295 height 23
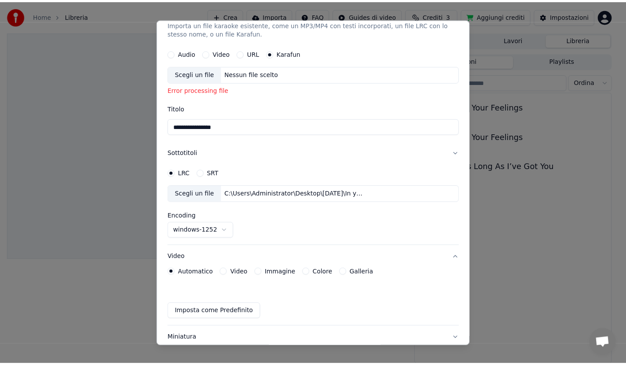
scroll to position [0, 0]
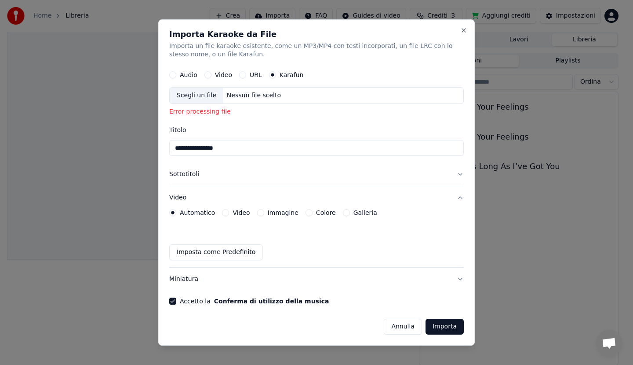
click at [236, 214] on label "Video" at bounding box center [241, 212] width 17 height 6
click at [229, 214] on button "Video" at bounding box center [225, 212] width 7 height 7
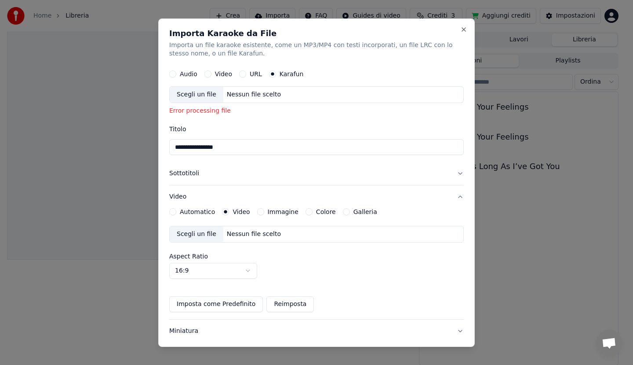
click at [453, 172] on button "Sottotitoli" at bounding box center [316, 173] width 295 height 23
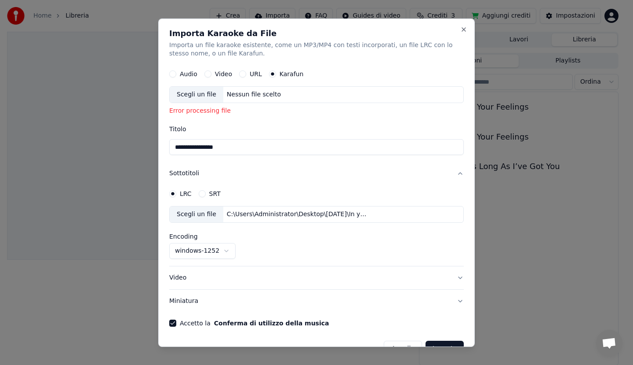
click at [190, 172] on button "Sottotitoli" at bounding box center [316, 173] width 295 height 23
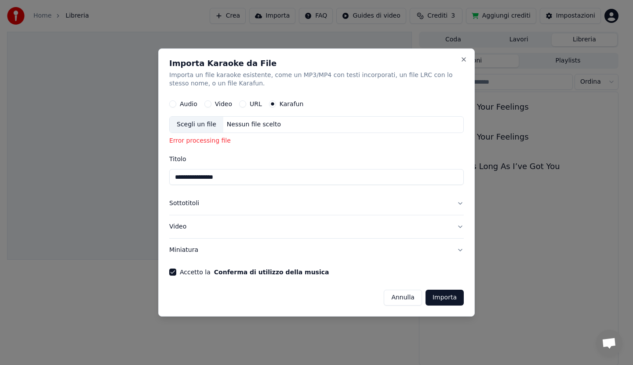
click at [190, 250] on button "Miniatura" at bounding box center [316, 249] width 295 height 23
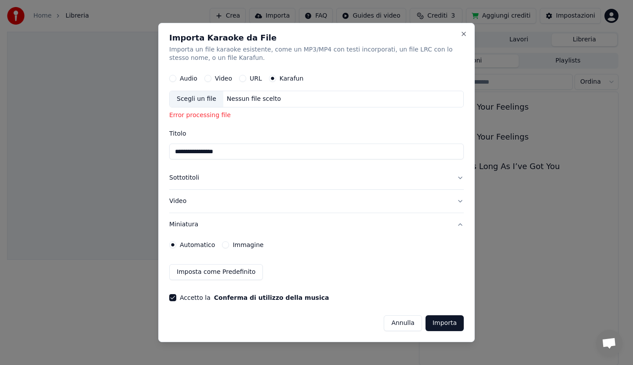
click at [447, 321] on button "Importa" at bounding box center [445, 323] width 38 height 16
click at [450, 321] on button "Importa" at bounding box center [445, 323] width 38 height 16
click at [208, 116] on div "Error processing file" at bounding box center [316, 115] width 295 height 9
click at [194, 96] on div "Scegli un file" at bounding box center [197, 99] width 54 height 16
click at [446, 323] on button "Importa" at bounding box center [445, 323] width 38 height 16
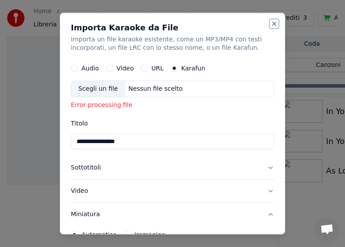
click at [270, 24] on button "Close" at bounding box center [273, 23] width 7 height 7
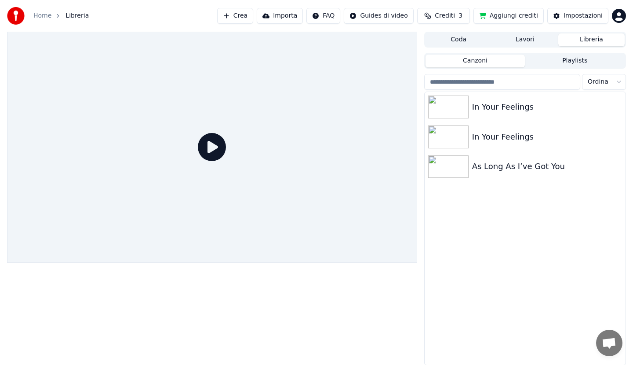
click at [607, 81] on html "Home Libreria Crea Importa FAQ Guides di video Crediti 3 Aggiungi crediti Impos…" at bounding box center [316, 182] width 633 height 365
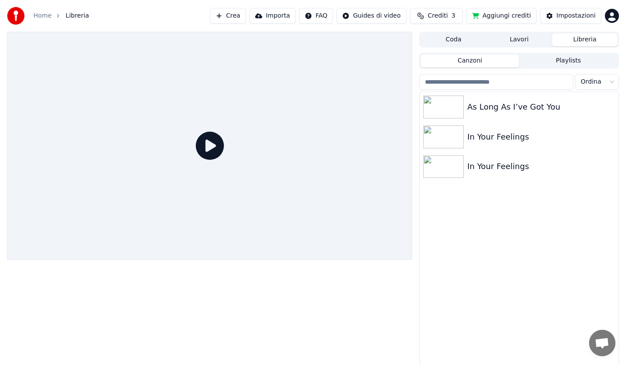
click at [209, 144] on icon at bounding box center [210, 146] width 28 height 28
click at [236, 16] on button "Crea" at bounding box center [228, 16] width 36 height 16
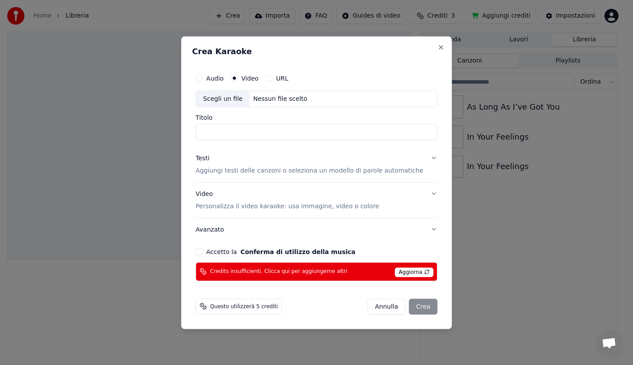
click at [203, 78] on button "Audio" at bounding box center [199, 77] width 7 height 7
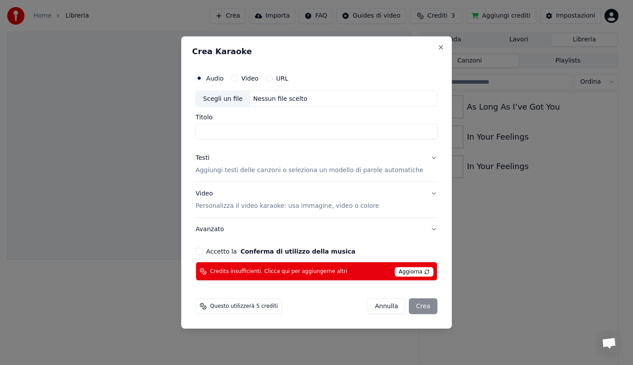
click at [415, 272] on span "Aggiorna" at bounding box center [414, 272] width 39 height 10
click at [438, 50] on button "Close" at bounding box center [441, 47] width 7 height 7
